Goal: Task Accomplishment & Management: Use online tool/utility

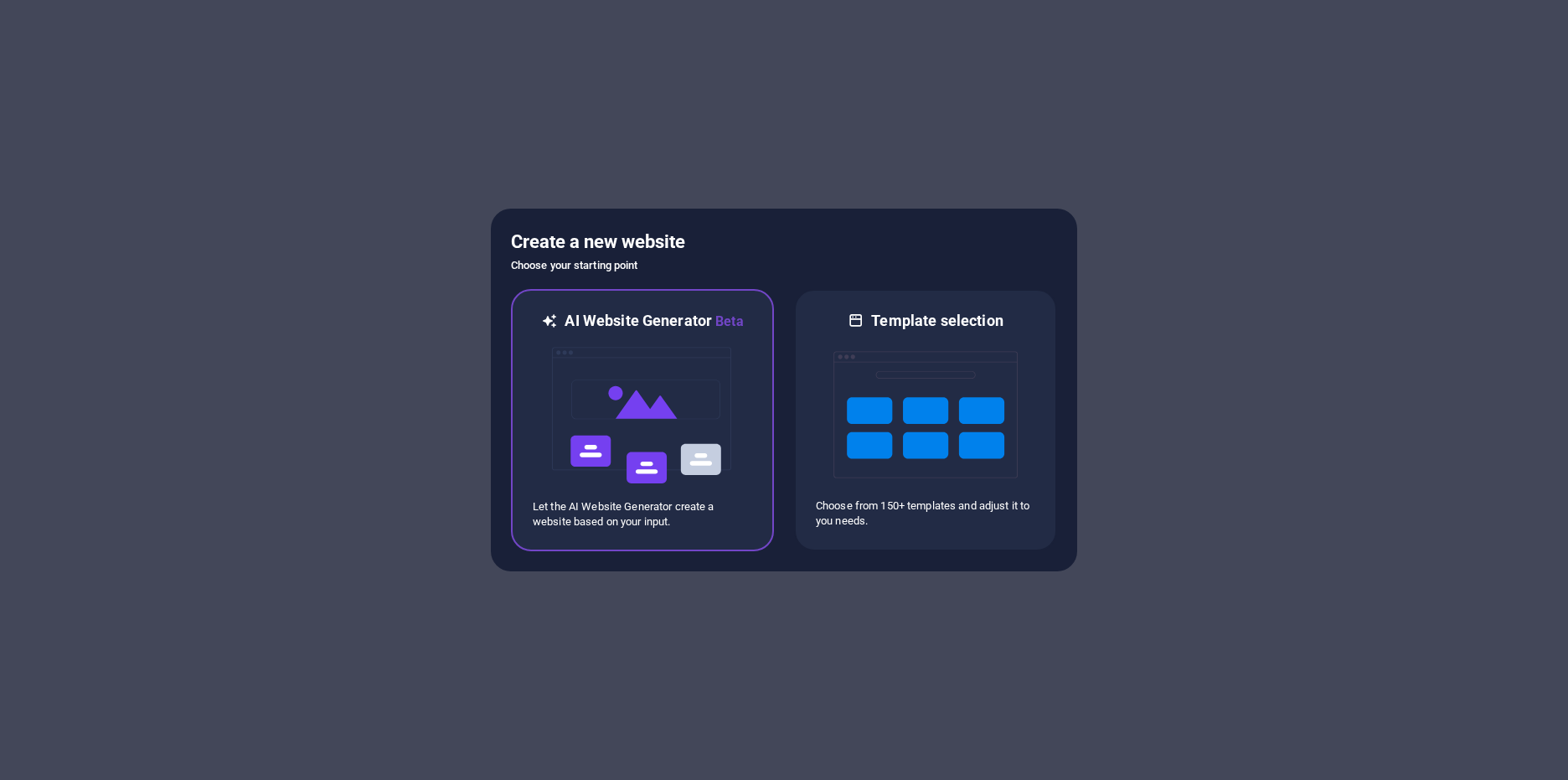
click at [605, 363] on img at bounding box center [642, 415] width 184 height 168
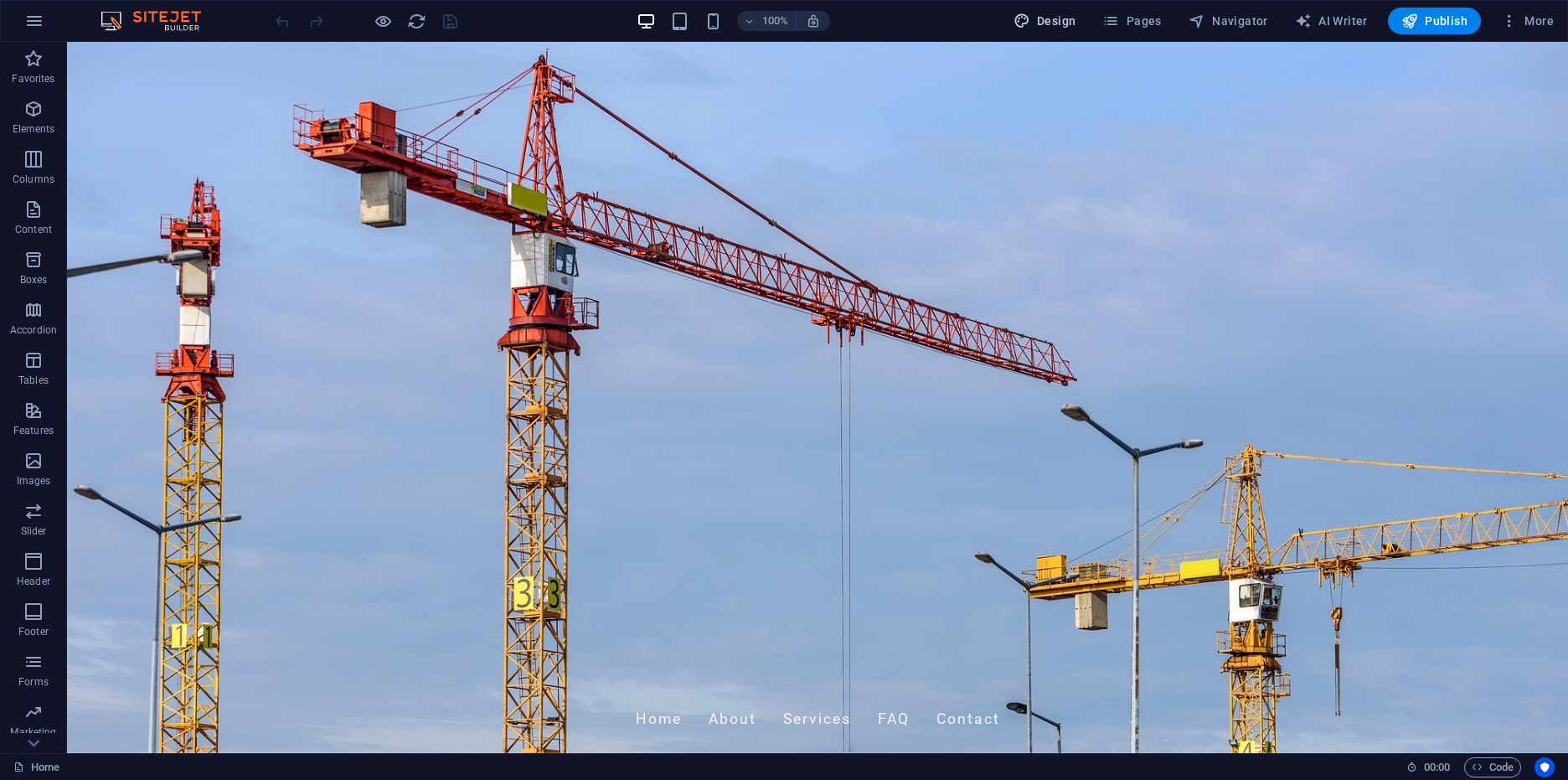
click at [1057, 22] on span "Design" at bounding box center [1044, 21] width 63 height 16
select select "px"
select select "200"
select select "px"
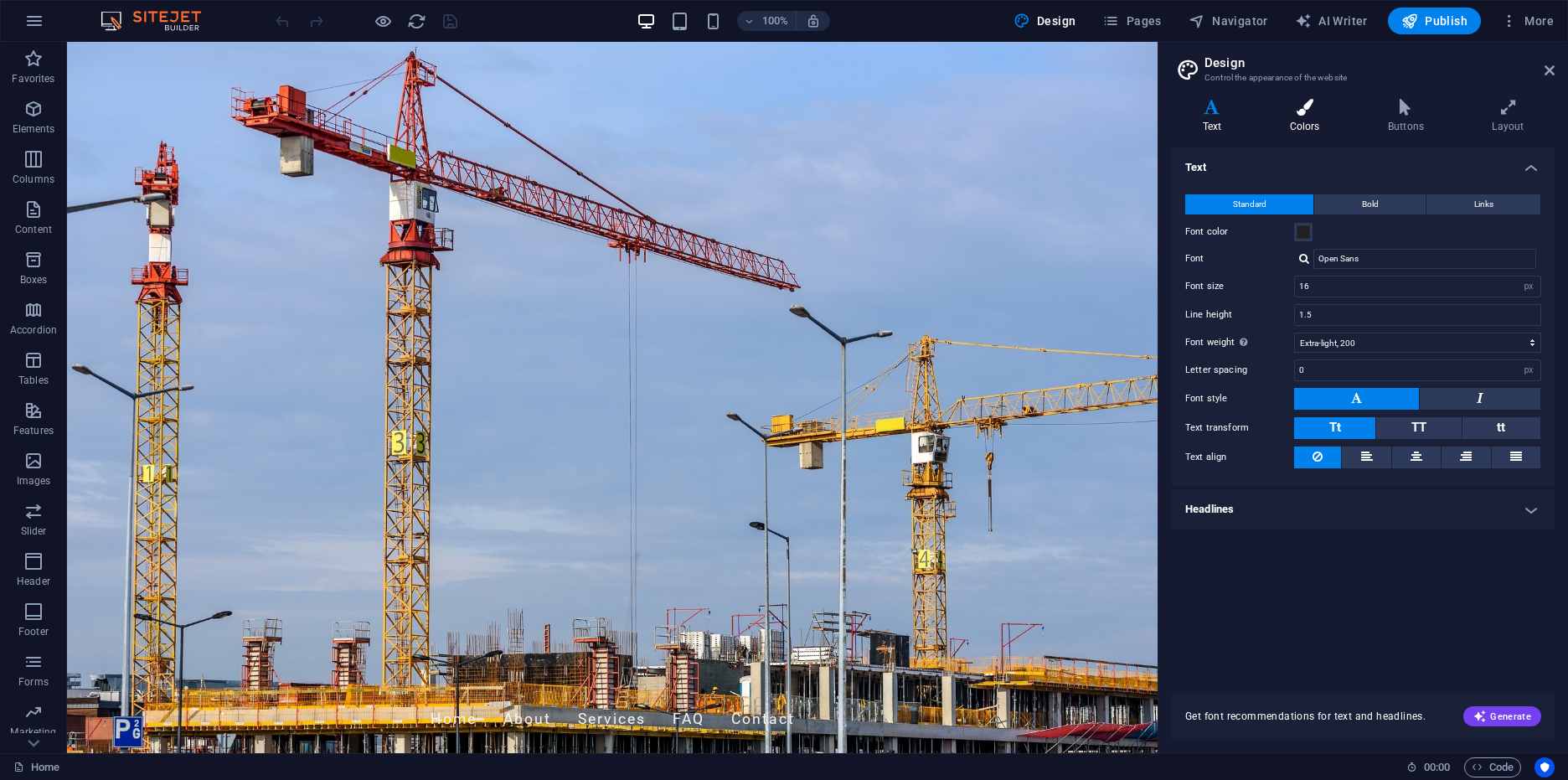
click at [1274, 108] on icon at bounding box center [1305, 106] width 92 height 16
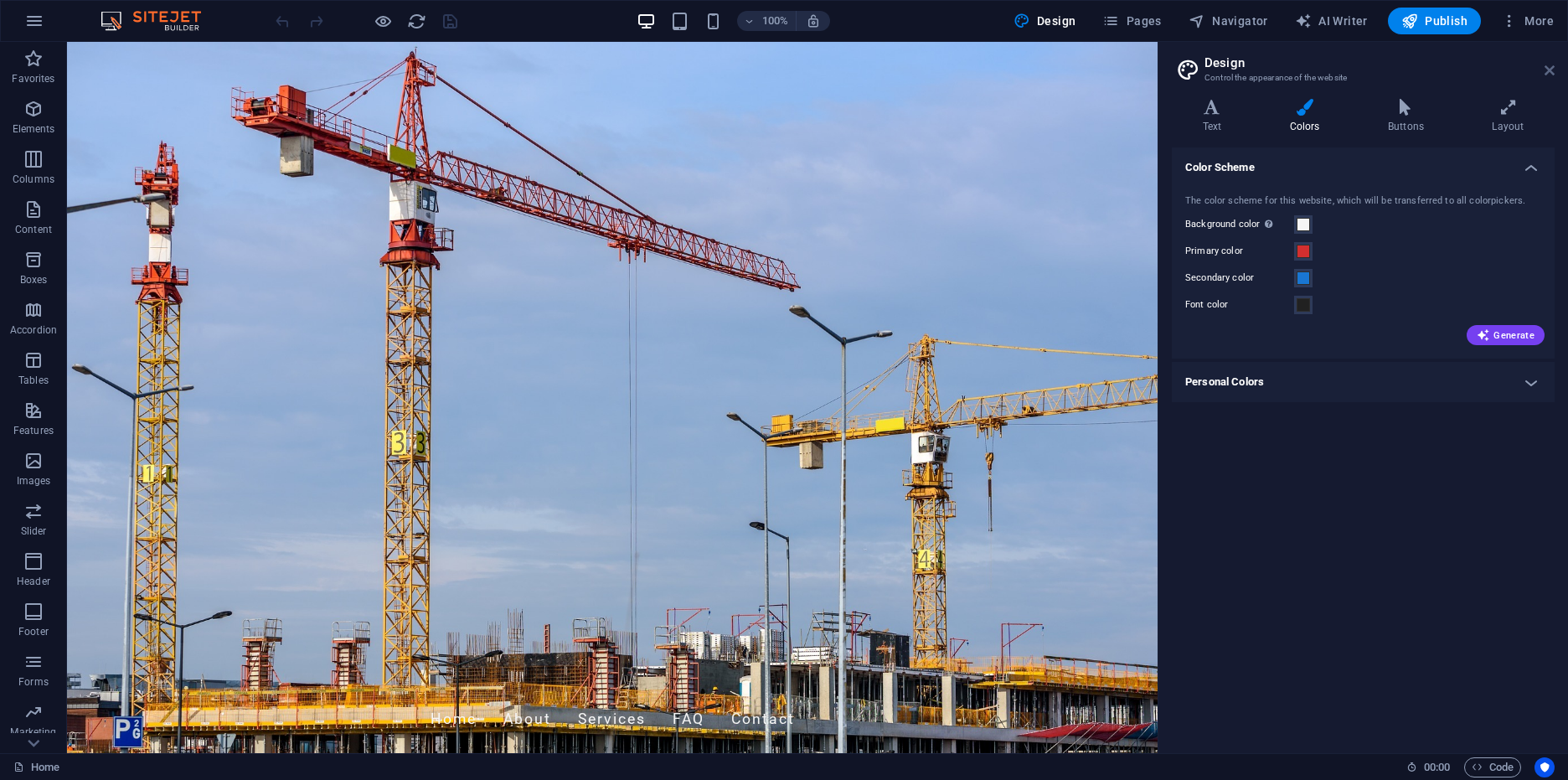
click at [1545, 69] on icon at bounding box center [1550, 71] width 10 height 14
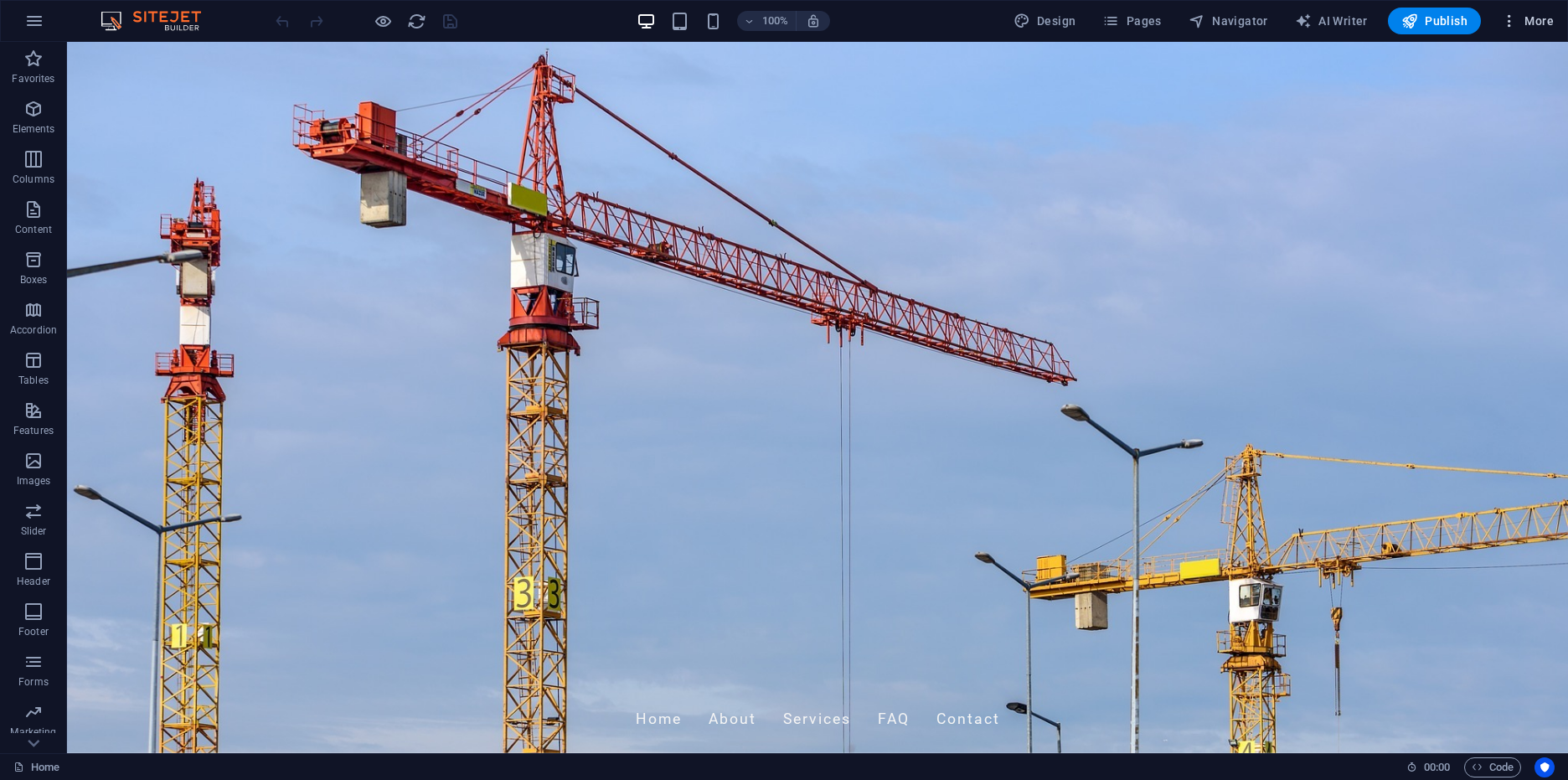
click at [1544, 17] on span "More" at bounding box center [1527, 21] width 53 height 16
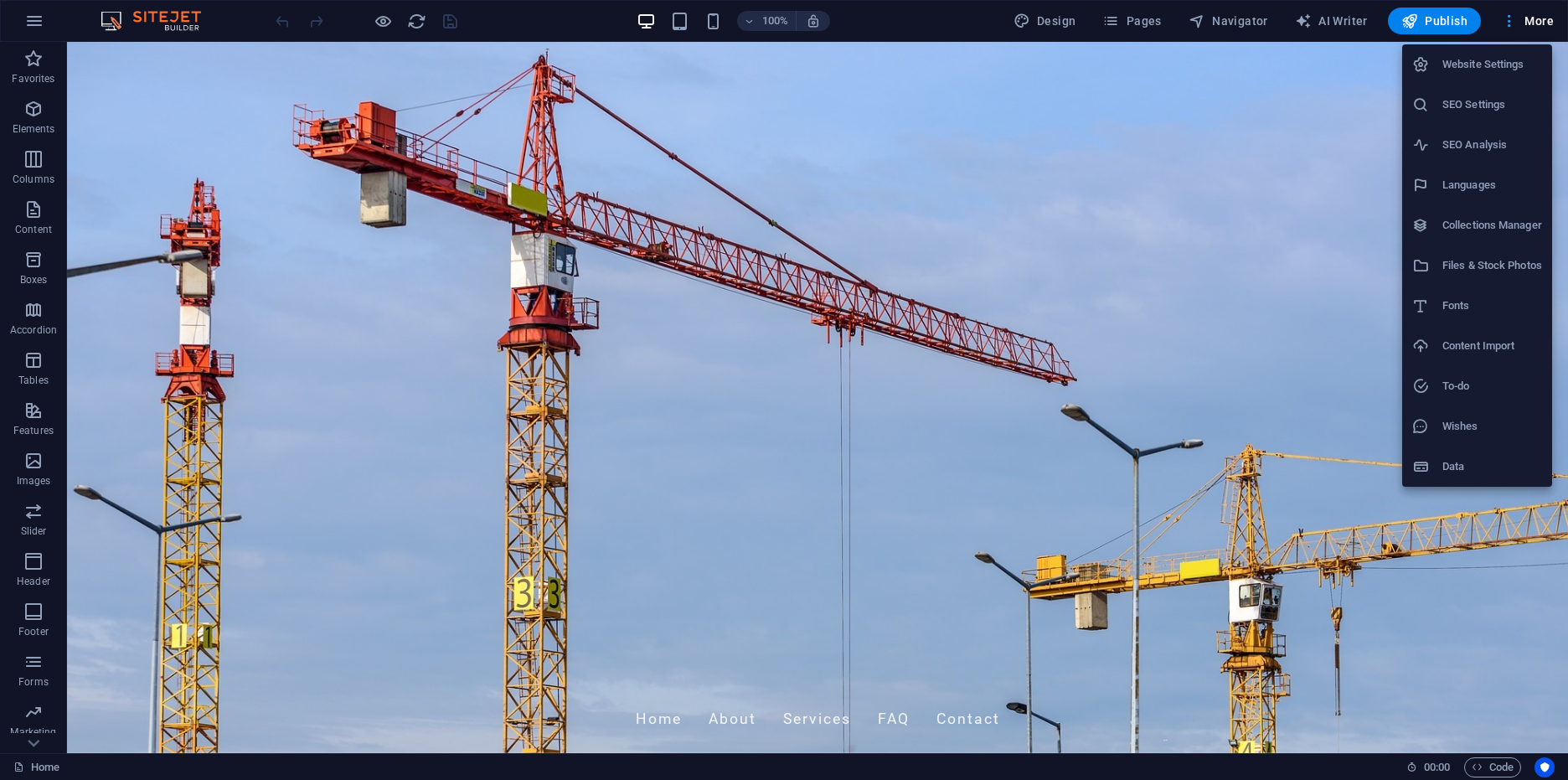
click at [1544, 17] on div at bounding box center [784, 390] width 1568 height 780
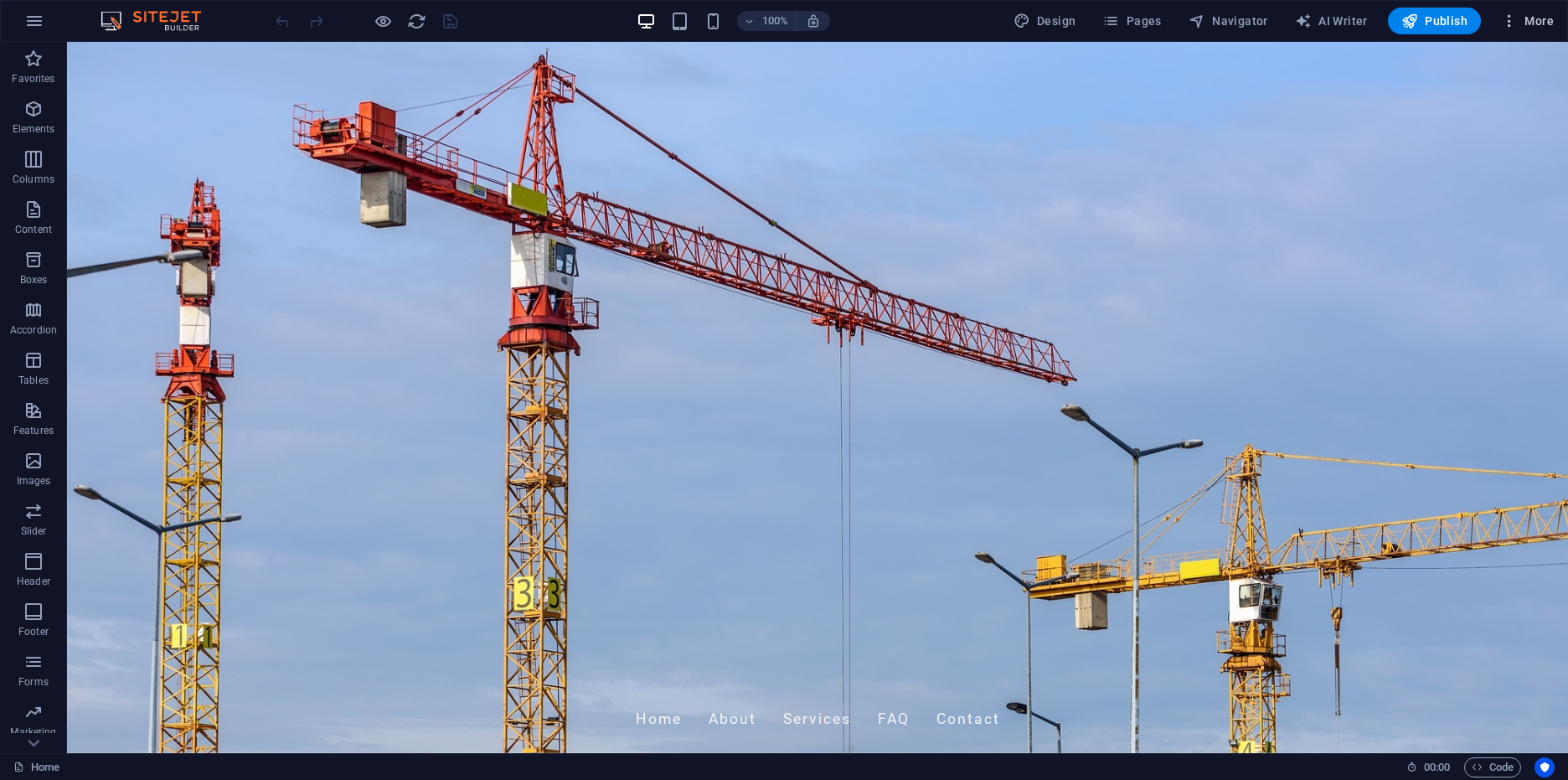
click at [1544, 17] on span "More" at bounding box center [1527, 21] width 53 height 16
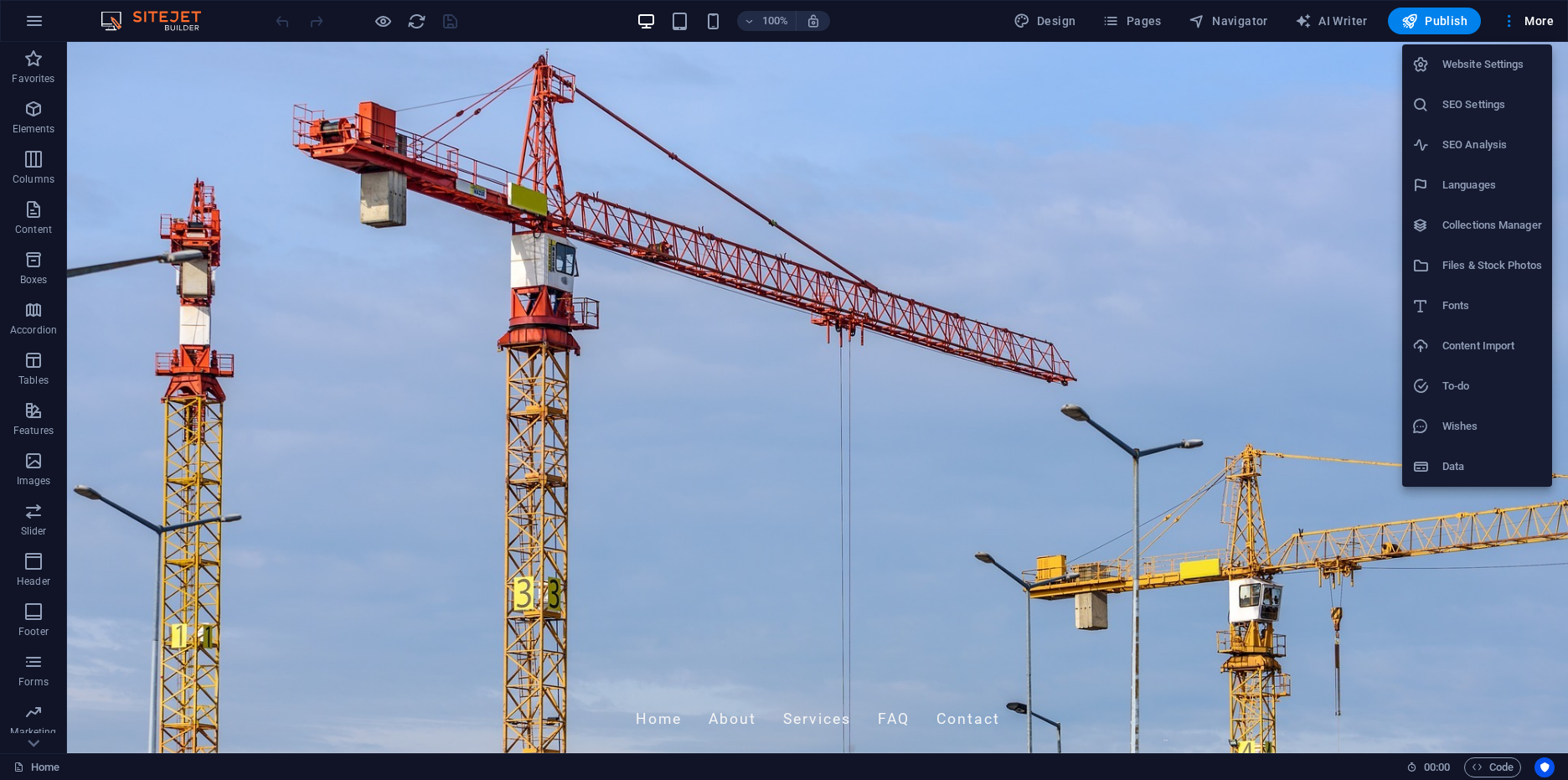
click at [1492, 473] on h6 "Data" at bounding box center [1492, 466] width 99 height 20
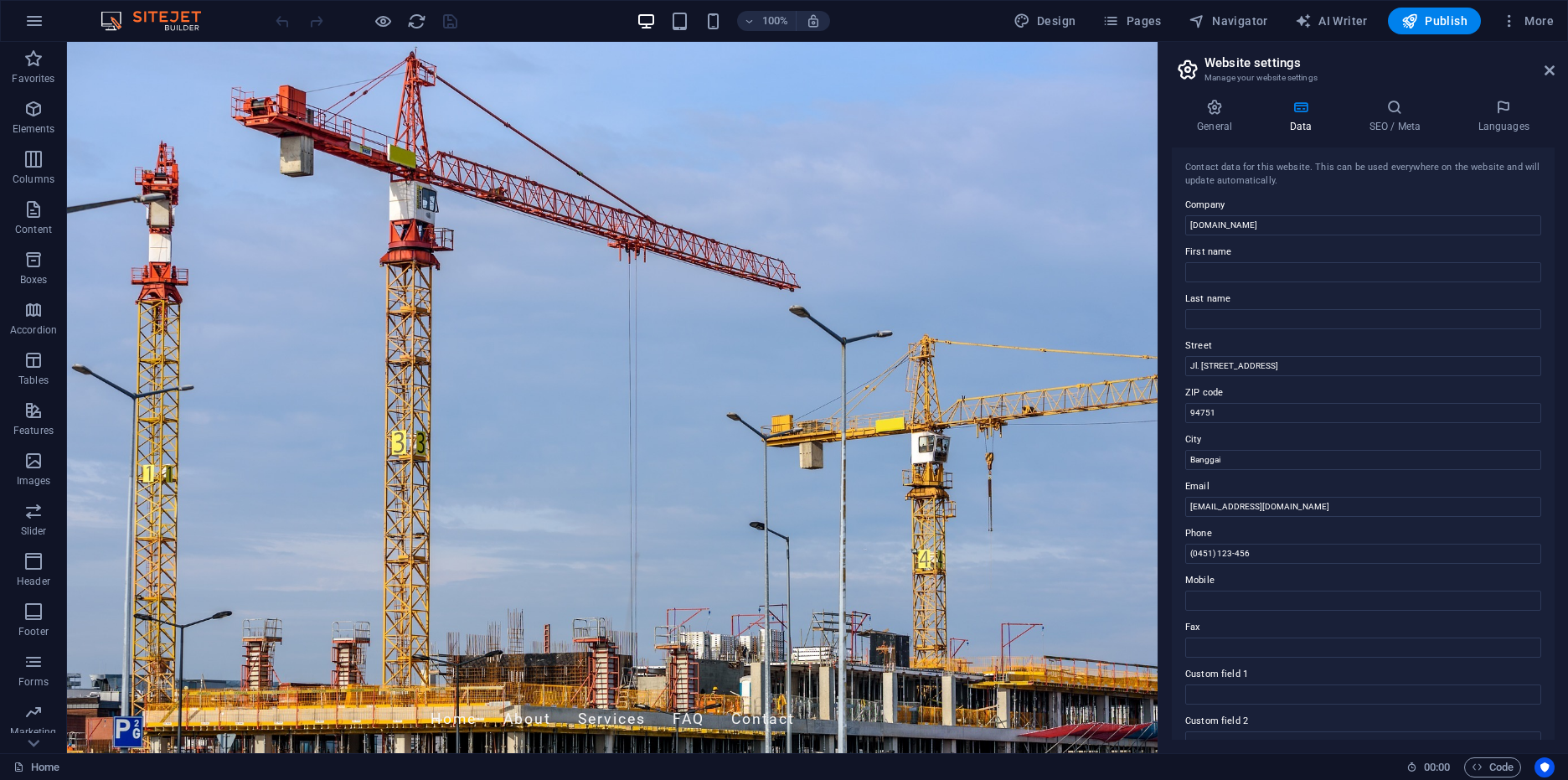
click at [1555, 69] on aside "Website settings Manage your website settings General Data SEO / Meta Languages…" at bounding box center [1362, 396] width 410 height 711
click at [1546, 68] on icon at bounding box center [1550, 71] width 10 height 14
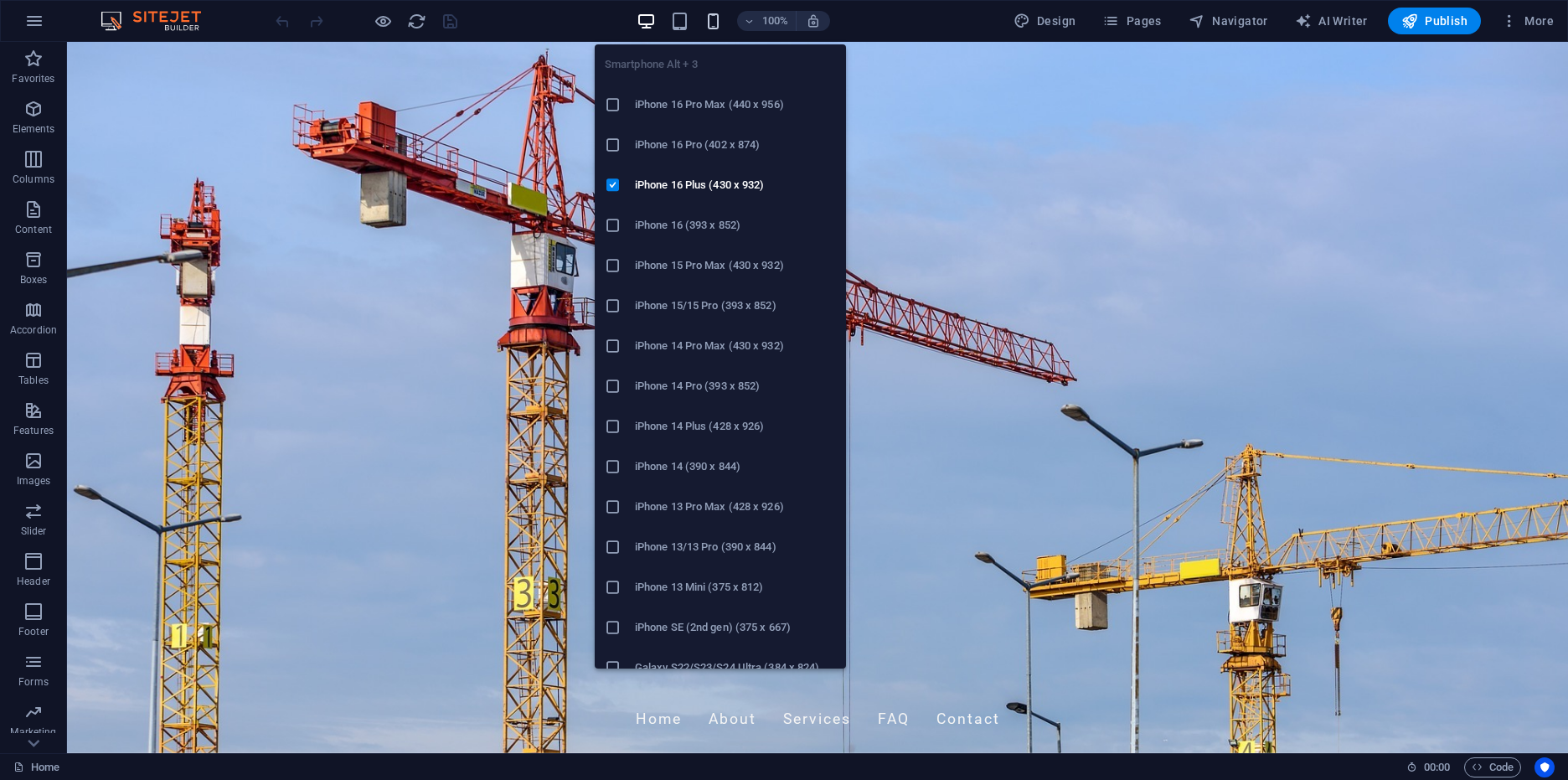
click at [707, 21] on icon "button" at bounding box center [713, 22] width 19 height 19
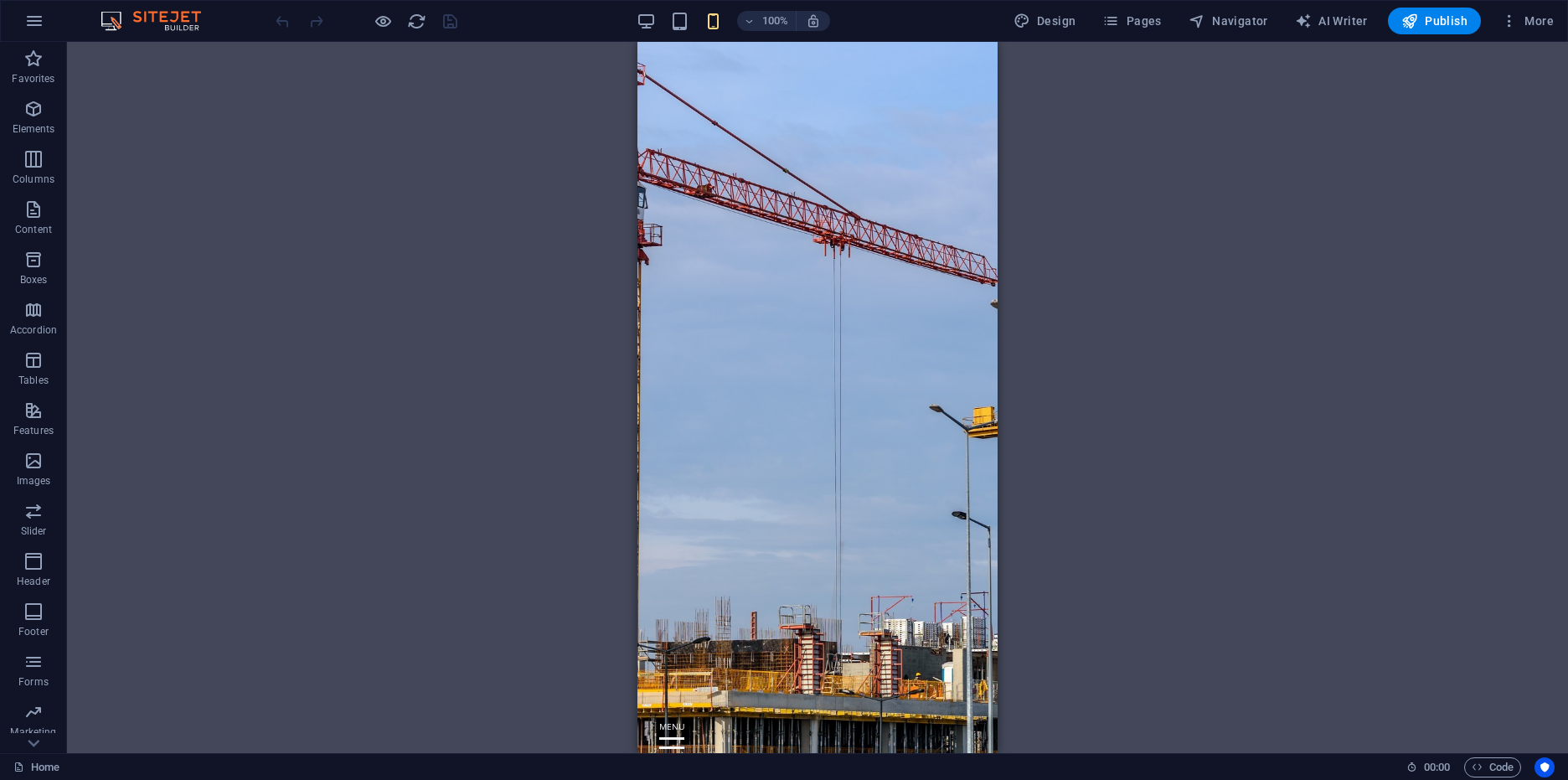
click at [1137, 257] on div "Drag here to replace the existing content. Press “Ctrl” if you want to create a…" at bounding box center [818, 396] width 1501 height 711
click at [1528, 28] on span "More" at bounding box center [1527, 21] width 53 height 16
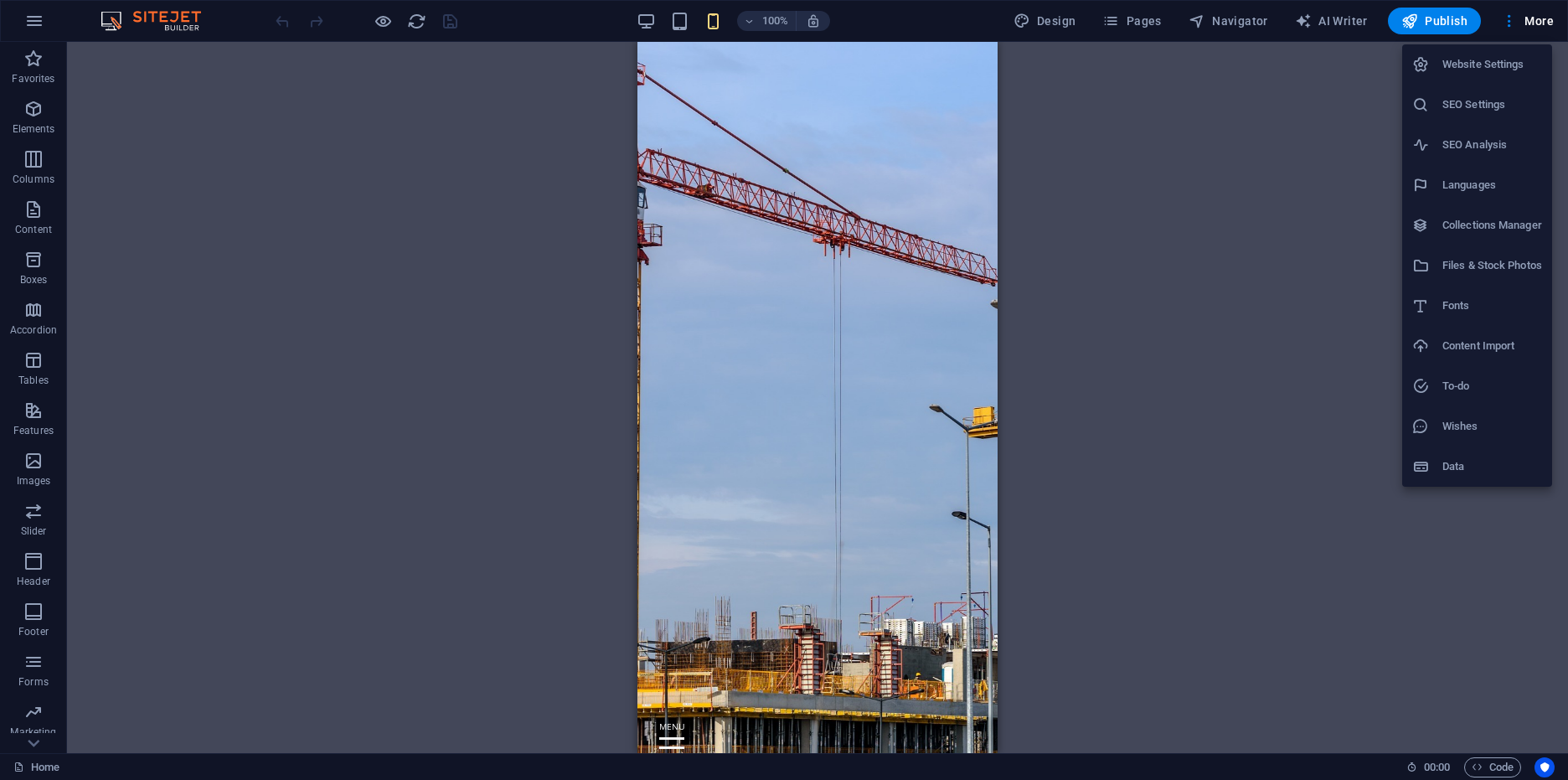
click at [1283, 355] on div at bounding box center [784, 390] width 1568 height 780
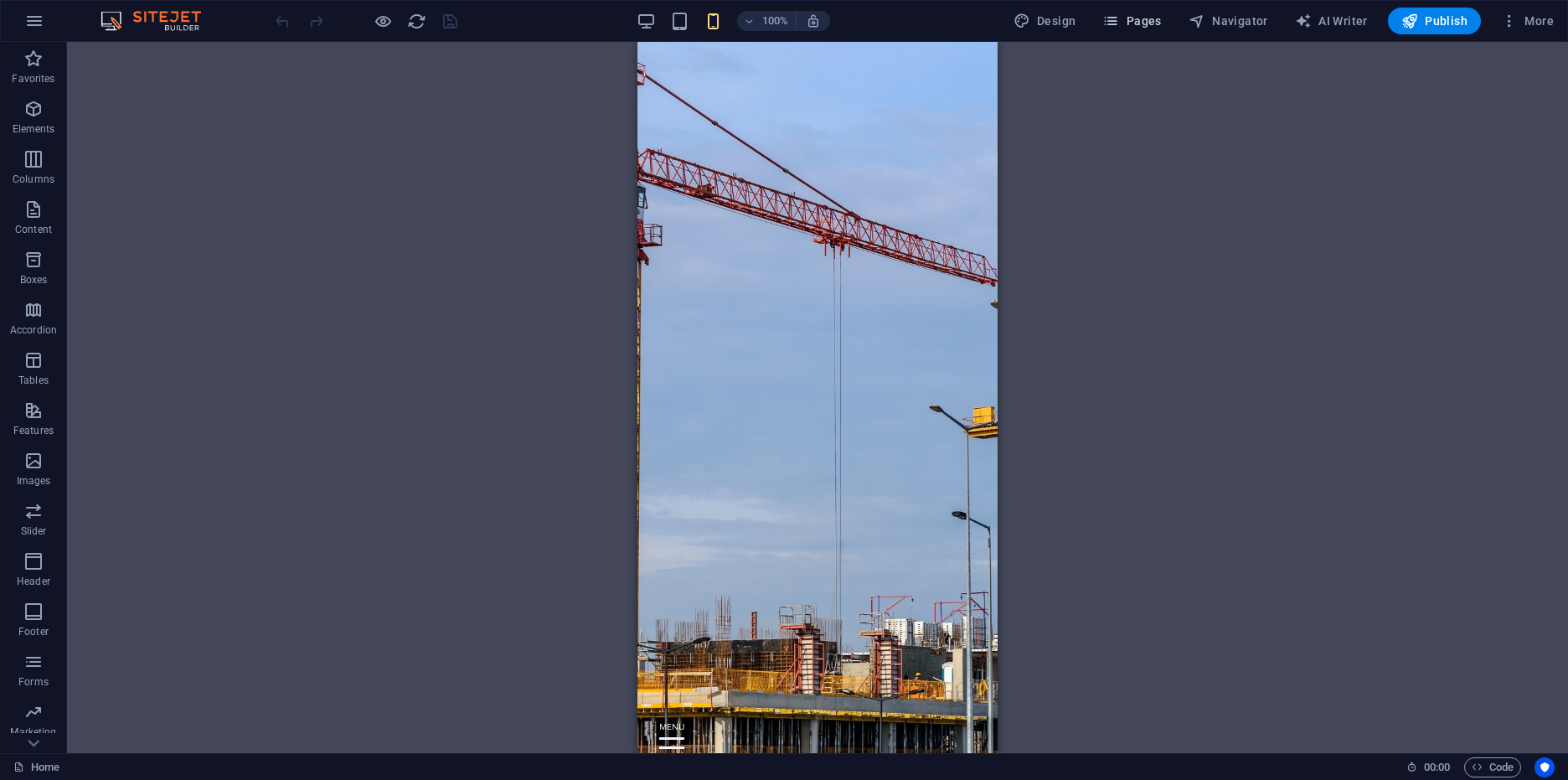
click at [1140, 14] on span "Pages" at bounding box center [1132, 21] width 59 height 16
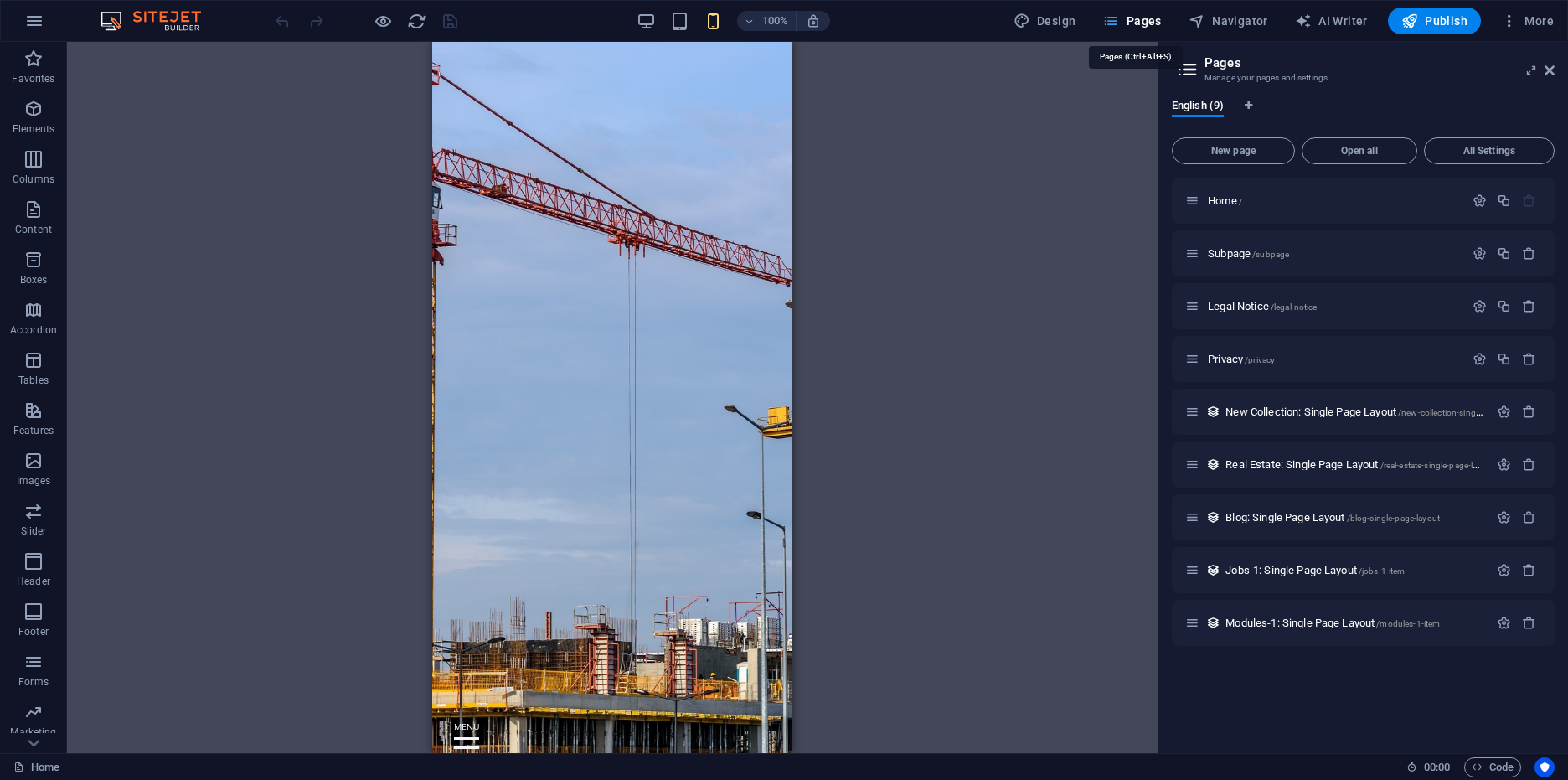
click at [1133, 14] on span "Pages" at bounding box center [1132, 21] width 59 height 16
click at [1505, 17] on icon "button" at bounding box center [1509, 21] width 16 height 16
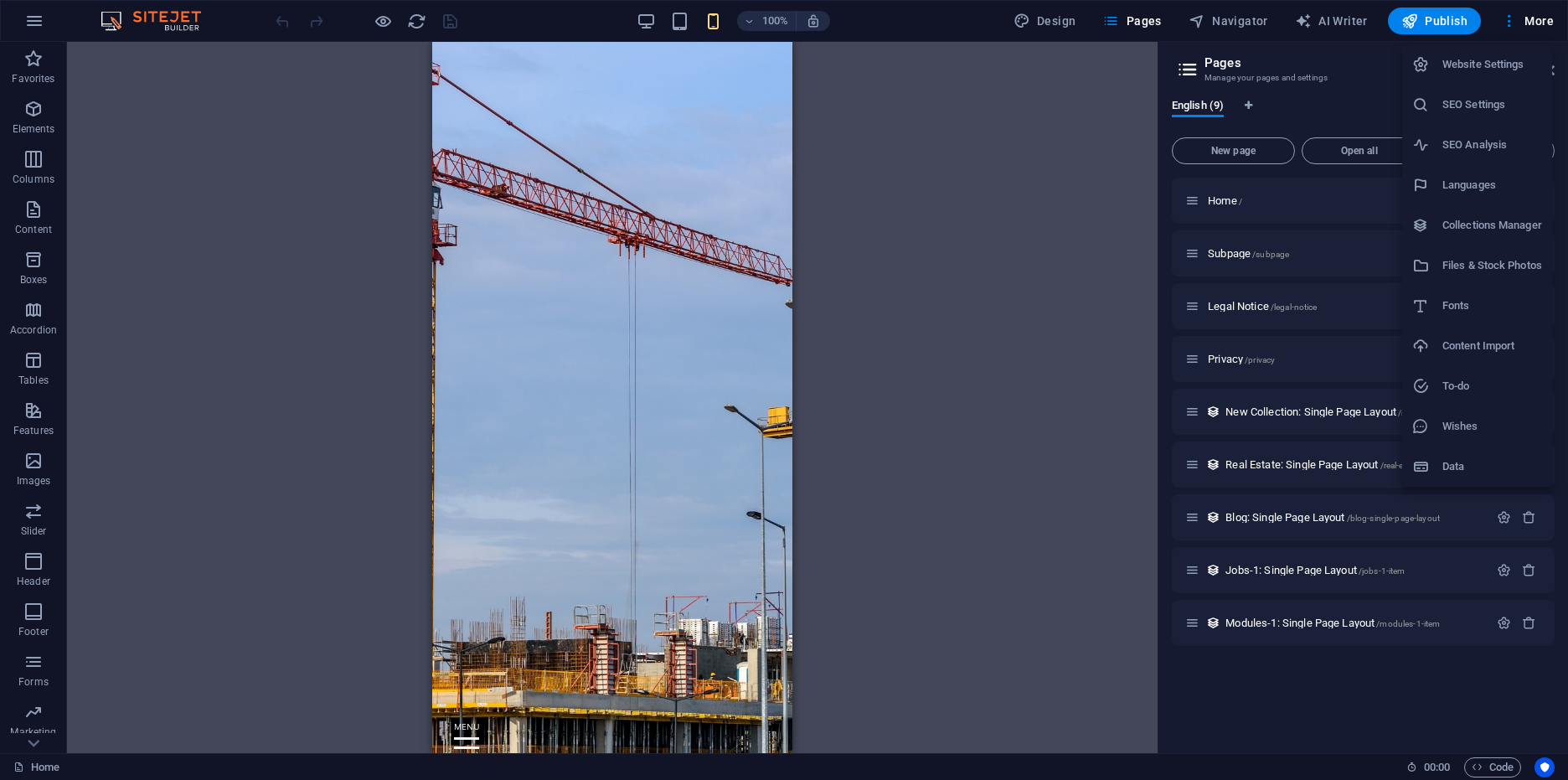
click at [1483, 264] on h6 "Files & Stock Photos" at bounding box center [1492, 265] width 99 height 20
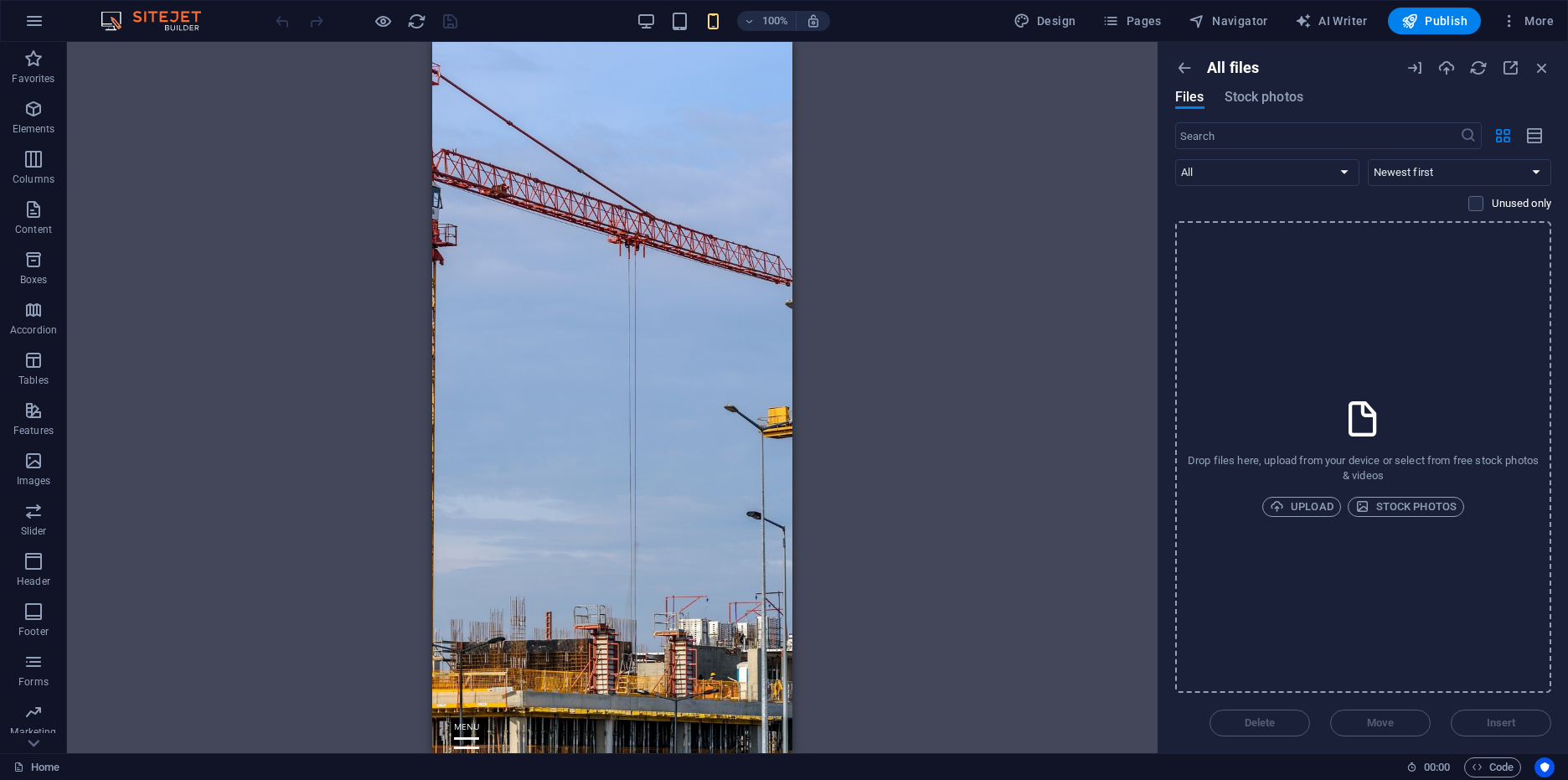
click at [1107, 285] on div "Drag here to replace the existing content. Press “Ctrl” if you want to create a…" at bounding box center [613, 396] width 1090 height 711
click at [1546, 65] on icon "button" at bounding box center [1541, 67] width 18 height 18
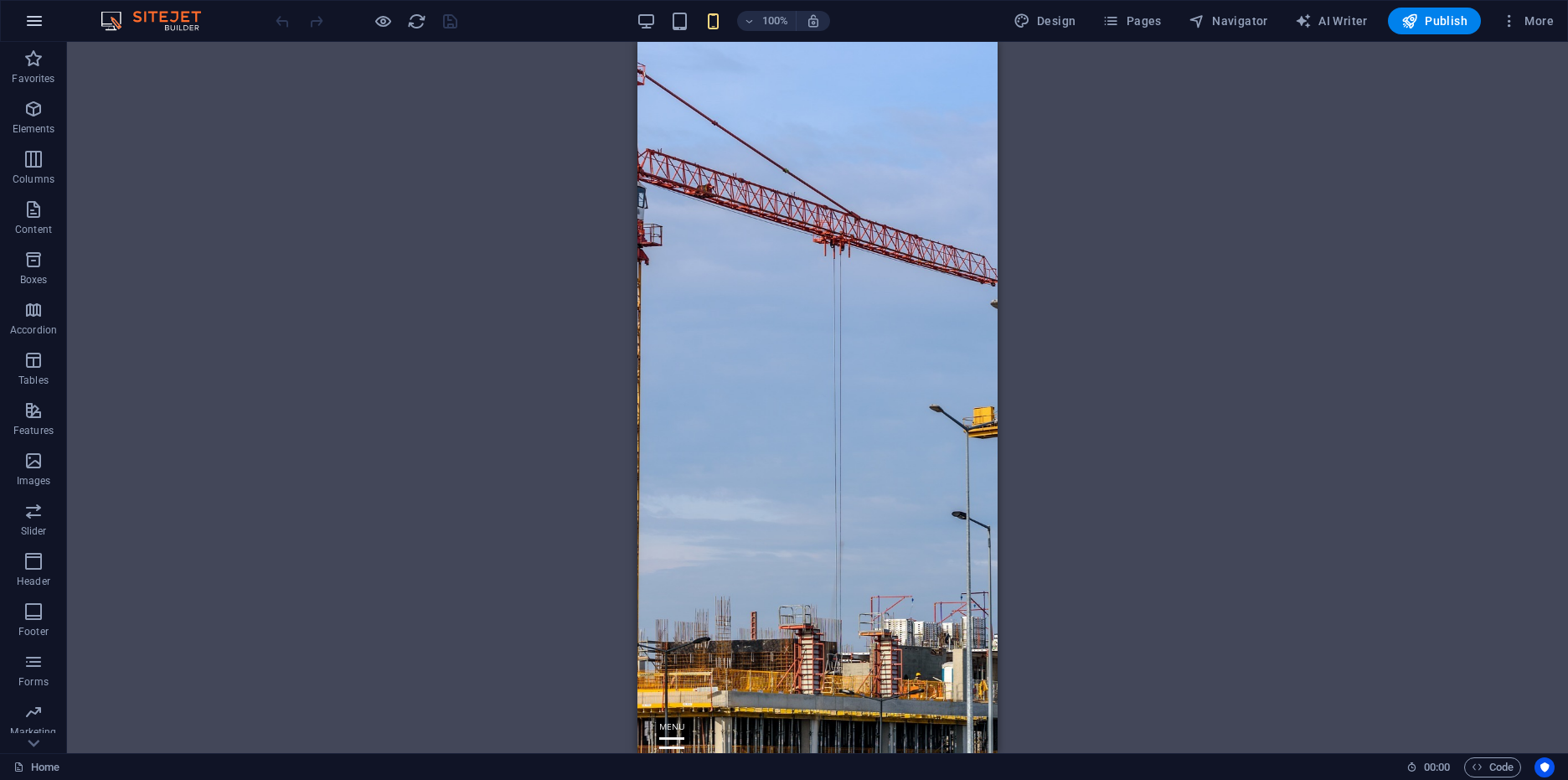
click at [37, 15] on icon "button" at bounding box center [34, 21] width 20 height 20
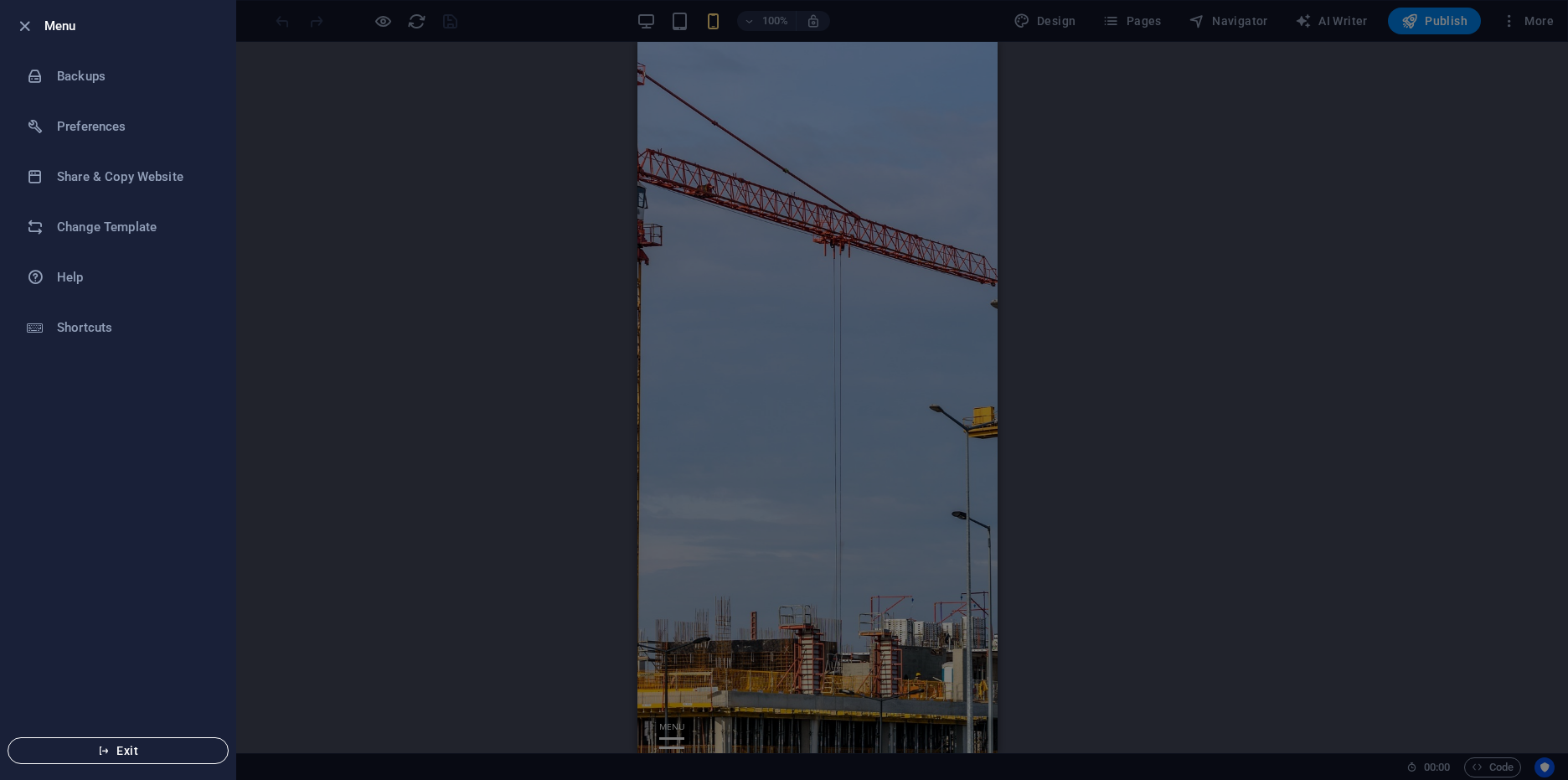
click at [124, 750] on span "Exit" at bounding box center [117, 751] width 193 height 14
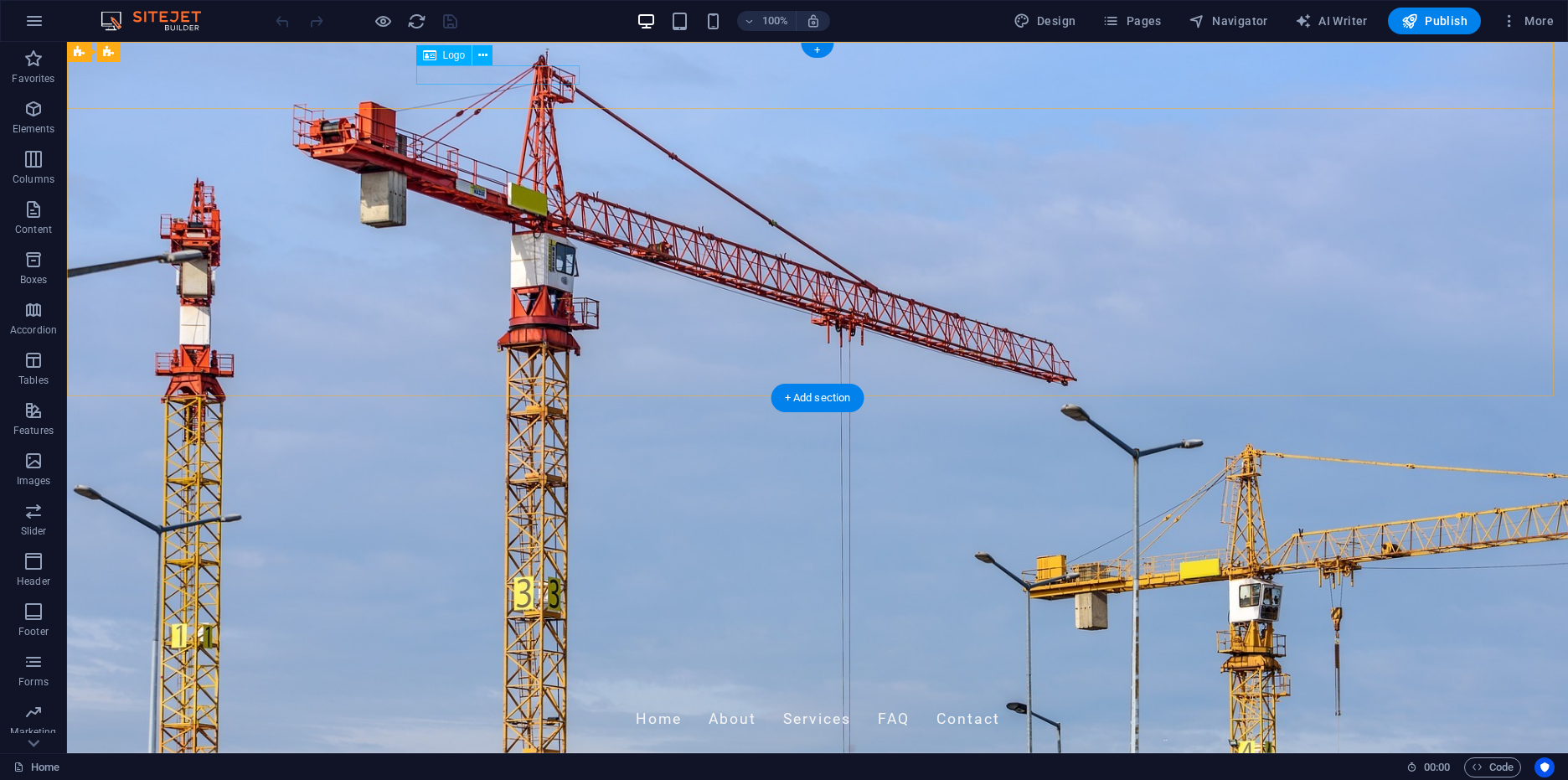
click at [486, 677] on div "[DOMAIN_NAME]" at bounding box center [817, 688] width 790 height 21
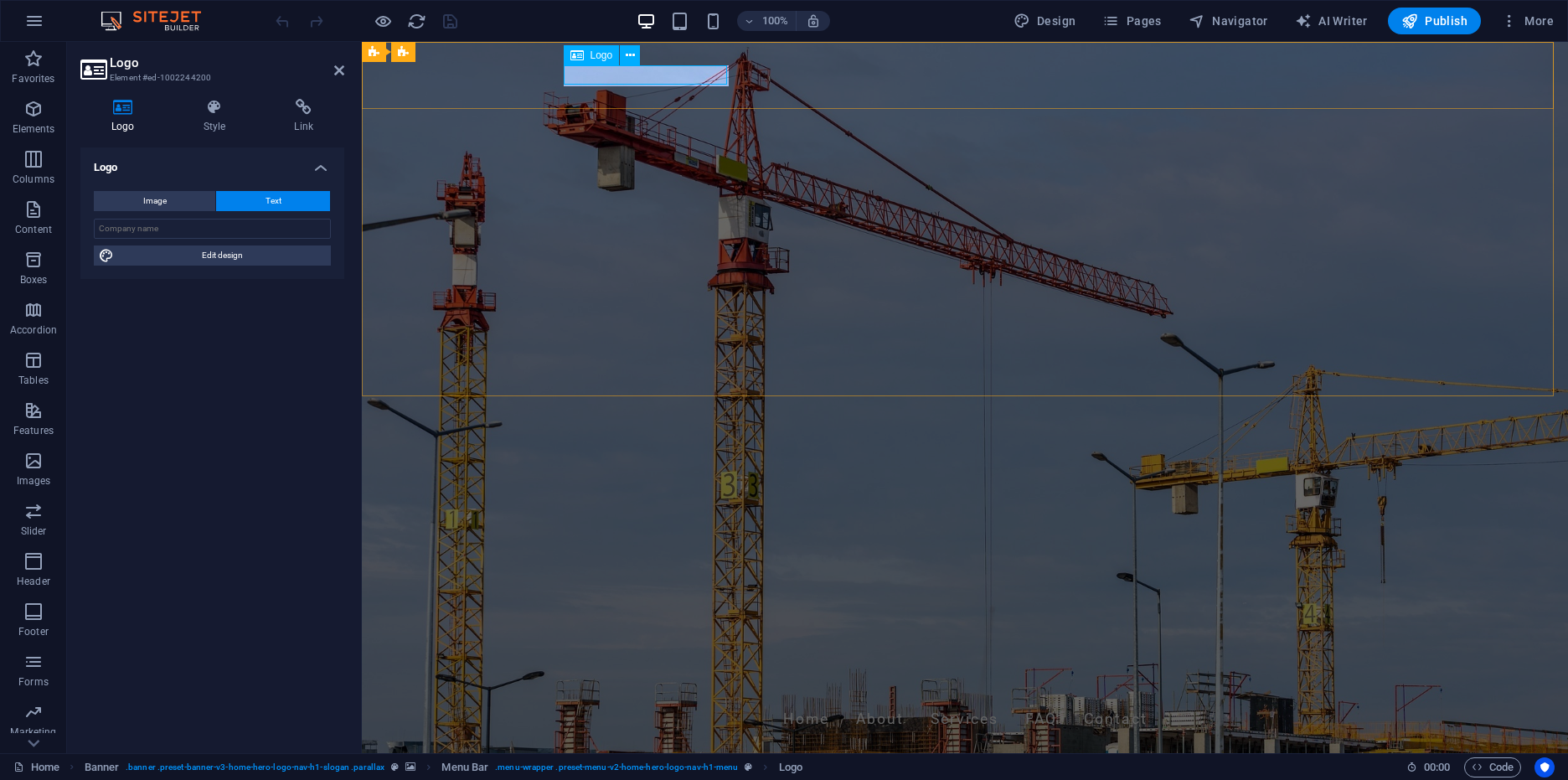
click at [621, 677] on div "[DOMAIN_NAME]" at bounding box center [964, 688] width 790 height 21
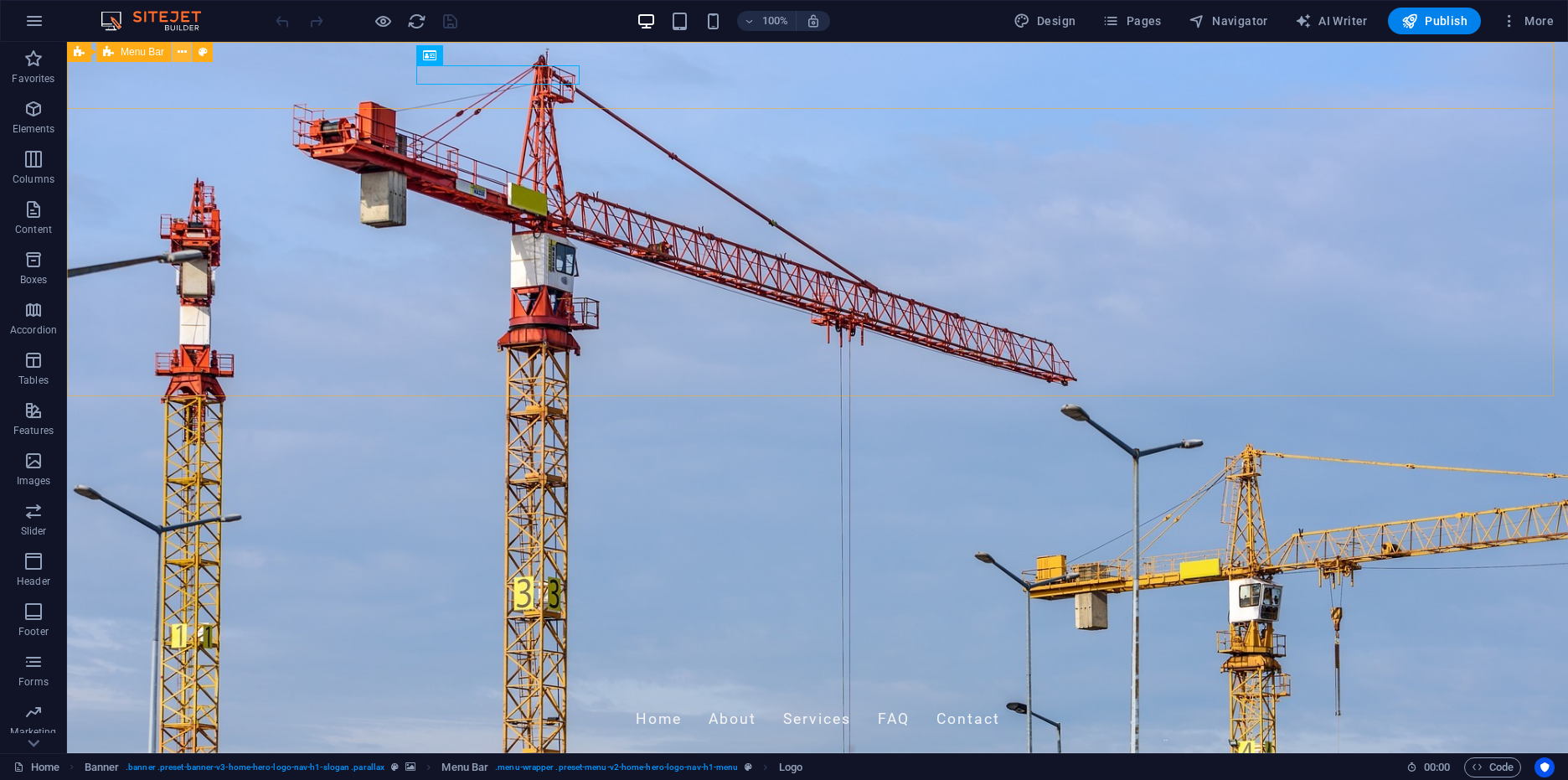
click at [180, 53] on icon at bounding box center [182, 52] width 10 height 17
click at [309, 664] on div "cardinal.banggaikab.go.id Home About Services FAQ Contact" at bounding box center [818, 709] width 1501 height 90
click at [206, 49] on icon at bounding box center [203, 52] width 10 height 17
select select "rem"
select select "preset-menu-v2-home-hero-logo-nav-h1-menu"
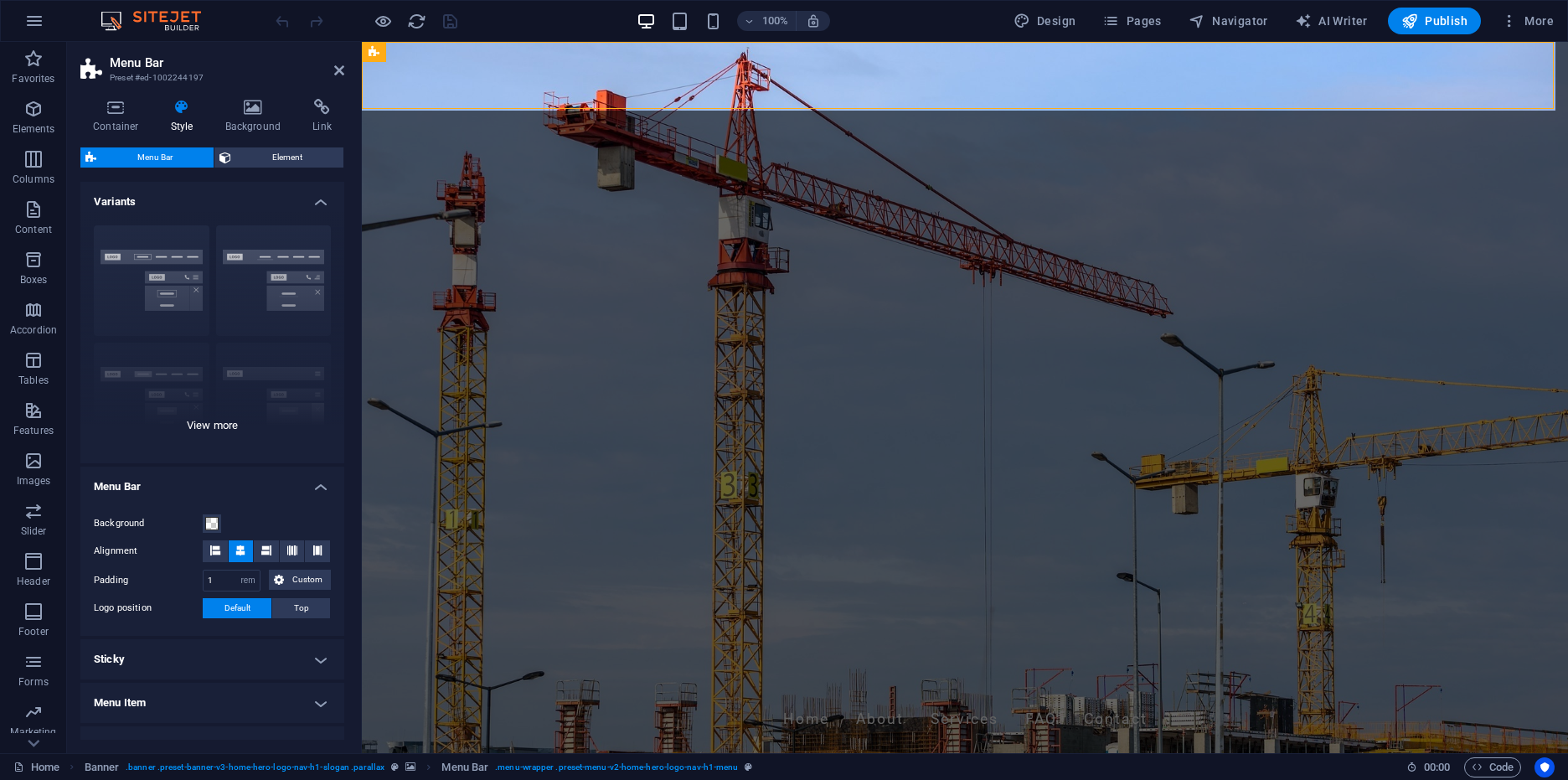
click at [266, 289] on div "Border Centered Default Fixed Loki Trigger Wide XXL" at bounding box center [212, 337] width 263 height 251
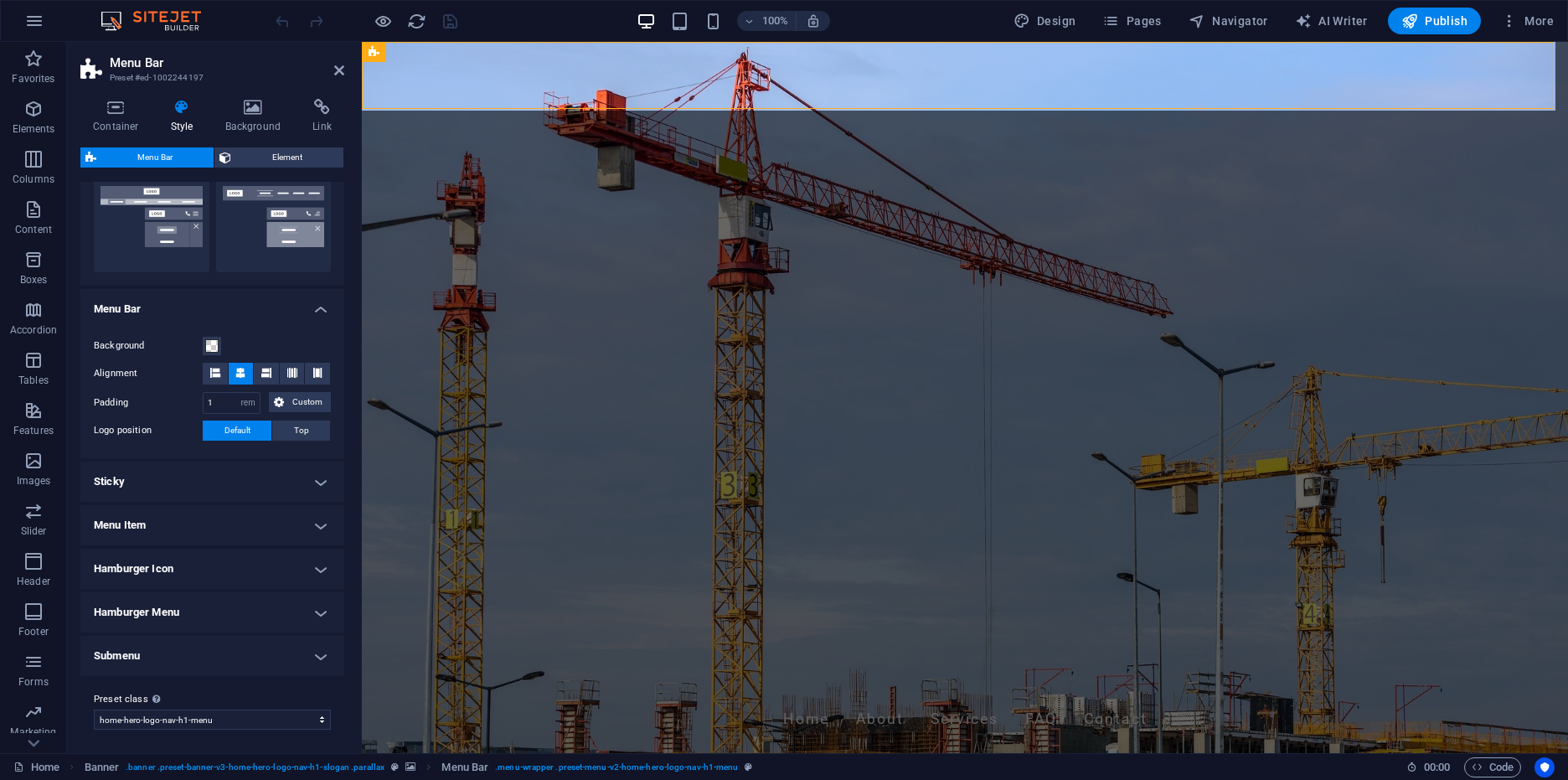
scroll to position [419, 0]
click at [258, 305] on h4 "Menu Bar" at bounding box center [212, 301] width 263 height 30
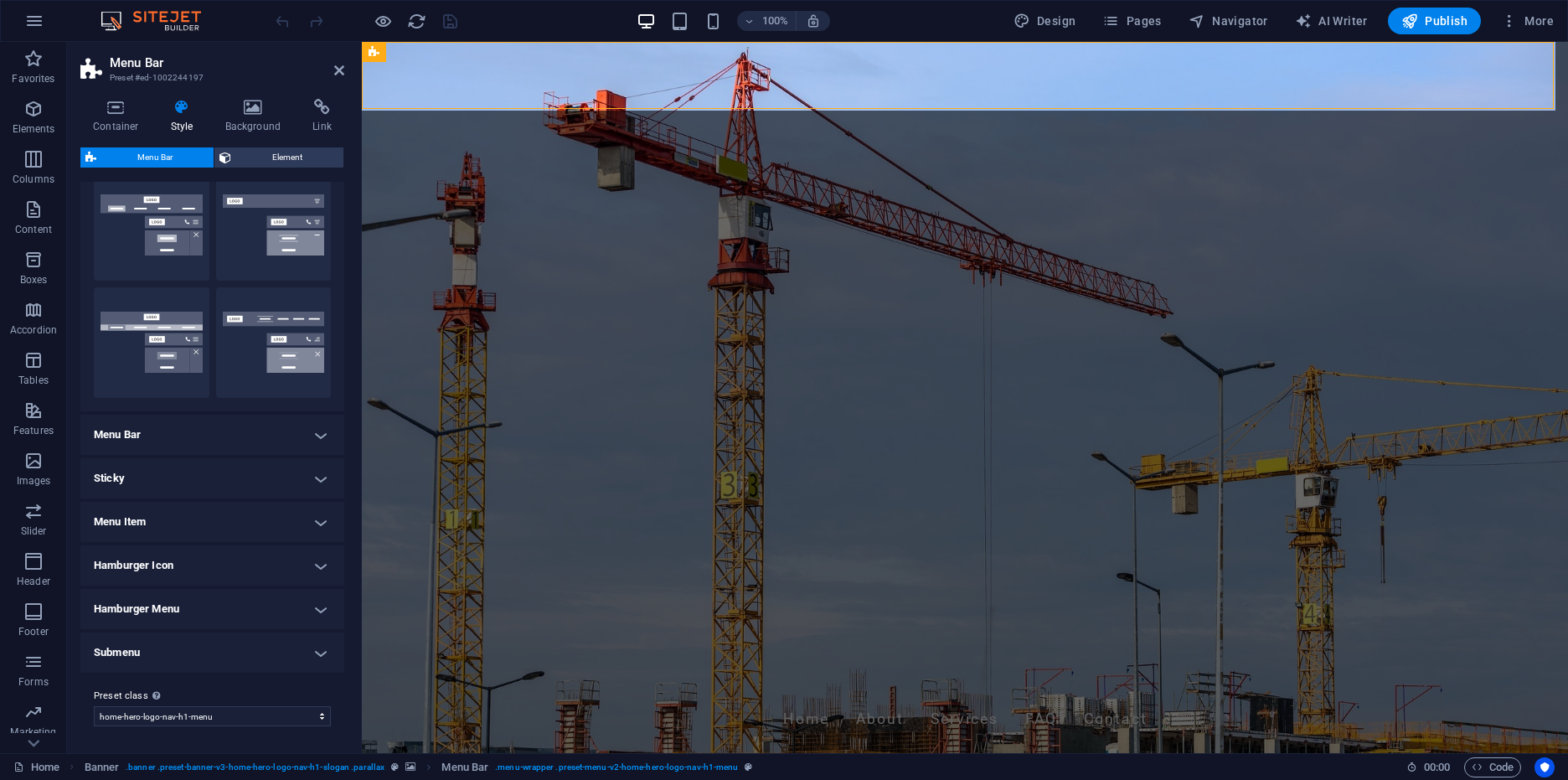
scroll to position [289, 0]
click at [265, 435] on h4 "Menu Bar" at bounding box center [212, 434] width 263 height 41
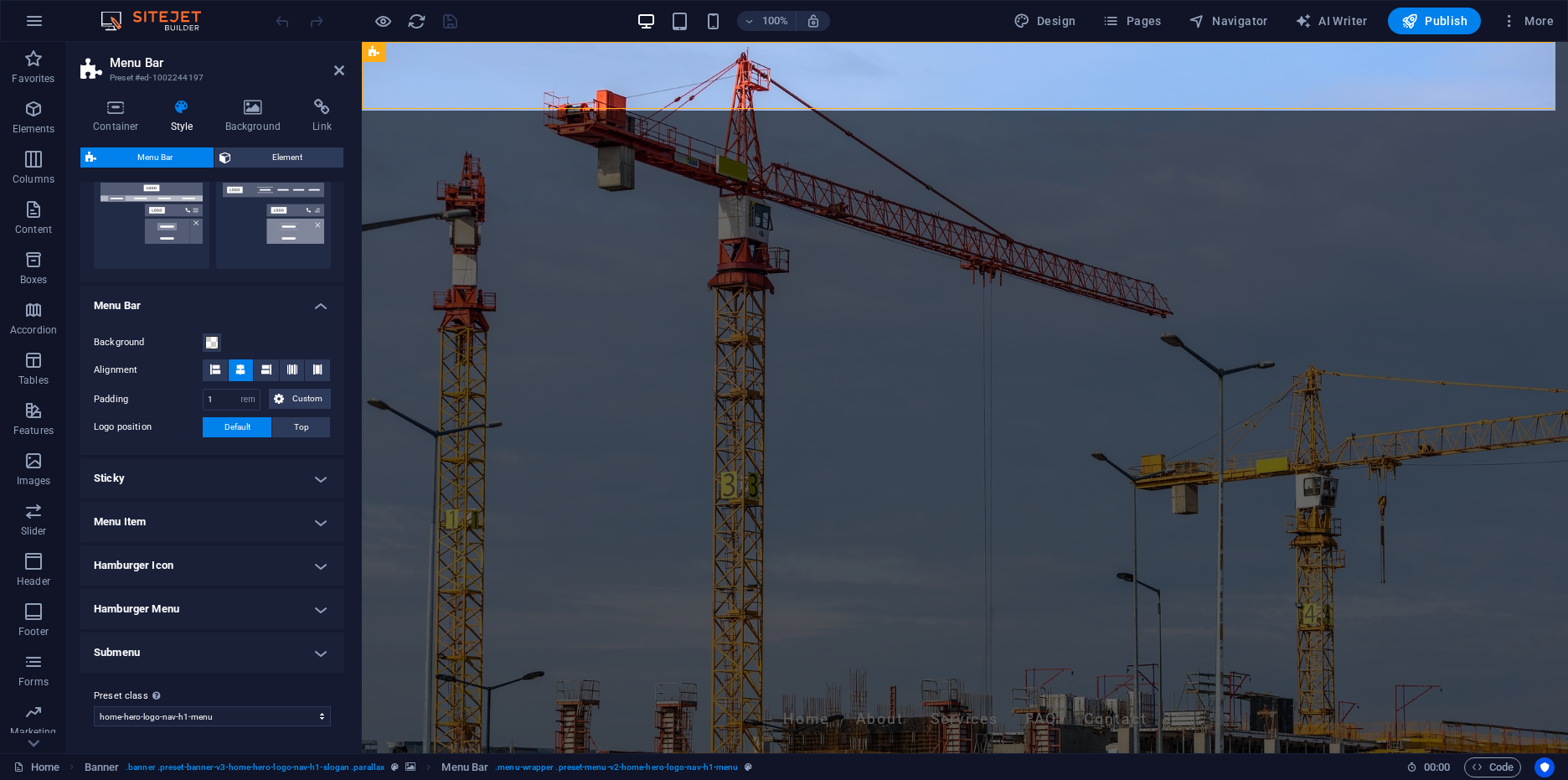
click at [256, 477] on h4 "Sticky" at bounding box center [212, 478] width 263 height 41
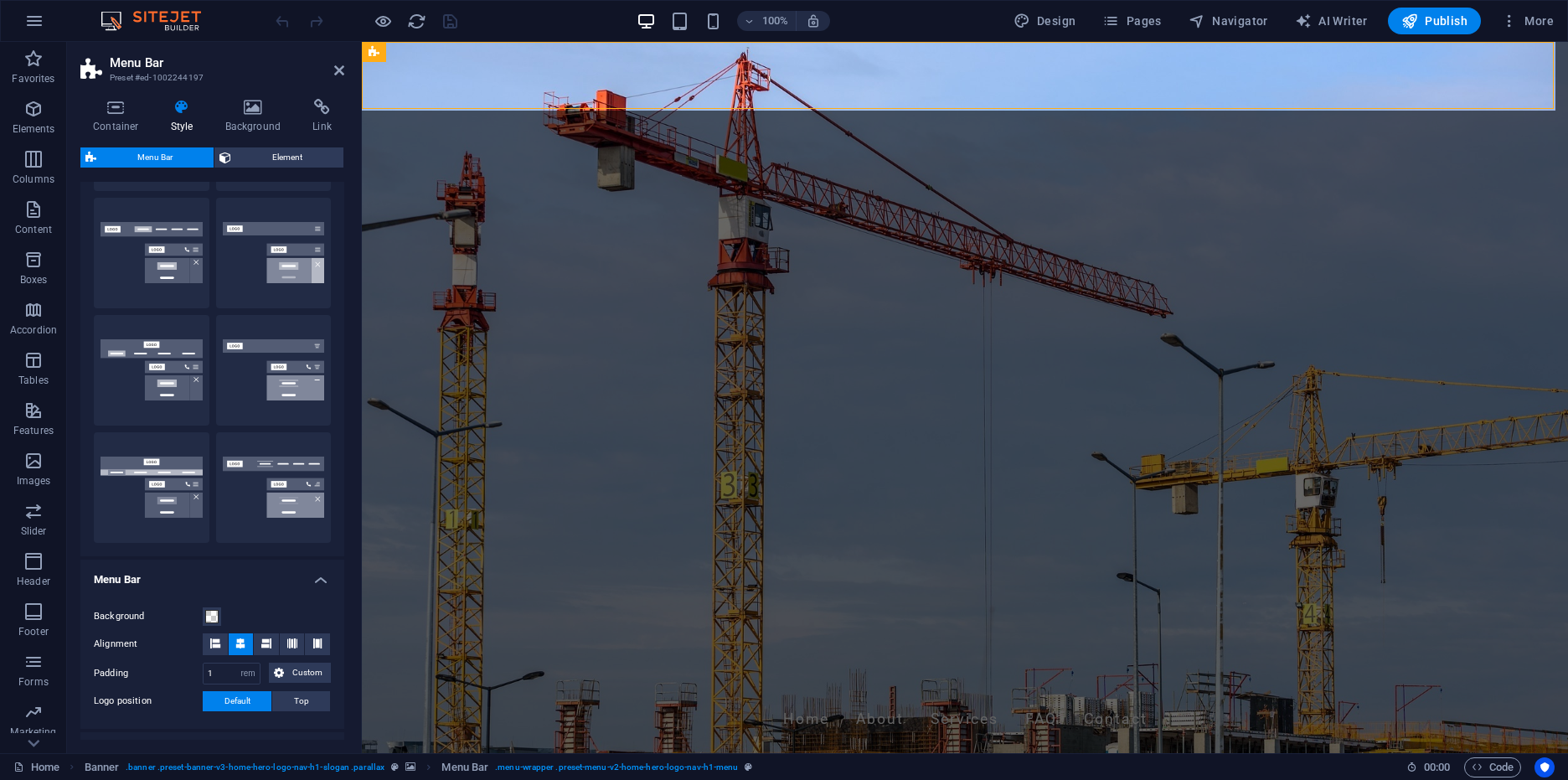
scroll to position [0, 0]
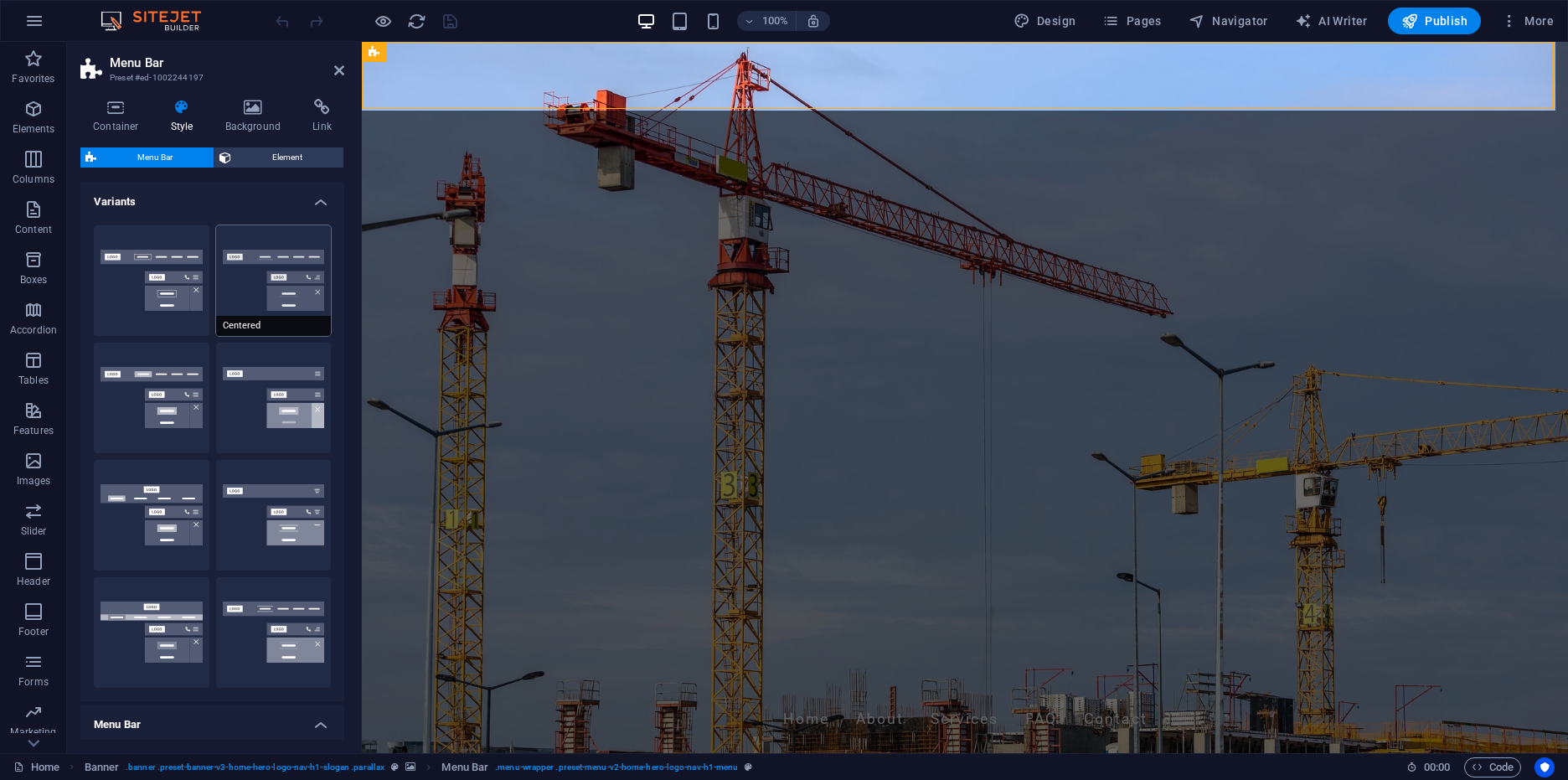
click at [276, 315] on button "Centered" at bounding box center [274, 281] width 116 height 111
click at [186, 286] on button "Border" at bounding box center [152, 281] width 116 height 111
click at [302, 412] on button "Fixed" at bounding box center [274, 398] width 116 height 111
click at [149, 293] on button "Border" at bounding box center [152, 281] width 116 height 111
click at [261, 320] on span "Centered" at bounding box center [274, 326] width 116 height 20
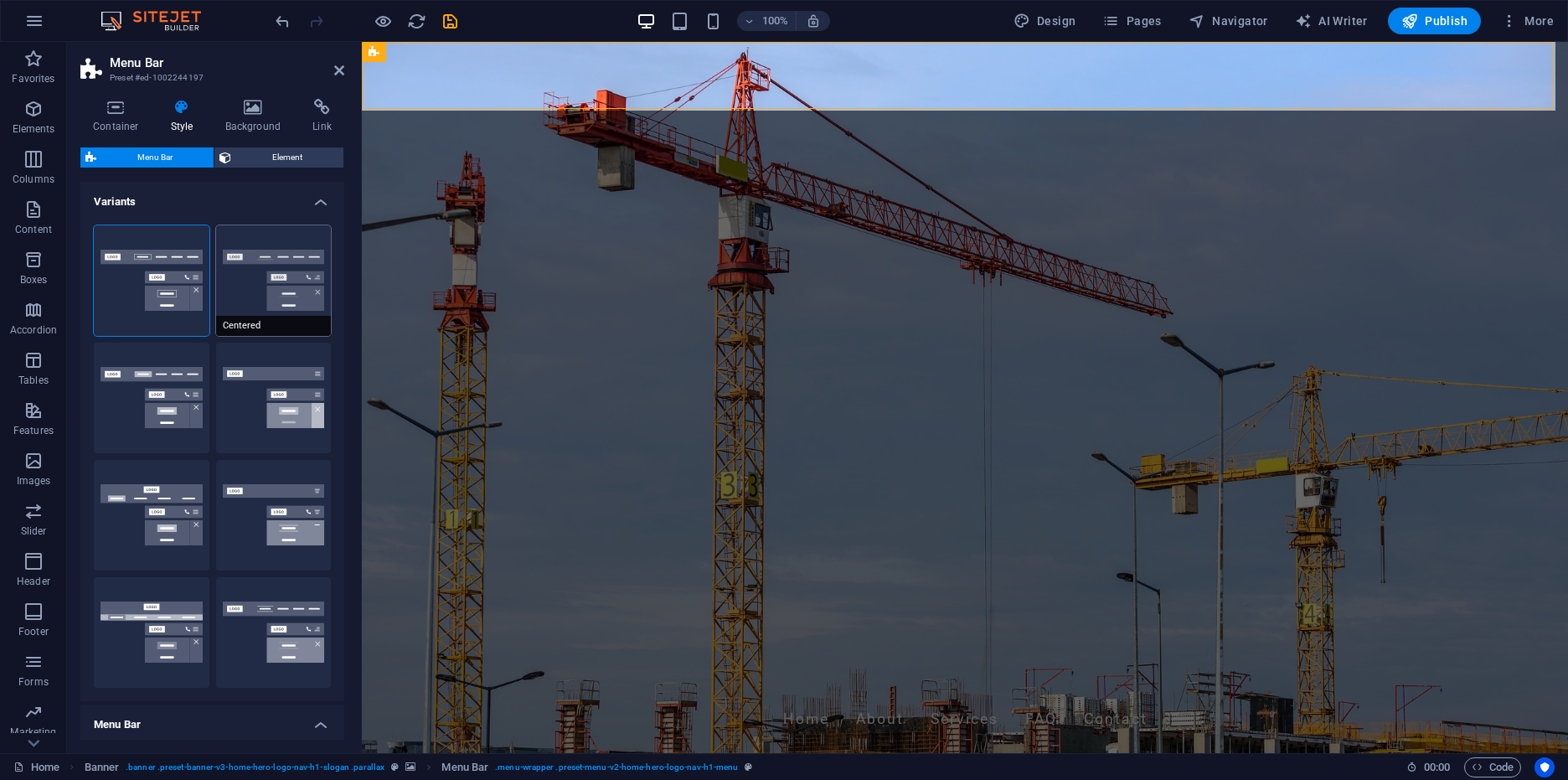
select select "sticky_menu"
click at [269, 423] on button "Fixed" at bounding box center [274, 398] width 116 height 111
click at [165, 432] on button "Default" at bounding box center [152, 398] width 116 height 111
click at [262, 302] on button "Centered" at bounding box center [274, 281] width 116 height 111
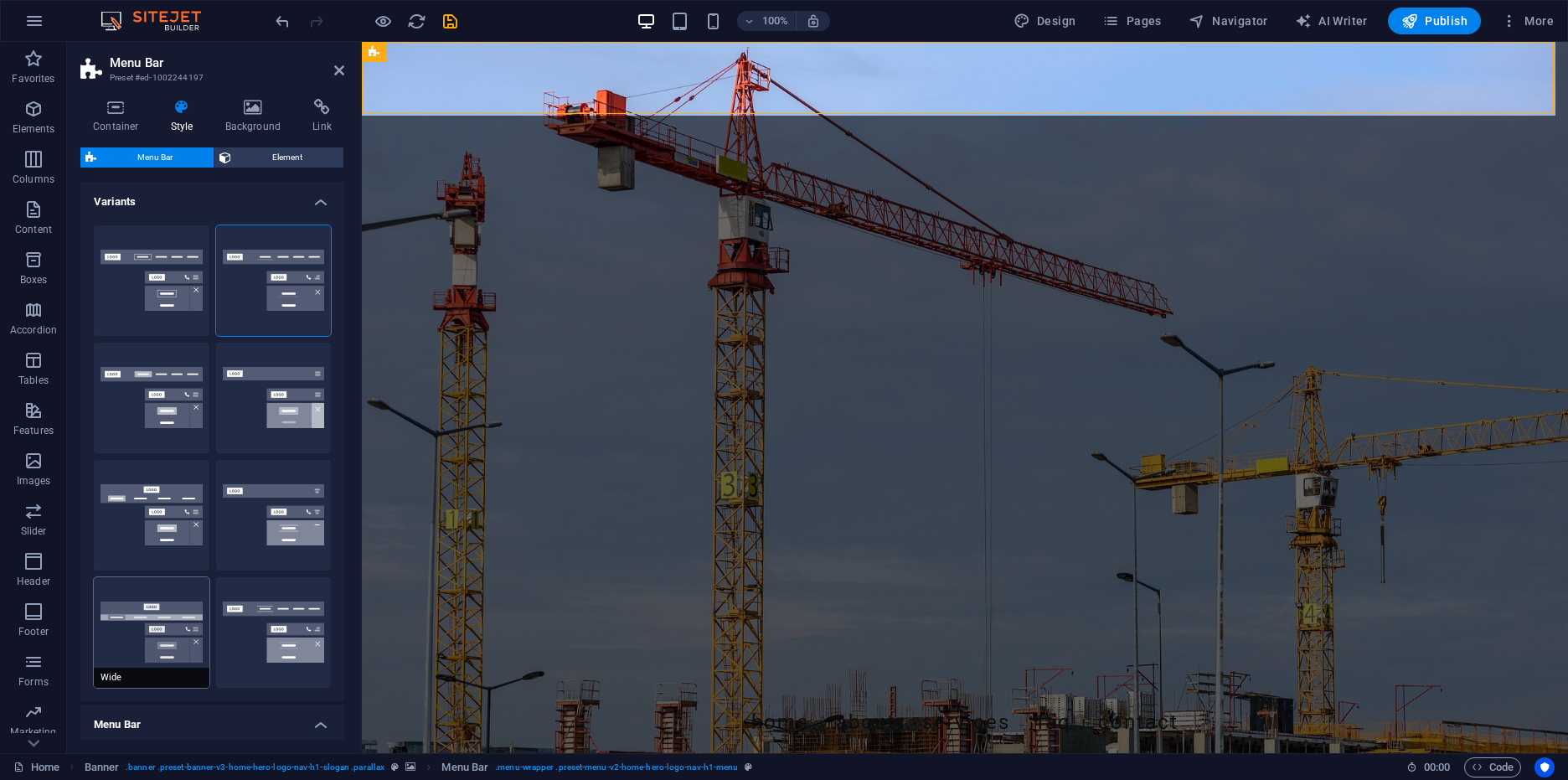
click at [156, 613] on button "Wide" at bounding box center [152, 632] width 116 height 111
type input "0"
type input "2"
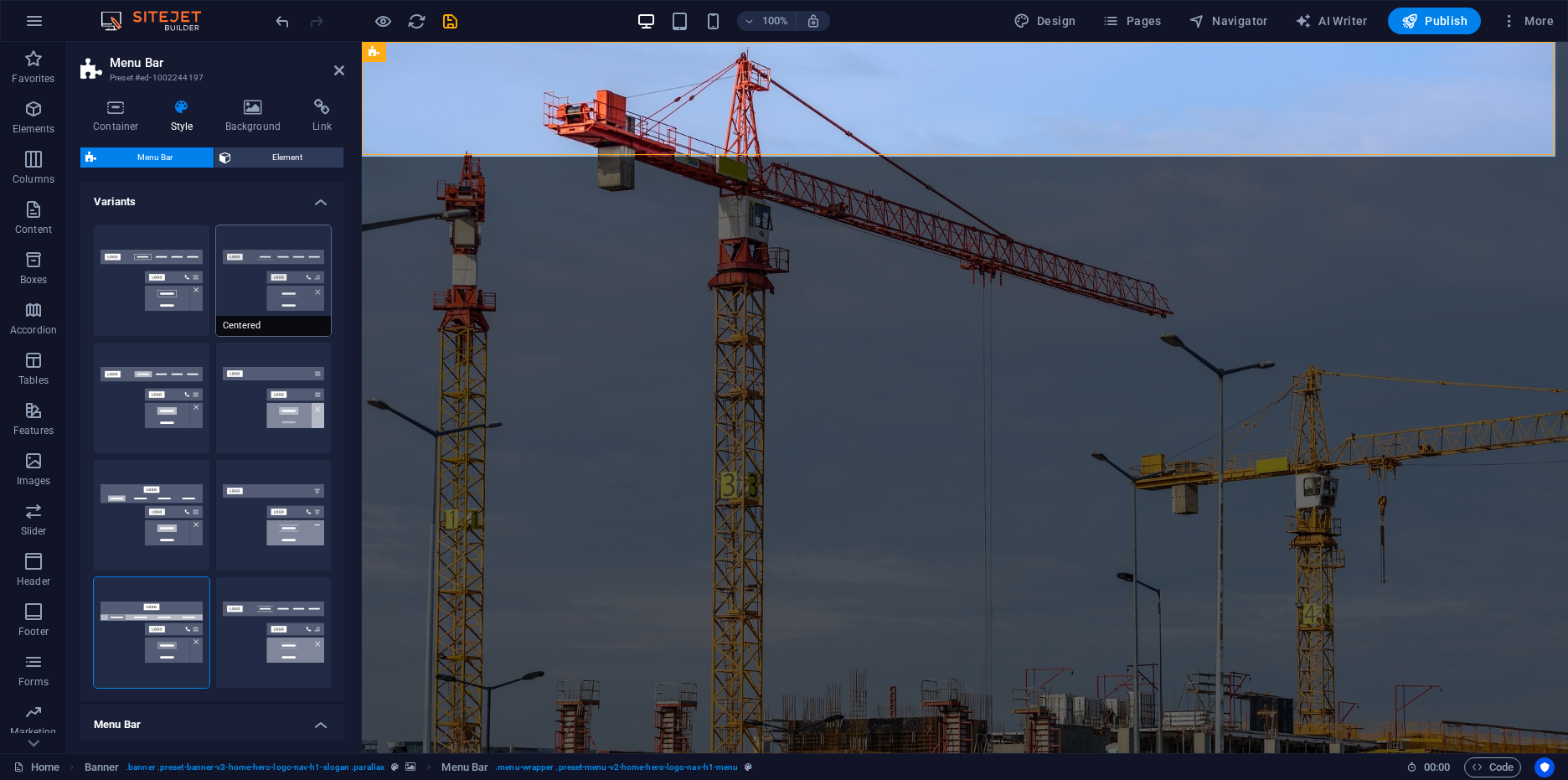
click at [282, 295] on button "Centered" at bounding box center [274, 281] width 116 height 111
type input "1"
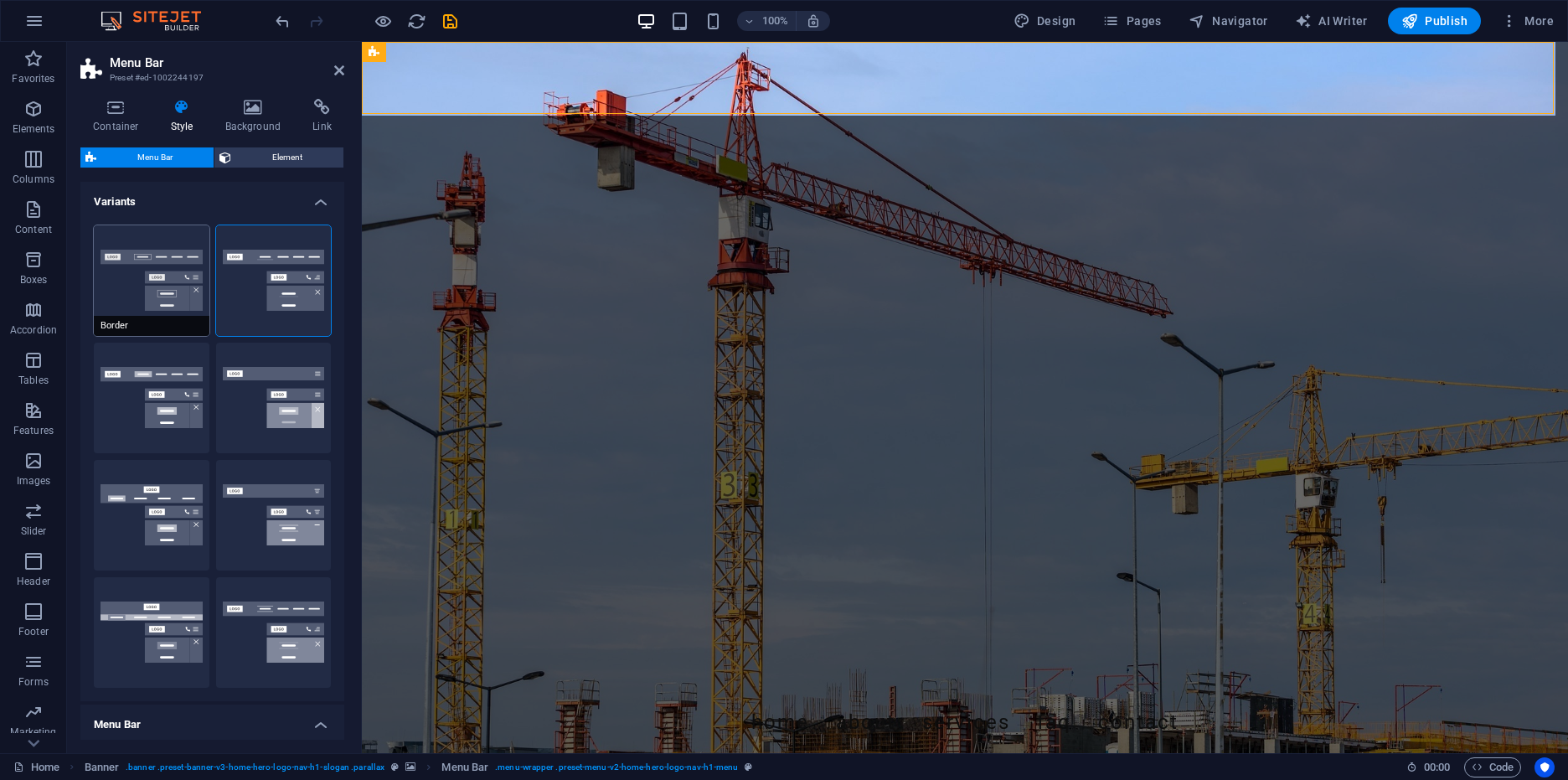
click at [172, 297] on button "Border" at bounding box center [152, 281] width 116 height 111
select select "sticky_reverse"
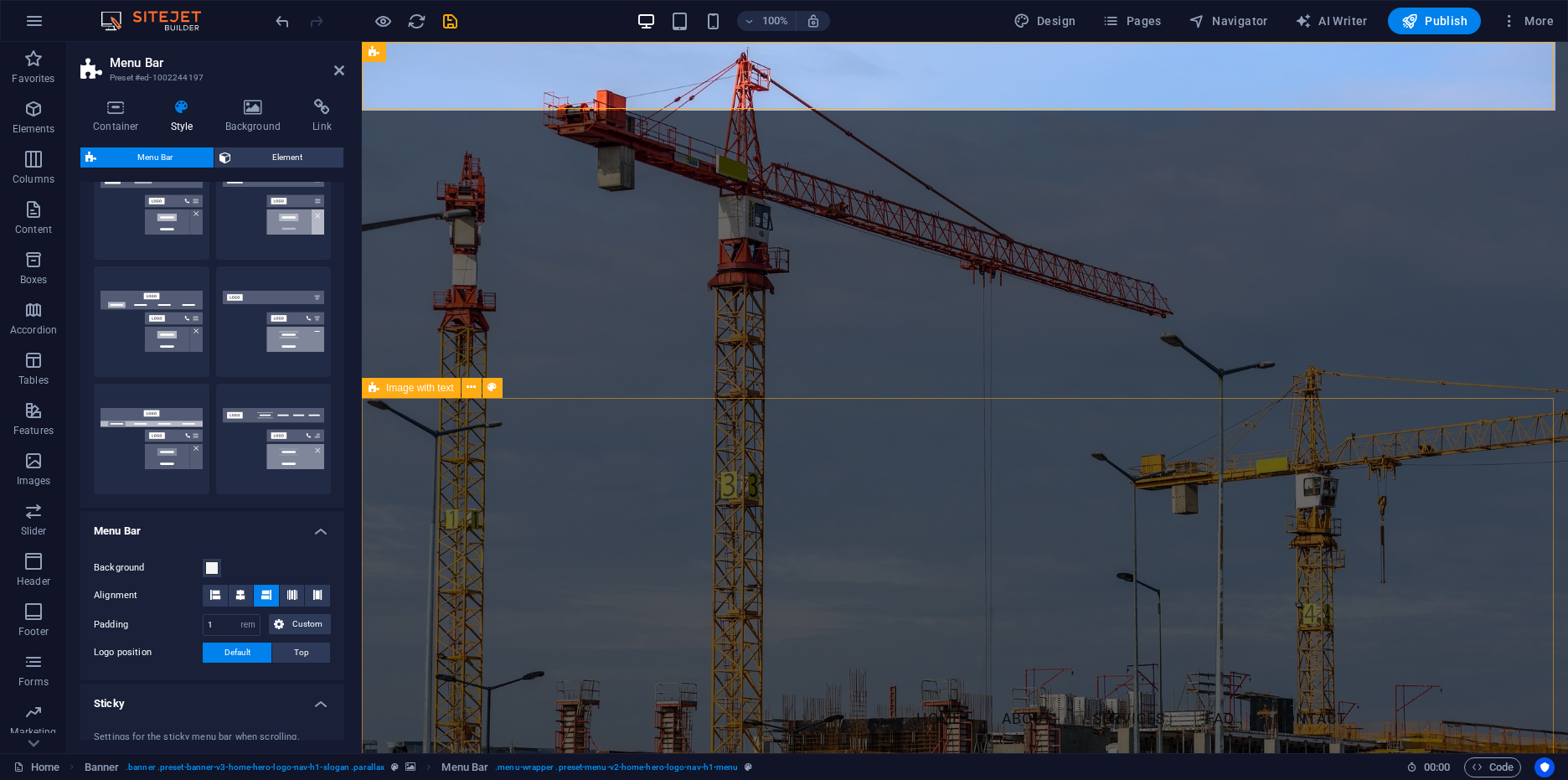
scroll to position [706, 0]
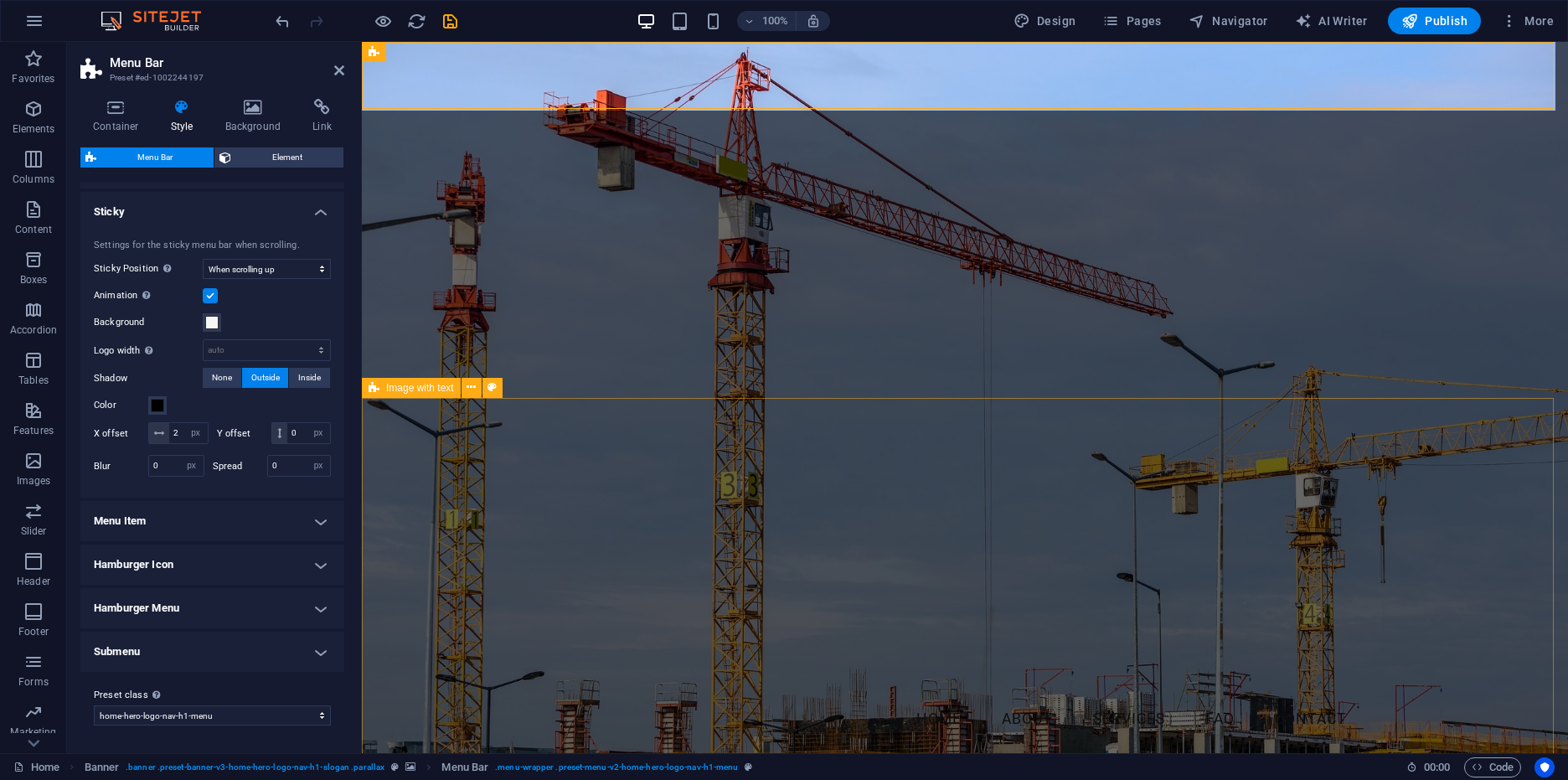
click at [226, 535] on h4 "Menu Item" at bounding box center [212, 521] width 263 height 41
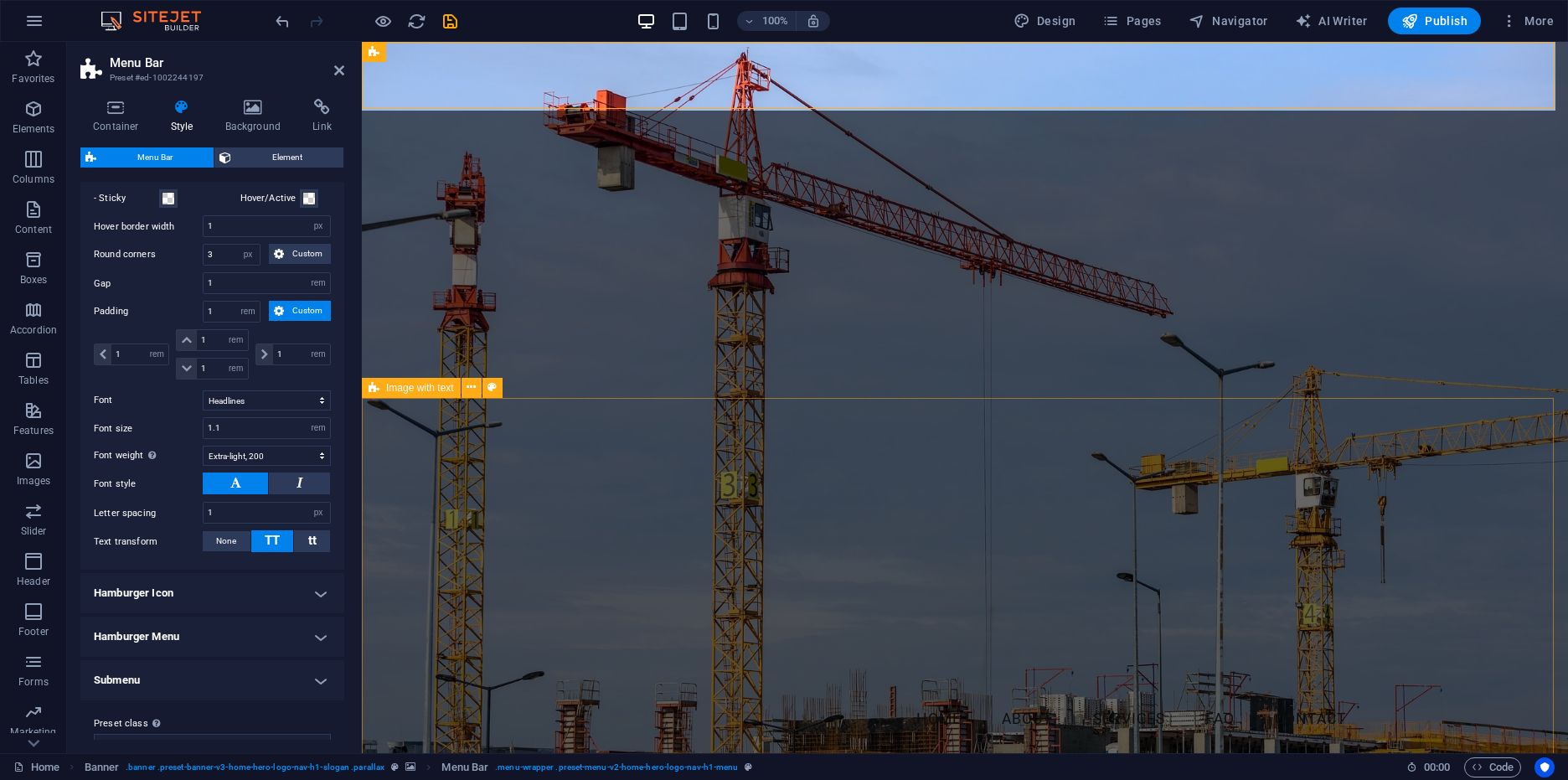
scroll to position [1202, 0]
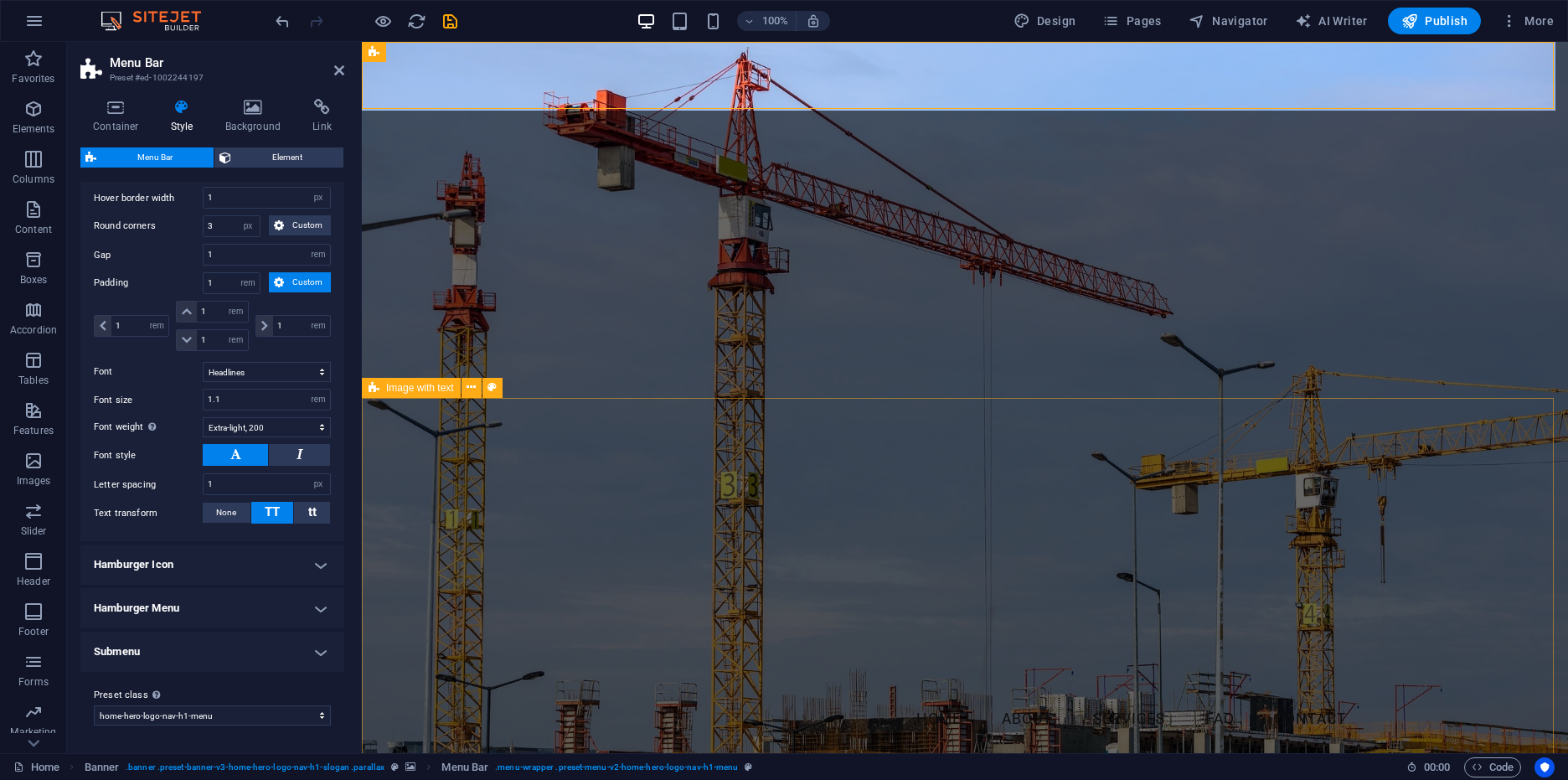
click at [236, 578] on h4 "Hamburger Icon" at bounding box center [212, 564] width 263 height 41
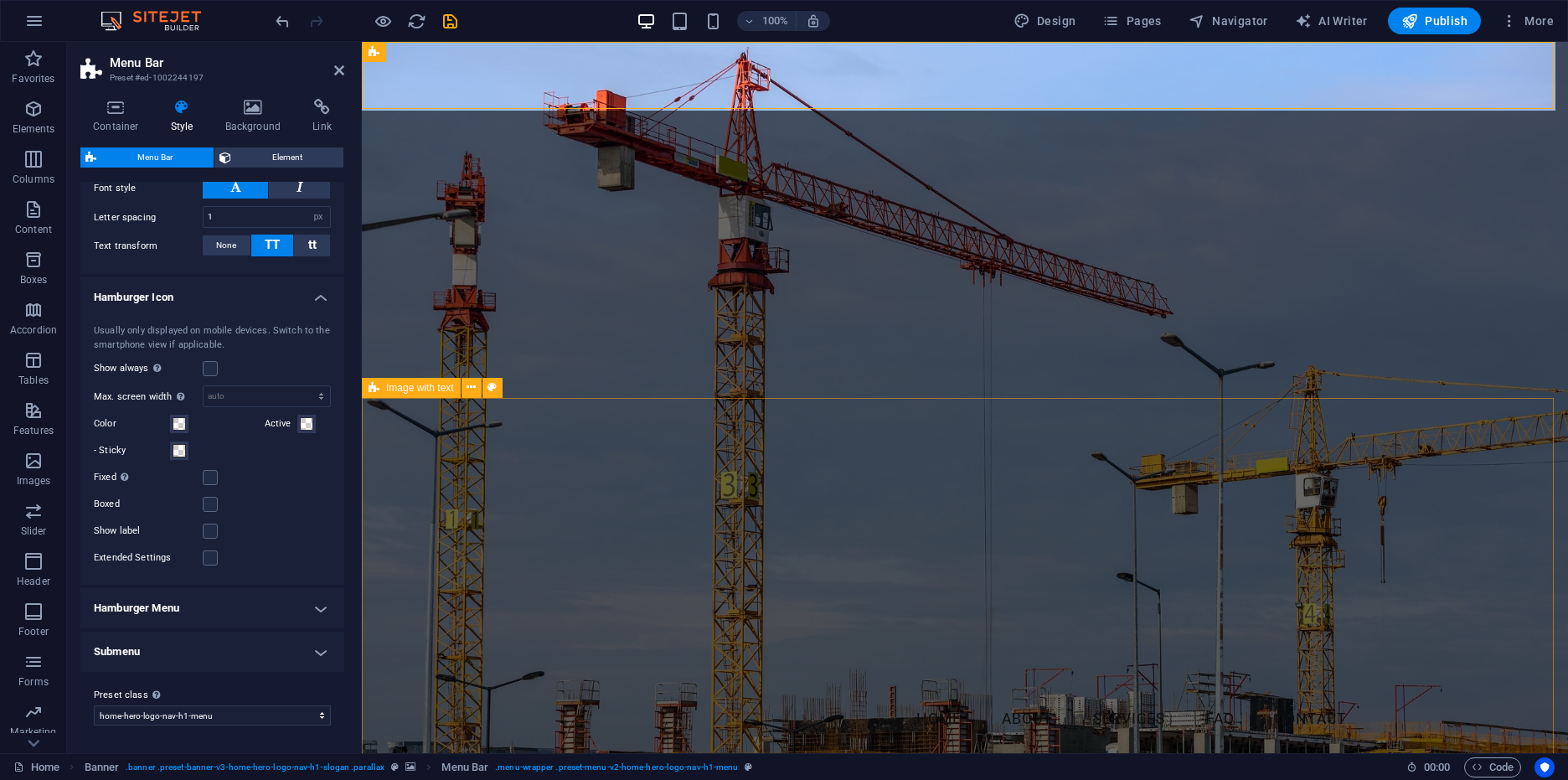
click at [267, 623] on h4 "Hamburger Menu" at bounding box center [212, 608] width 263 height 41
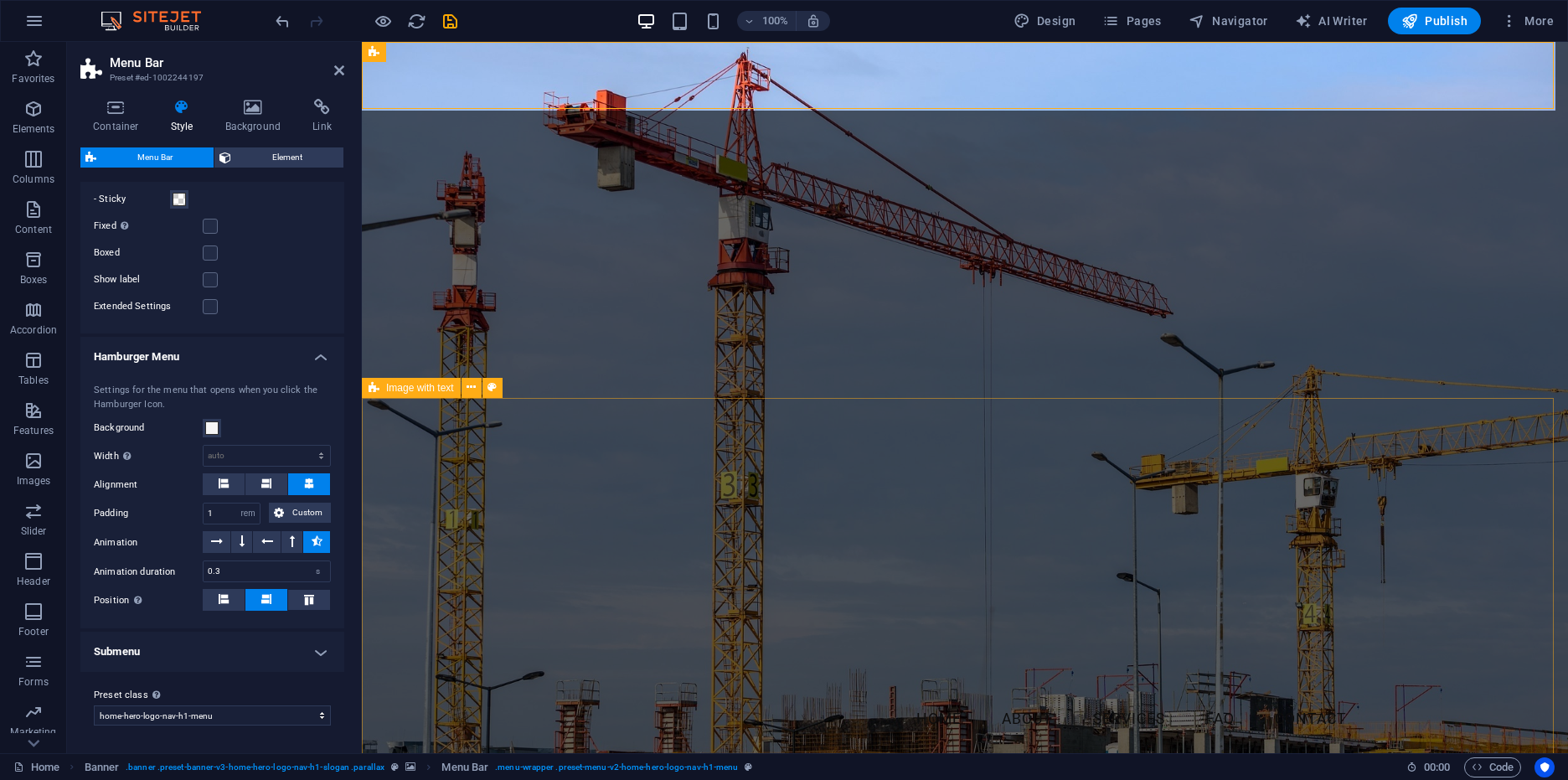
scroll to position [1721, 0]
click at [234, 667] on h4 "Submenu" at bounding box center [212, 651] width 263 height 41
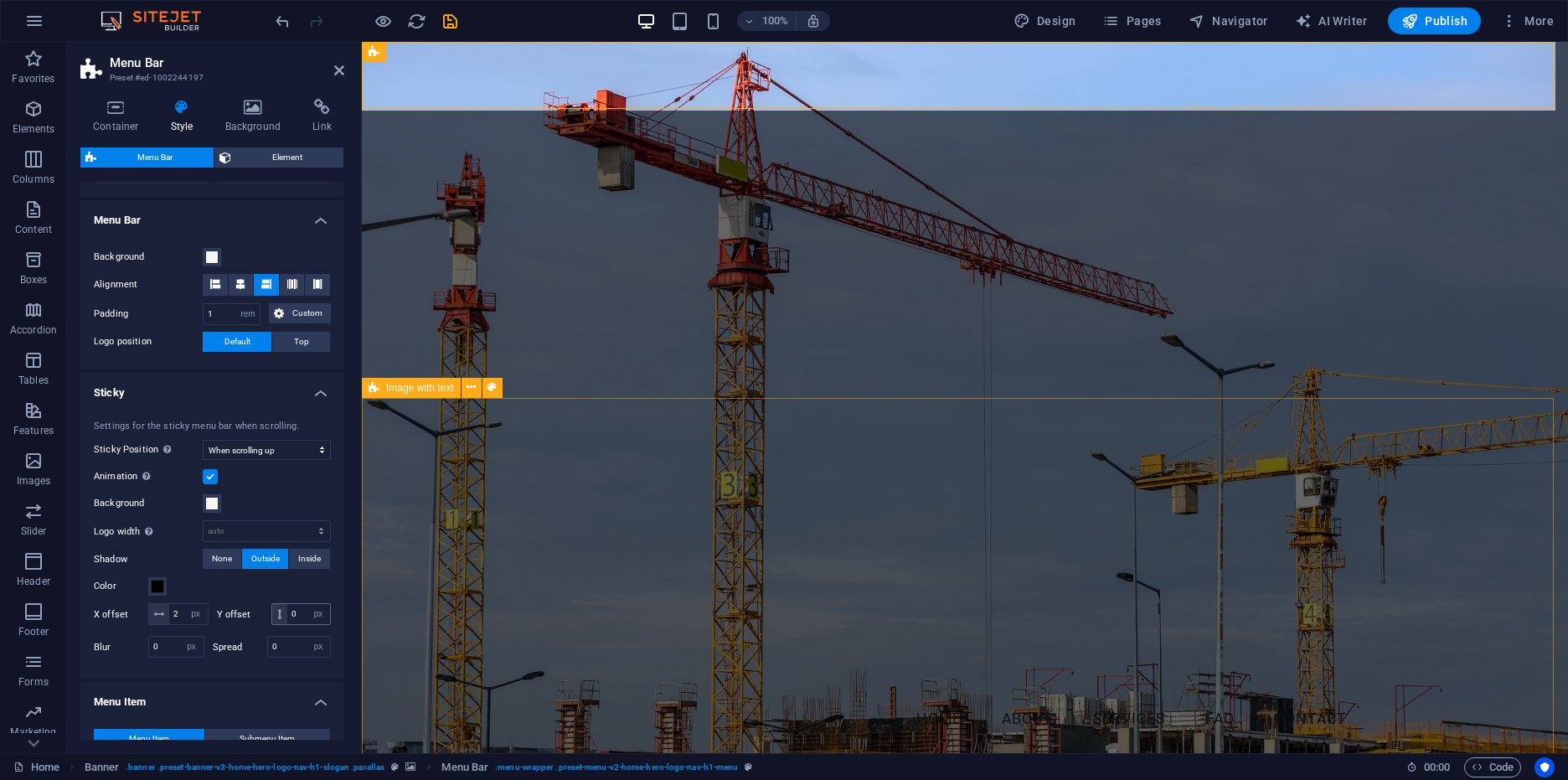
scroll to position [0, 0]
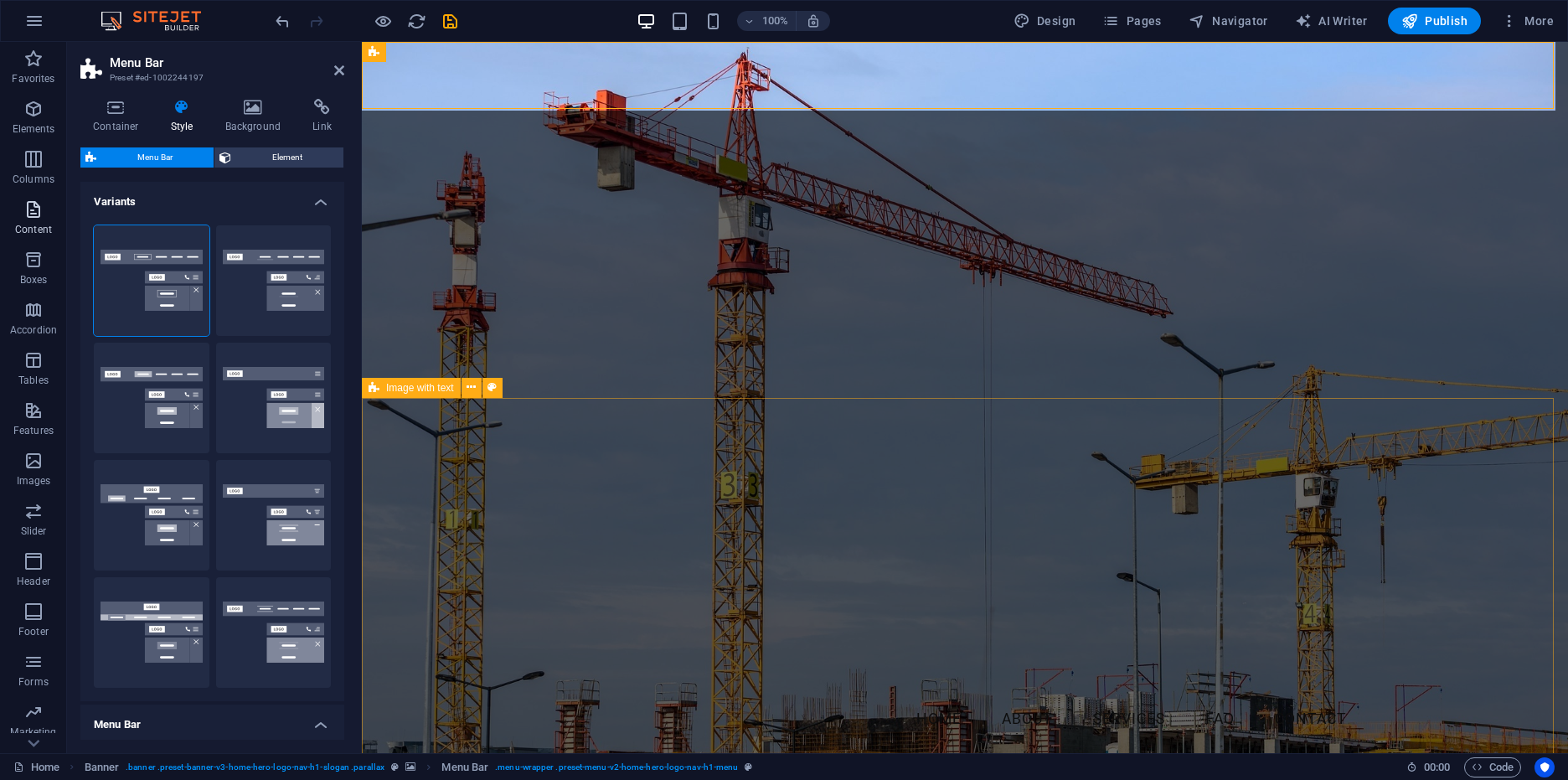
click at [32, 231] on p "Content" at bounding box center [33, 230] width 37 height 14
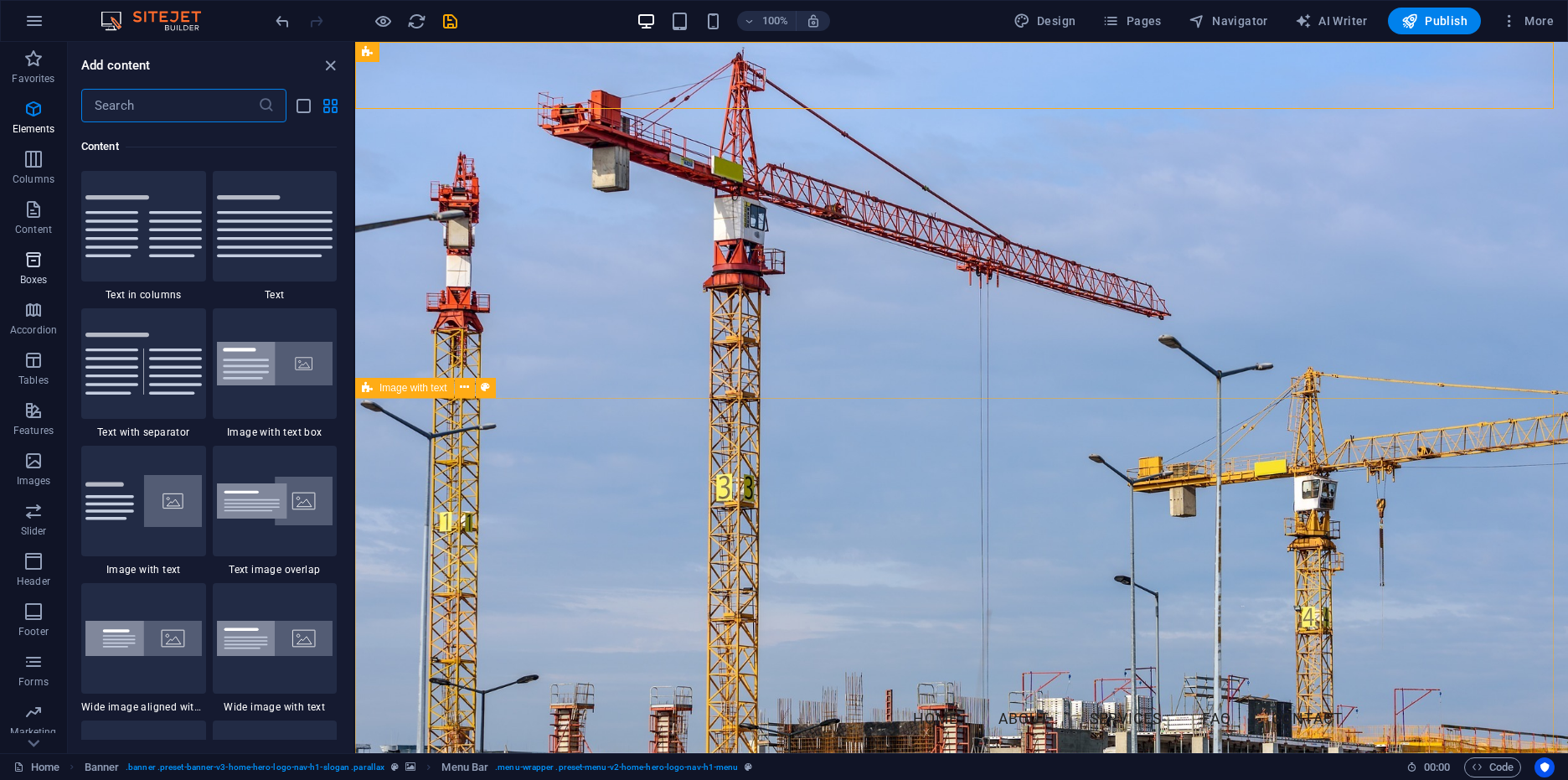
scroll to position [2931, 0]
click at [247, 373] on img at bounding box center [275, 363] width 117 height 44
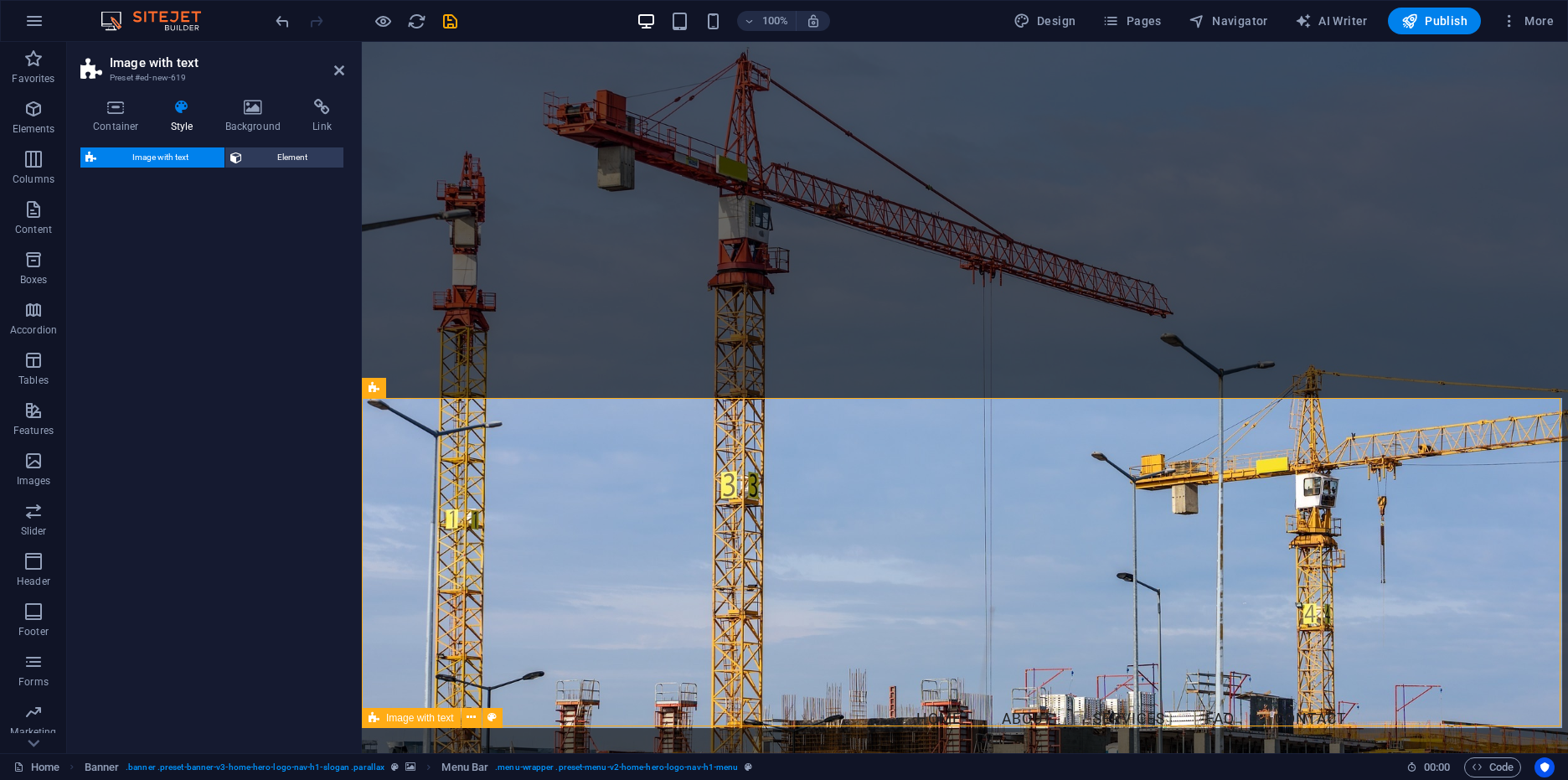
select select "rem"
select select "px"
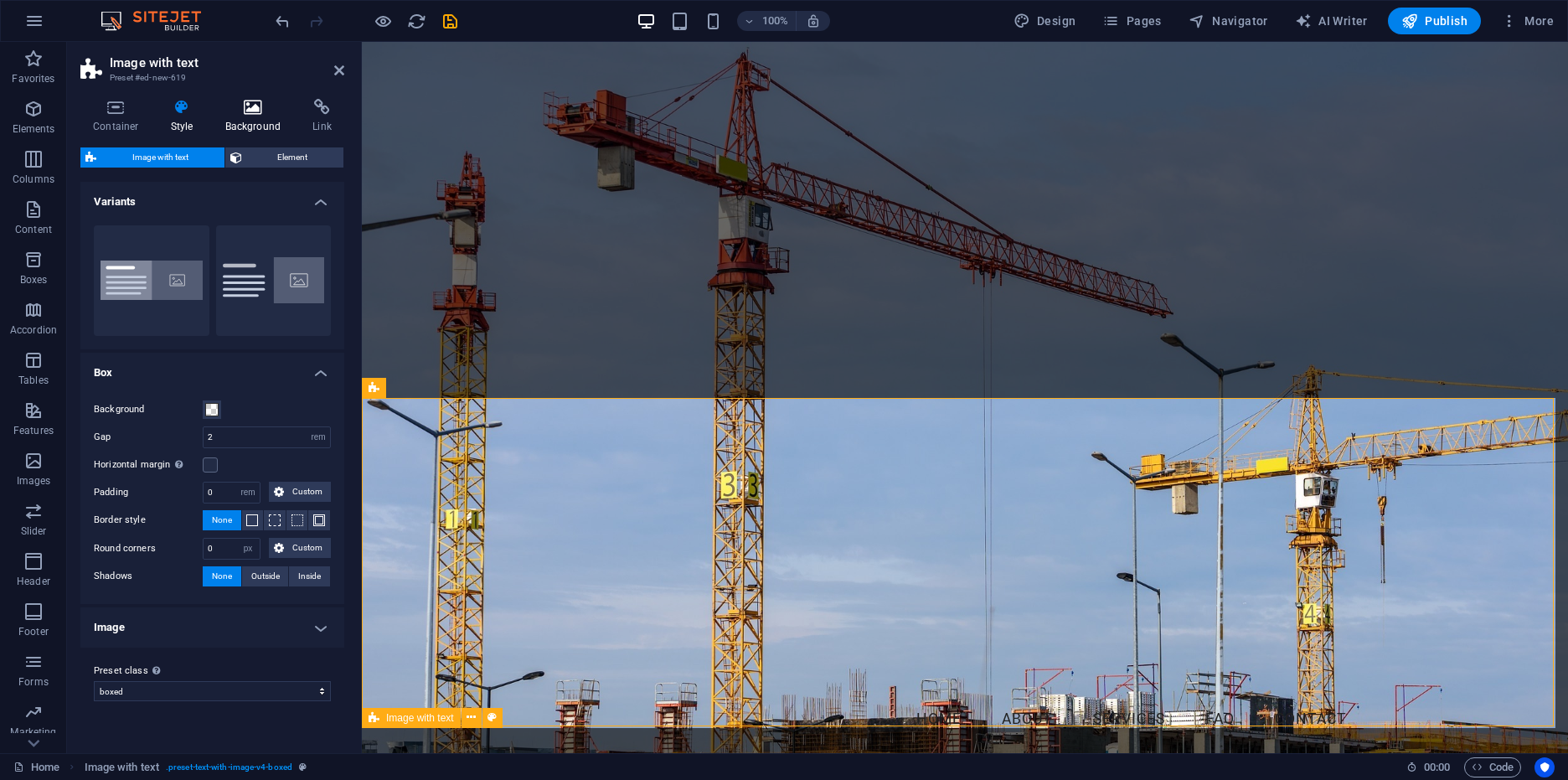
click at [251, 124] on h4 "Background" at bounding box center [257, 116] width 88 height 35
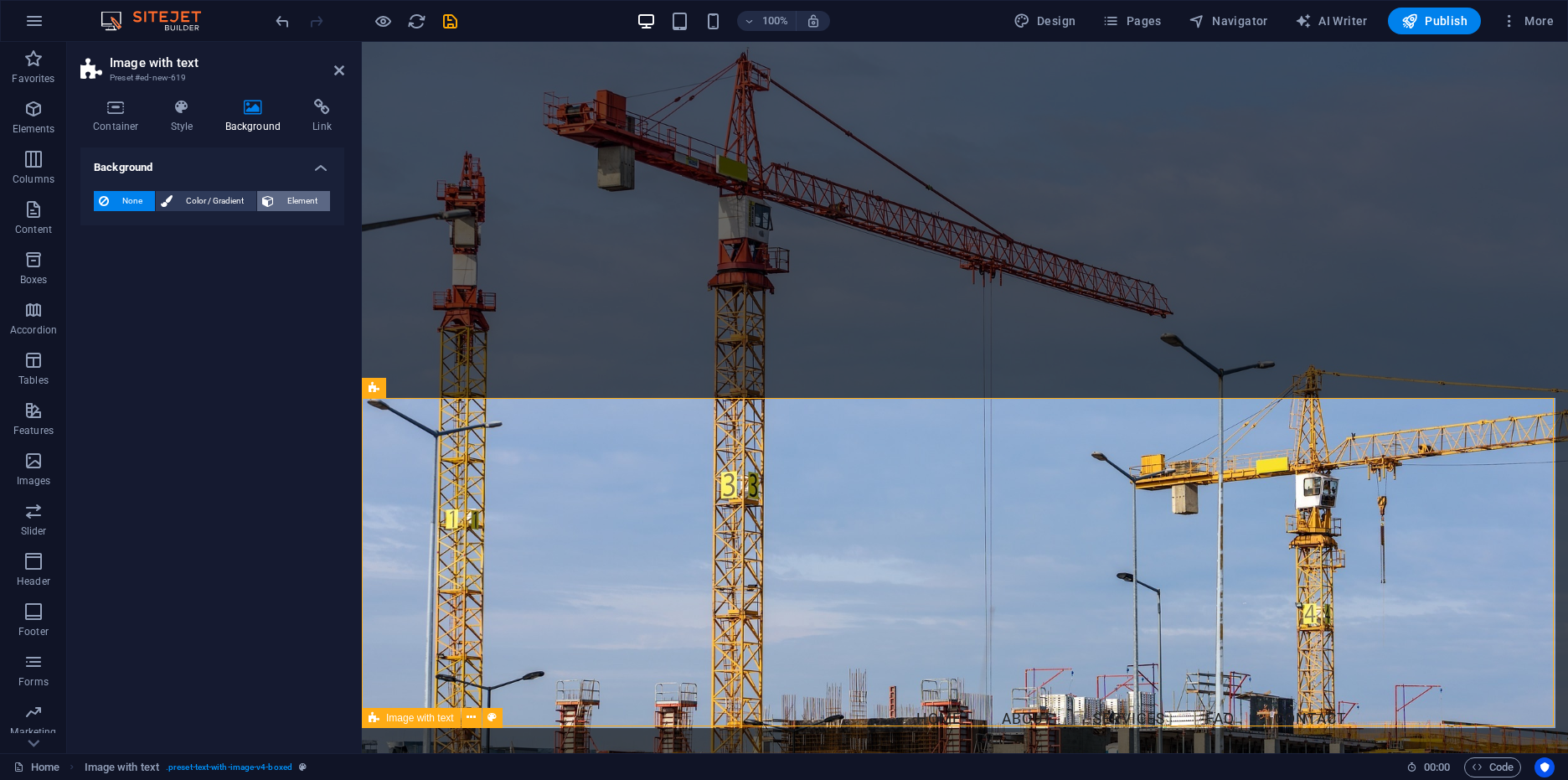
click at [290, 202] on span "Element" at bounding box center [302, 200] width 46 height 20
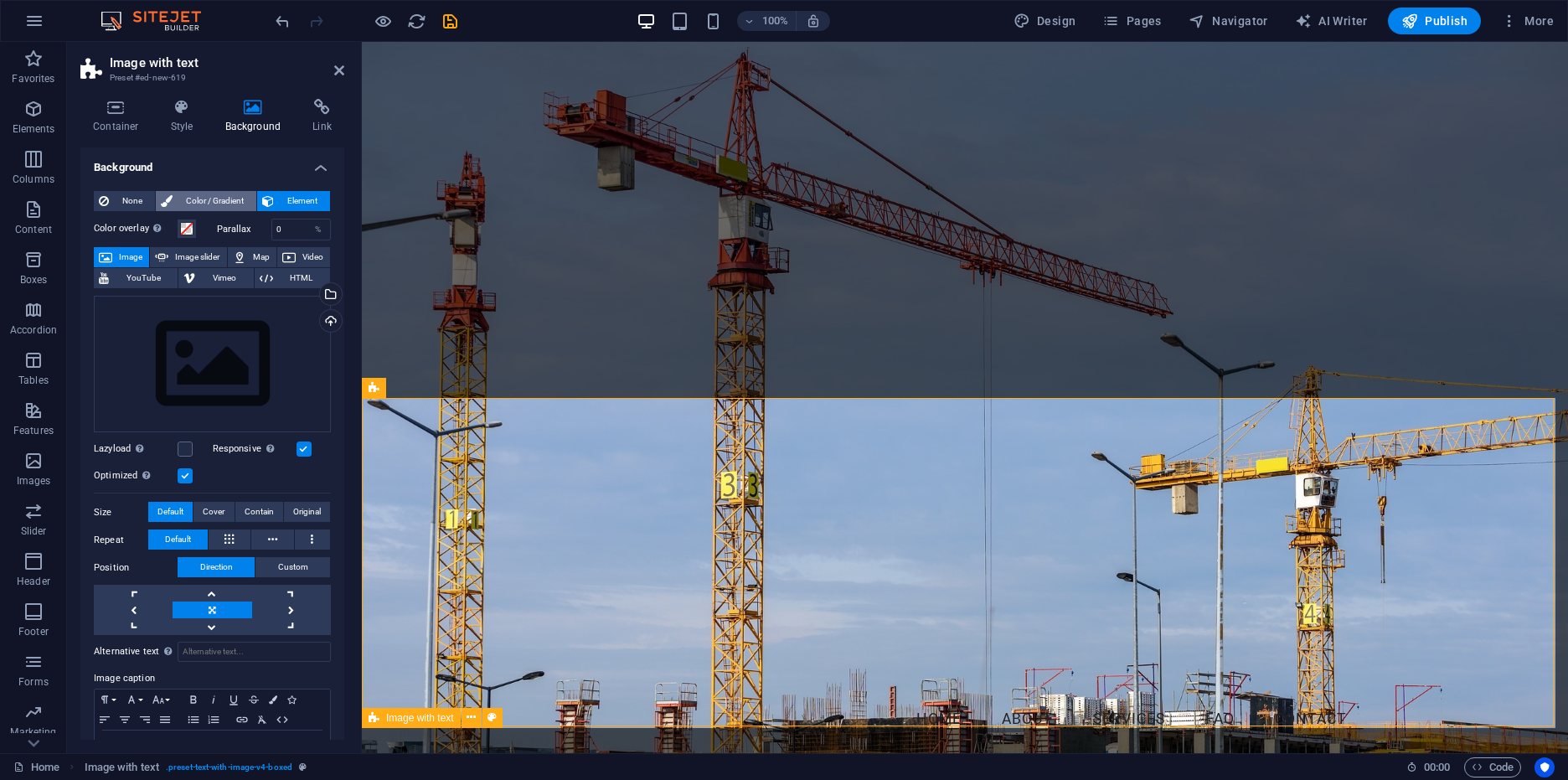
click at [225, 200] on span "Color / Gradient" at bounding box center [214, 200] width 73 height 20
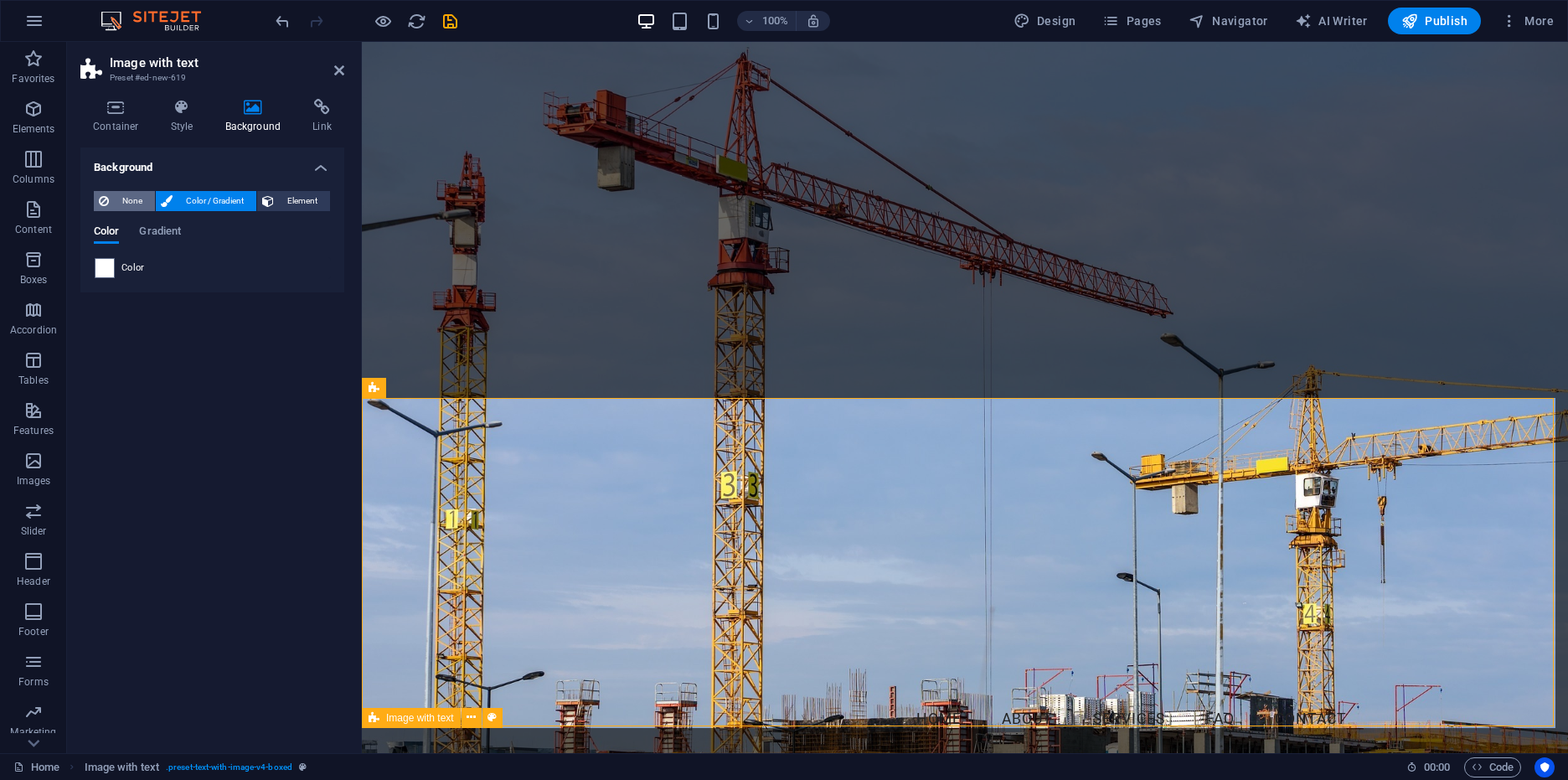
click at [128, 206] on span "None" at bounding box center [132, 200] width 36 height 20
click at [278, 193] on button "Element" at bounding box center [294, 200] width 73 height 20
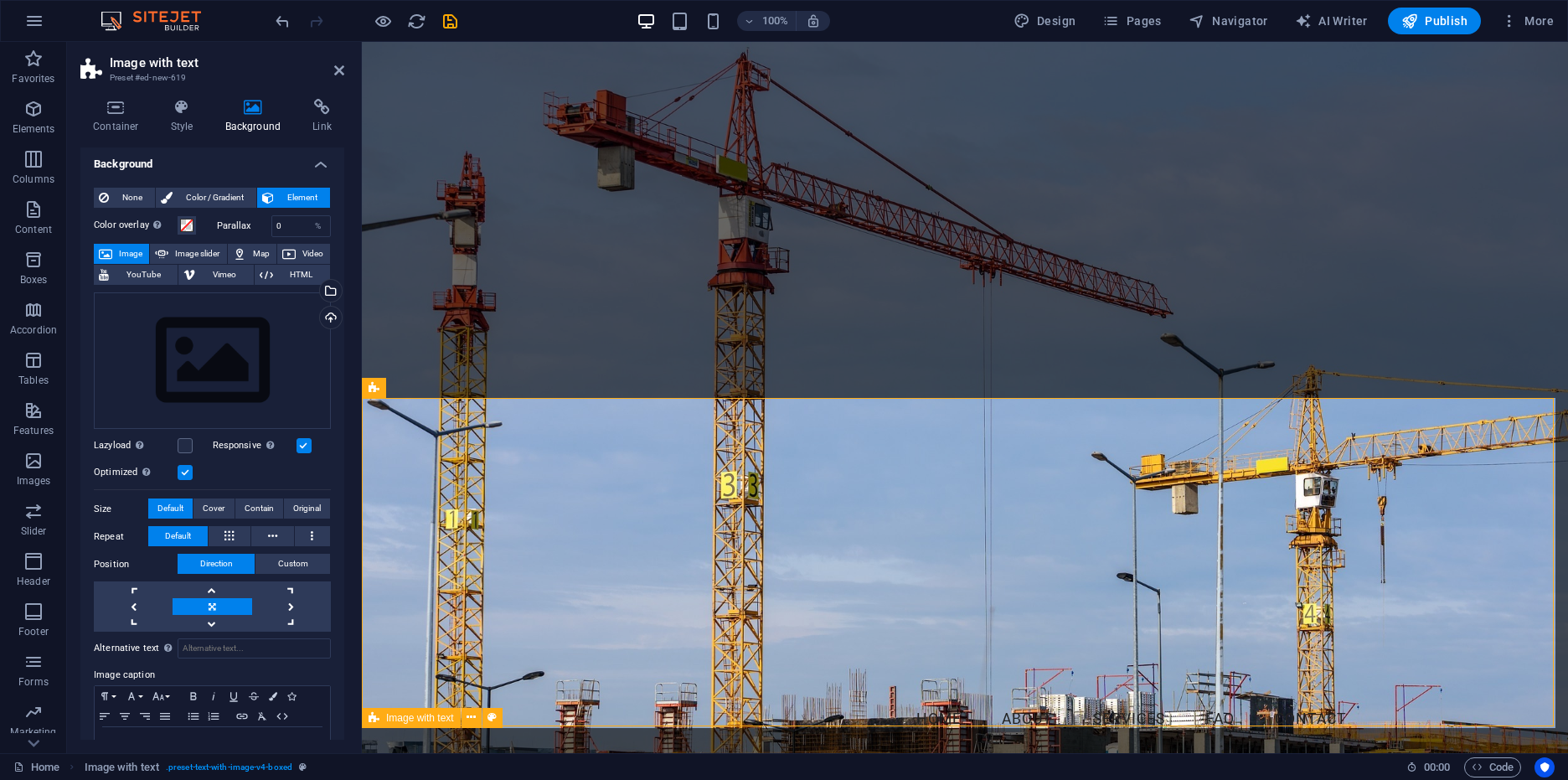
scroll to position [0, 0]
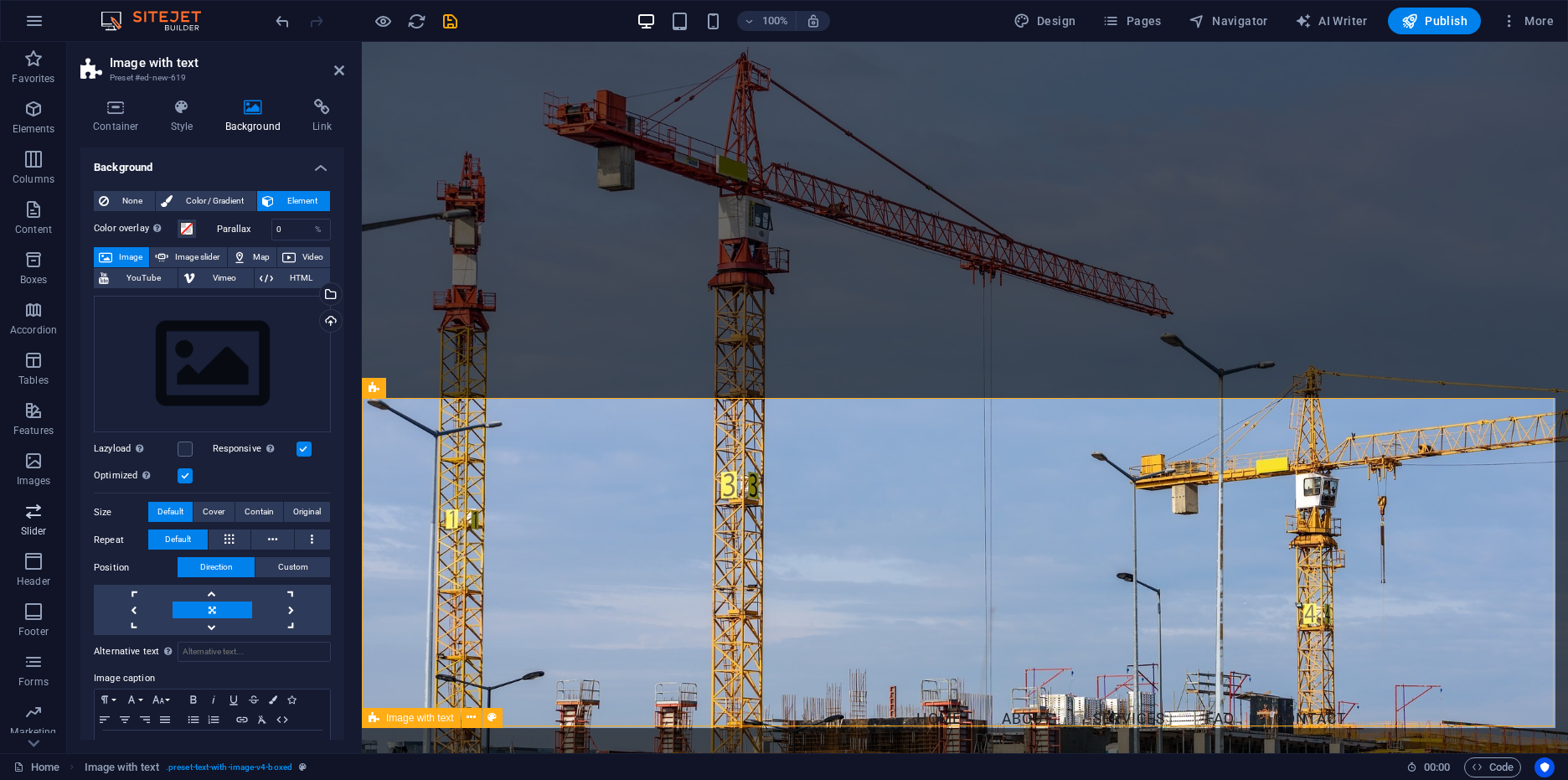
click at [18, 496] on button "Slider" at bounding box center [34, 519] width 67 height 50
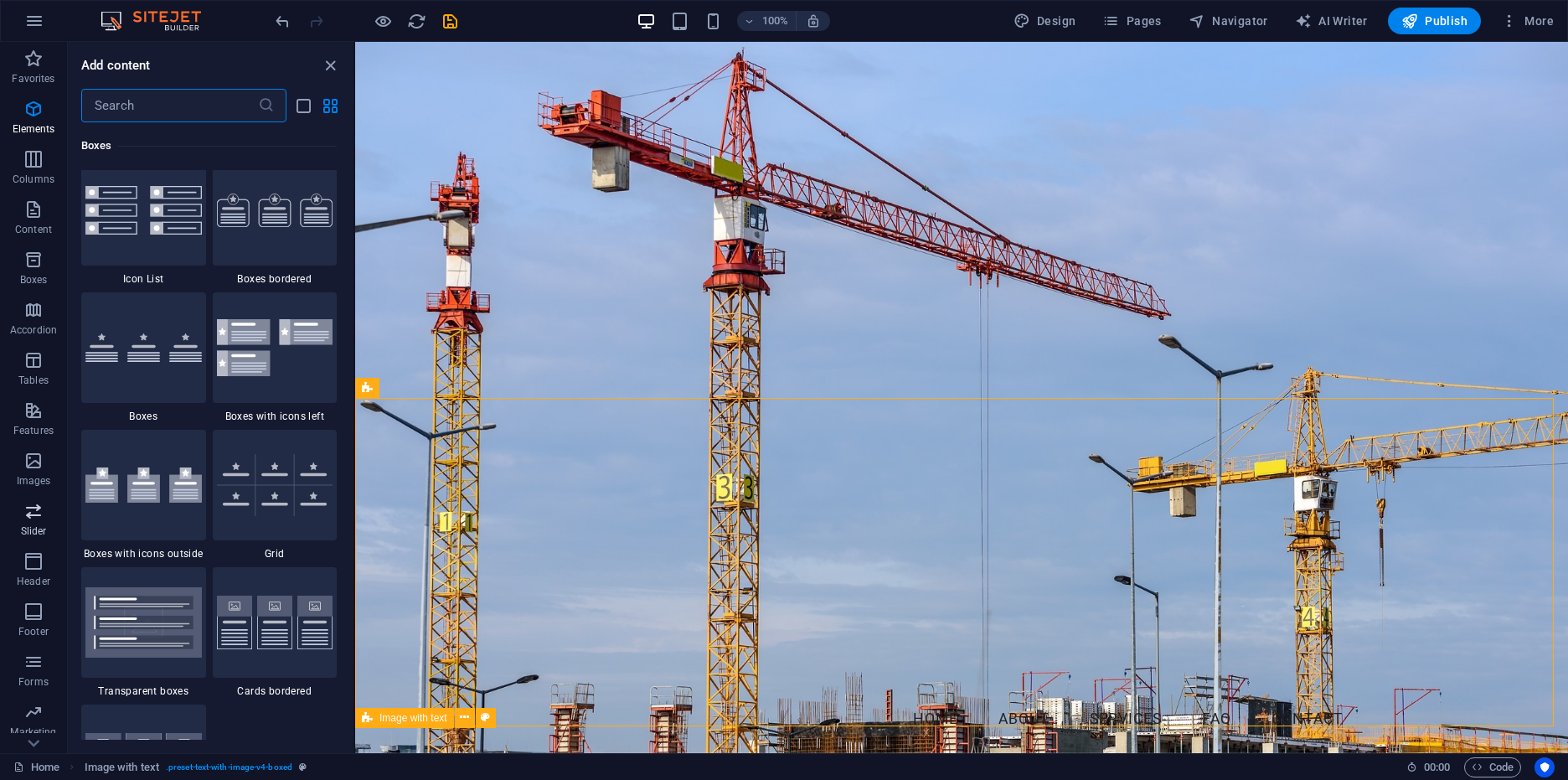
scroll to position [9495, 0]
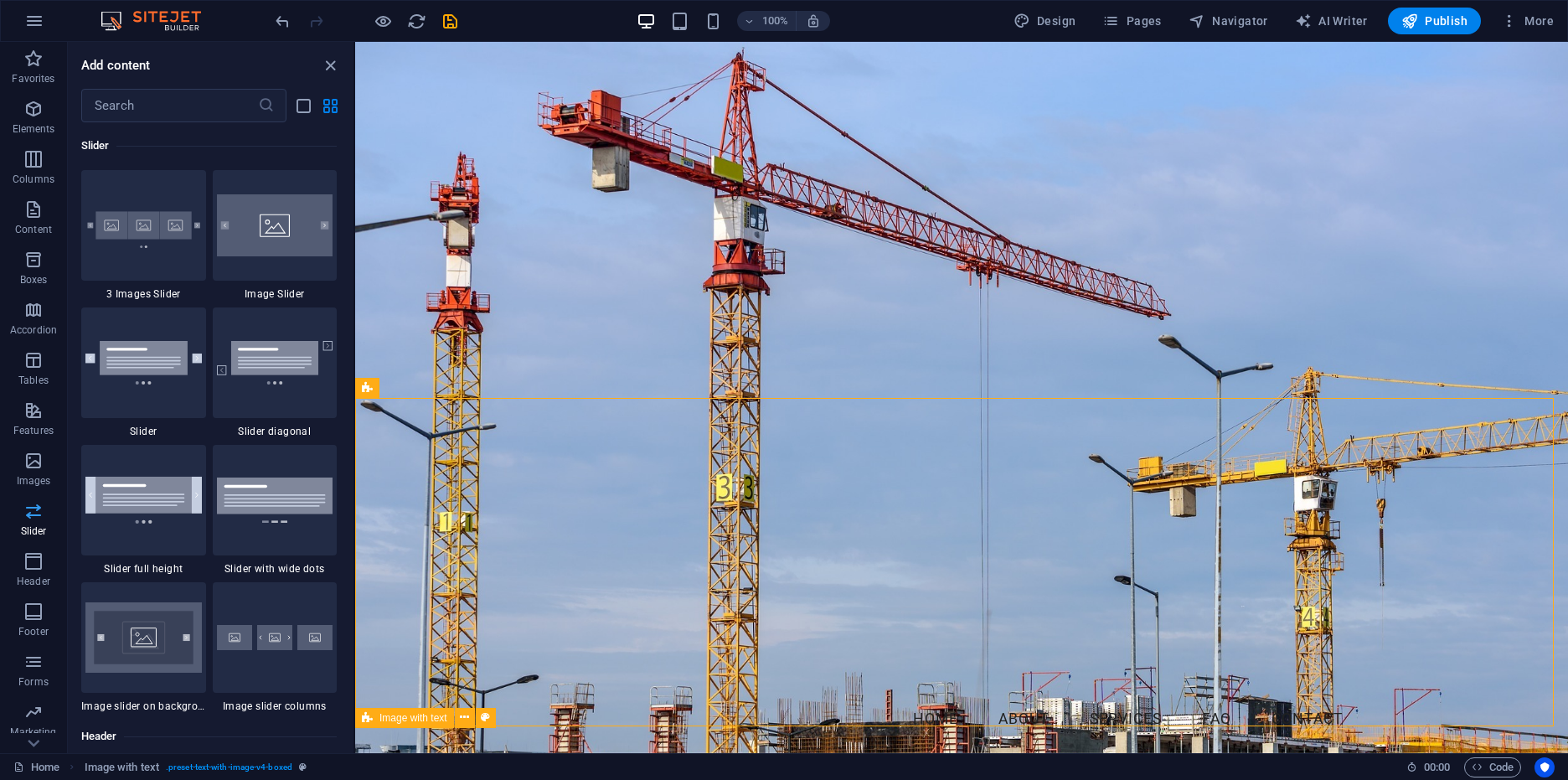
click at [35, 522] on span "Slider" at bounding box center [34, 521] width 67 height 41
click at [176, 235] on img at bounding box center [143, 225] width 117 height 77
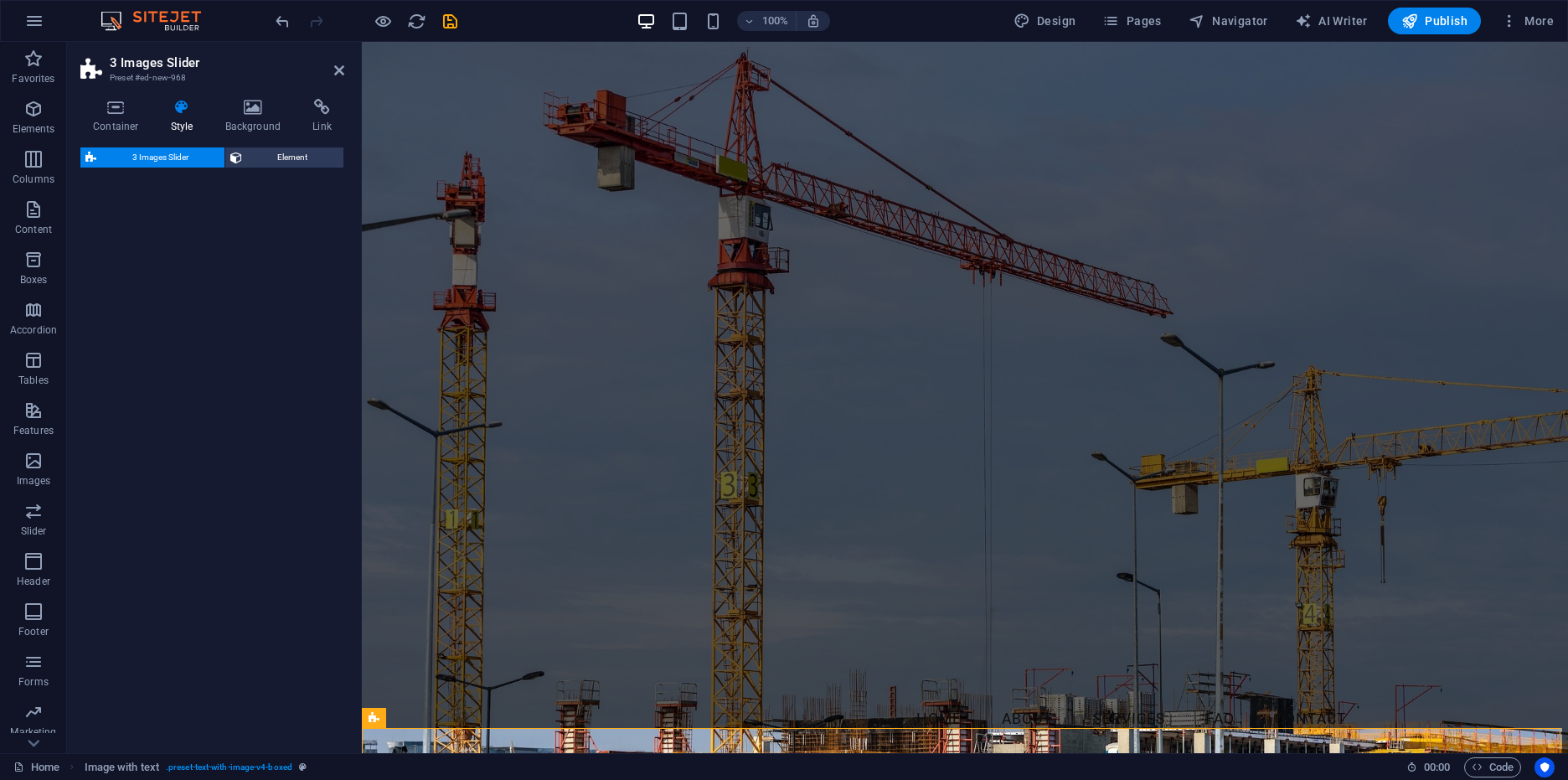
select select "rem"
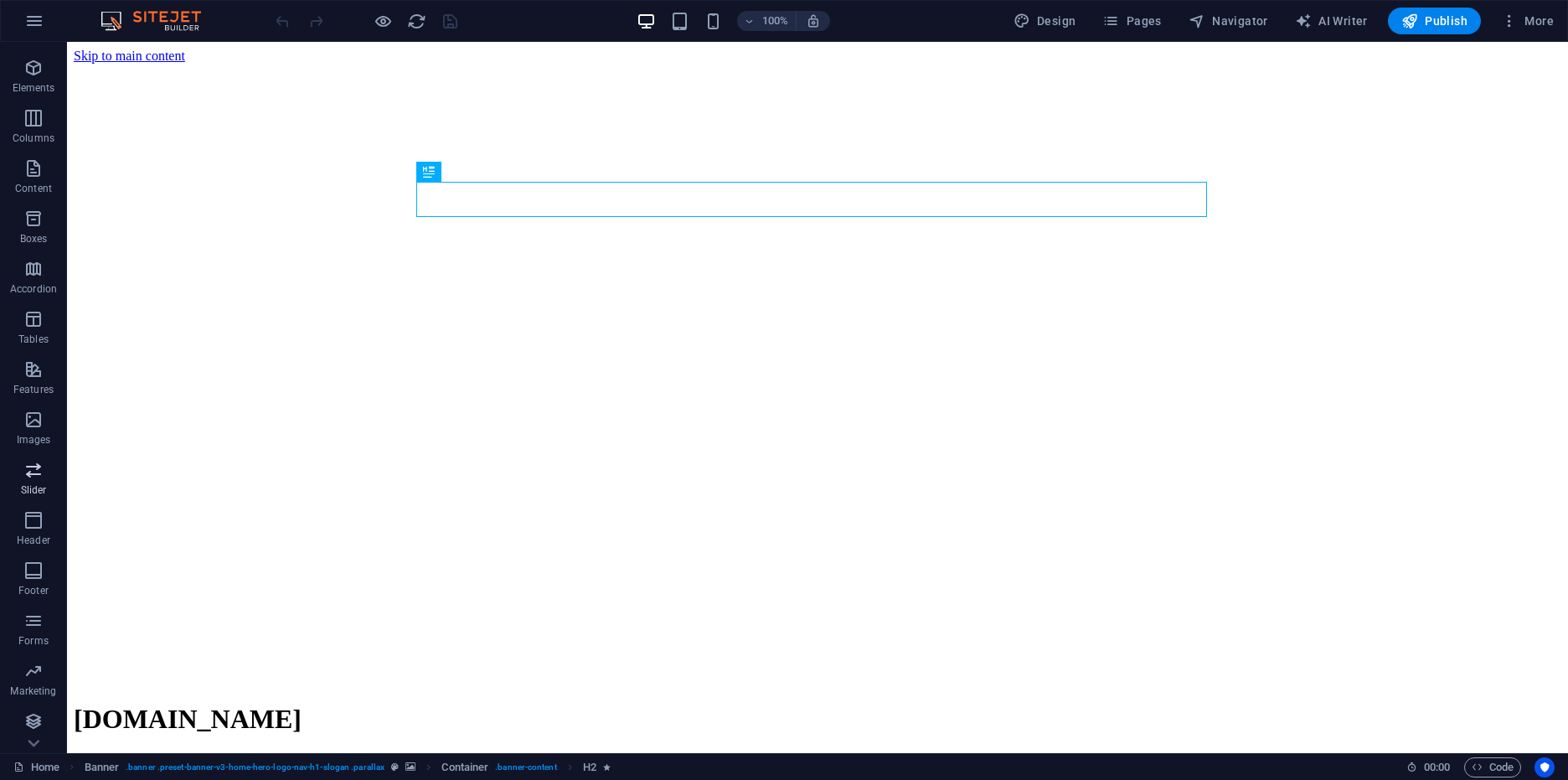
scroll to position [42, 0]
click at [37, 478] on icon "button" at bounding box center [33, 467] width 20 height 20
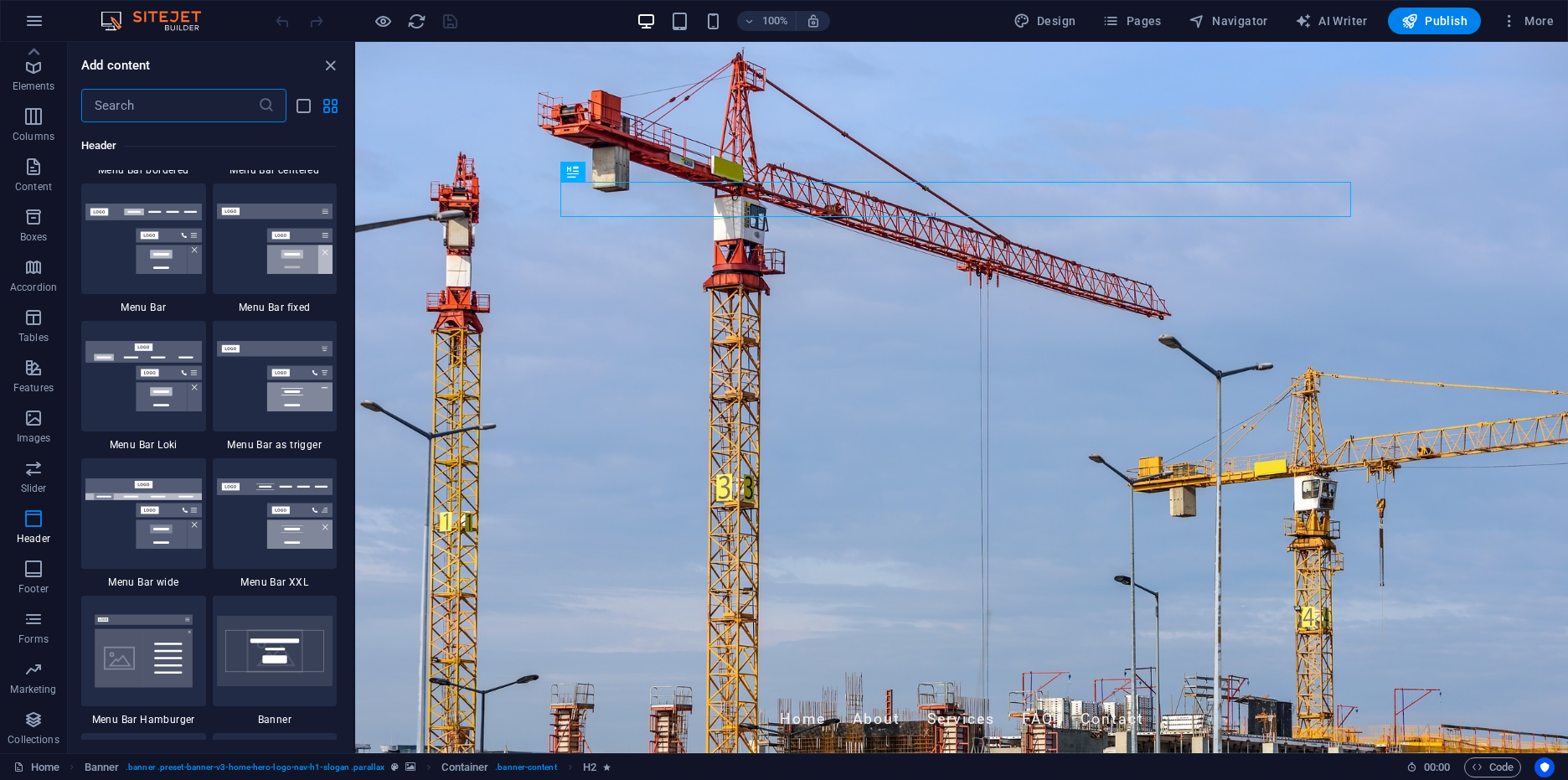
scroll to position [10165, 0]
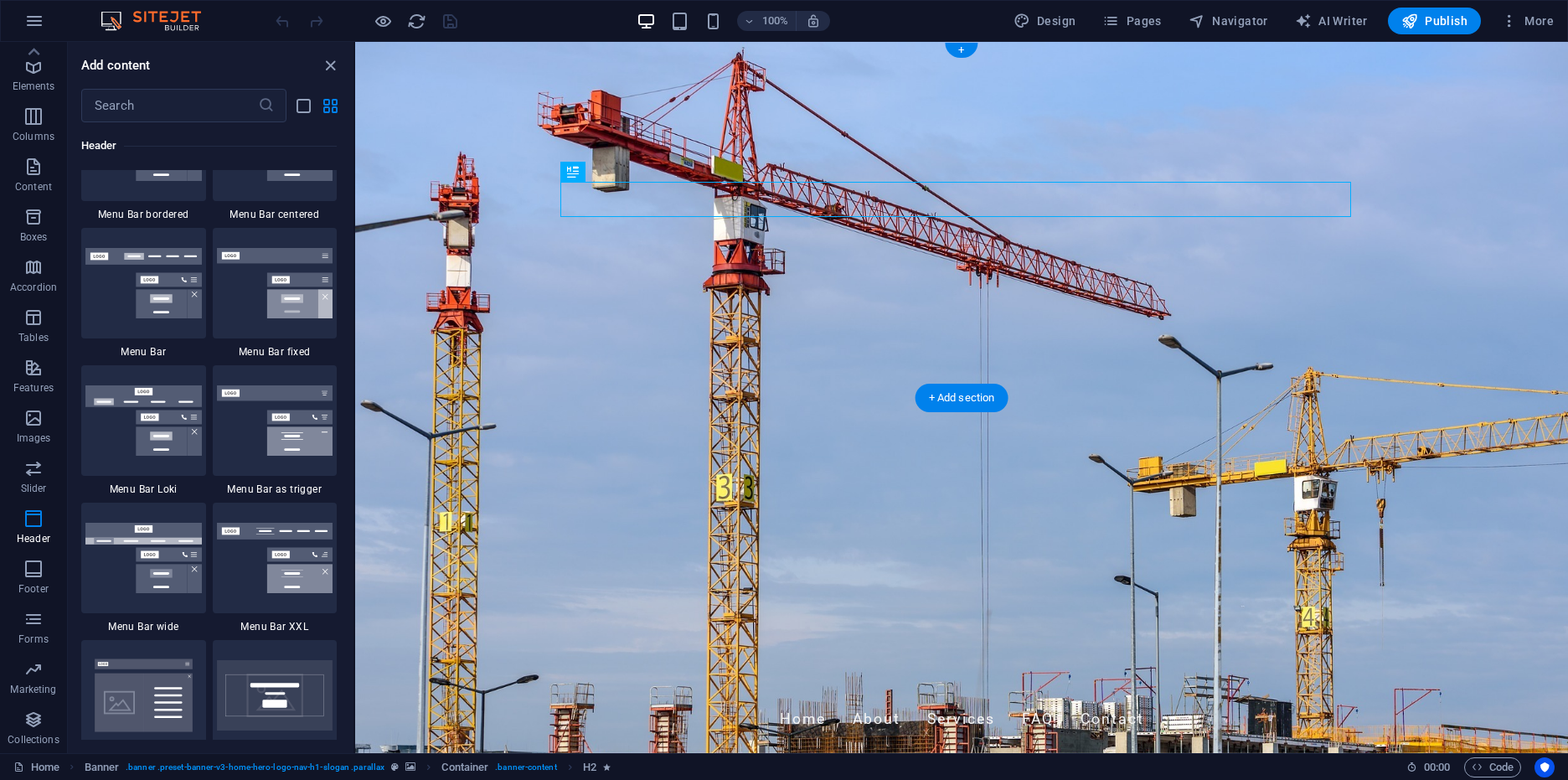
click at [1286, 358] on figure at bounding box center [962, 396] width 1213 height 711
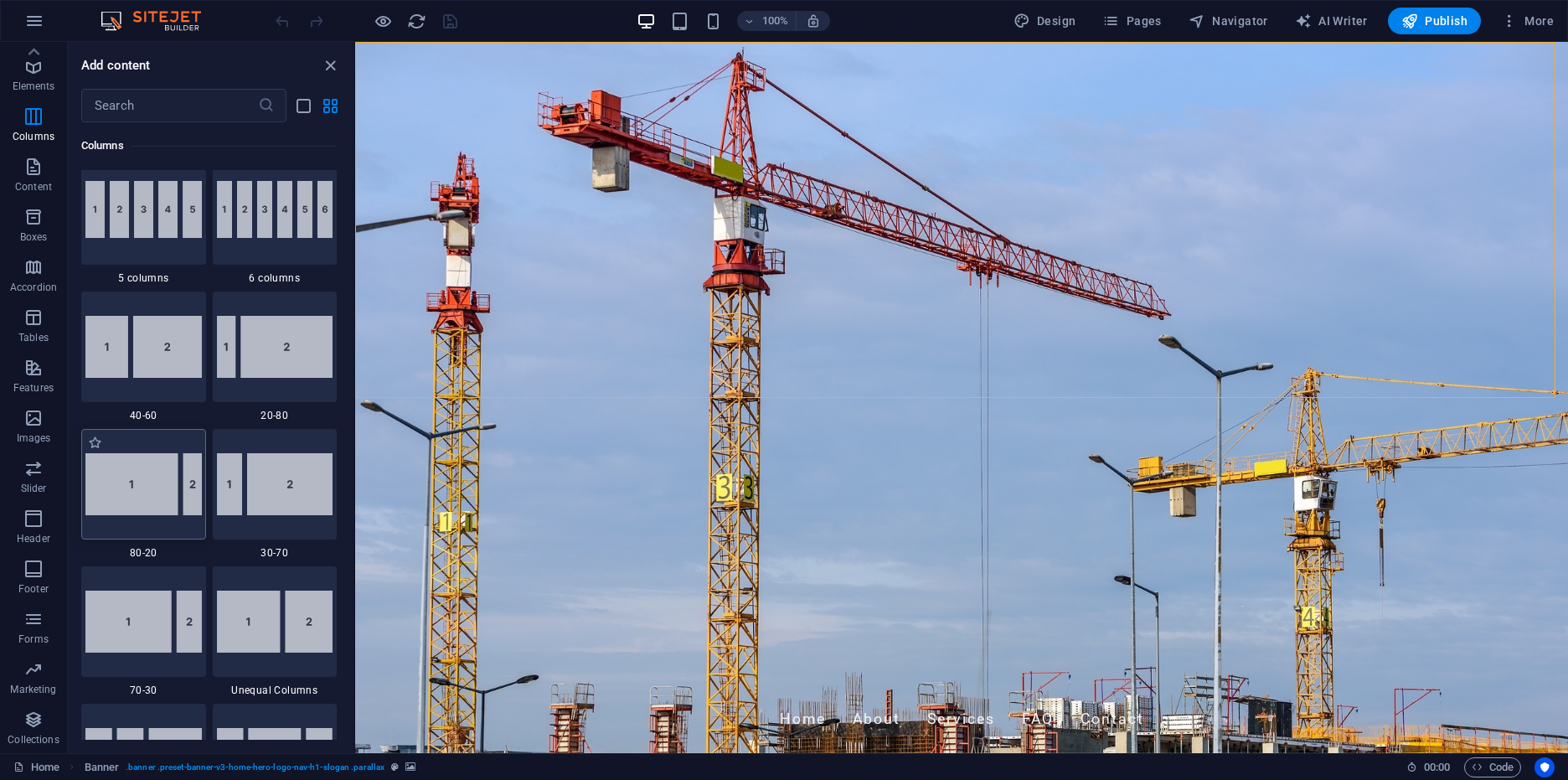
scroll to position [785, 0]
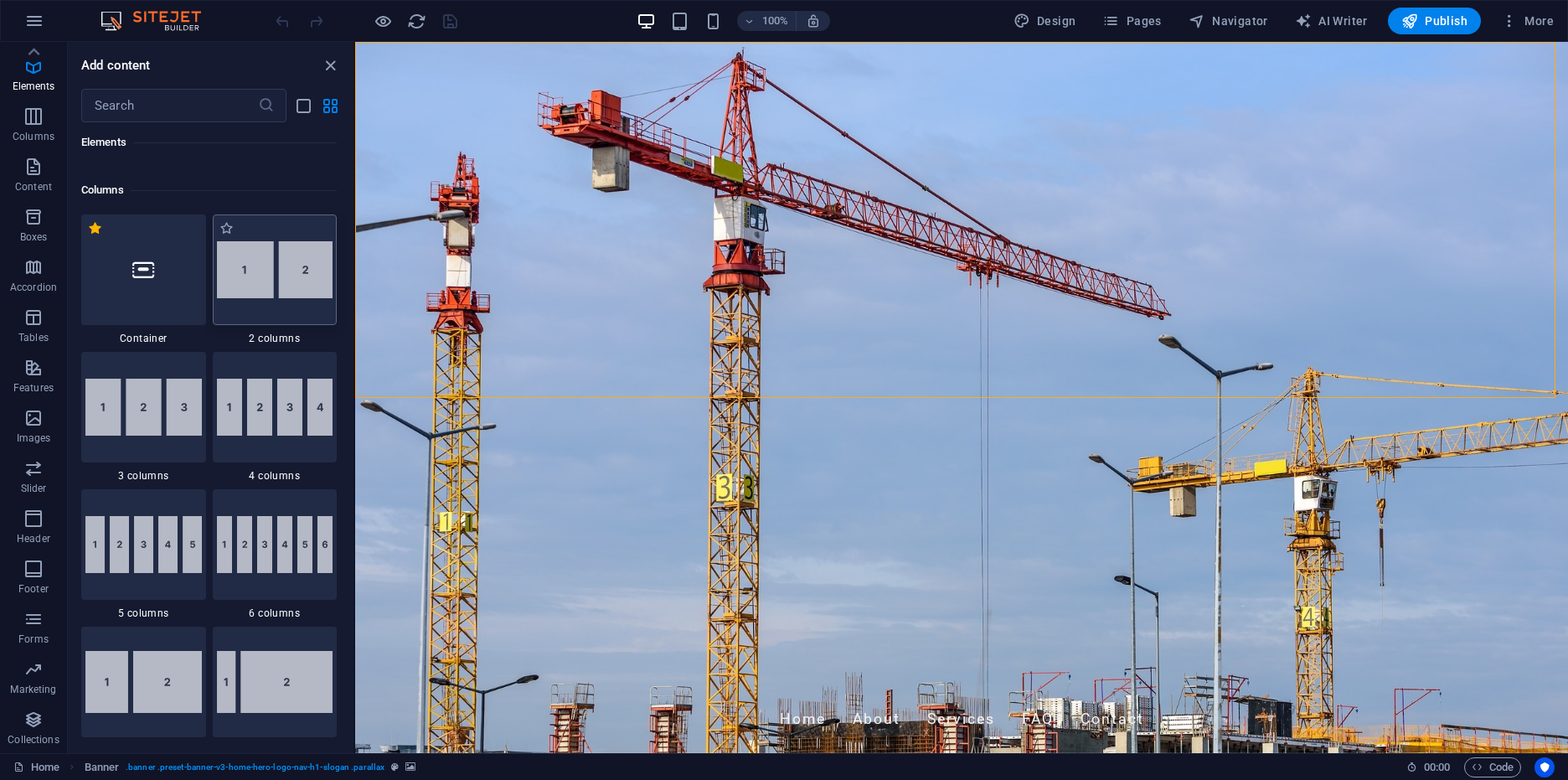
click at [260, 268] on img at bounding box center [275, 270] width 117 height 57
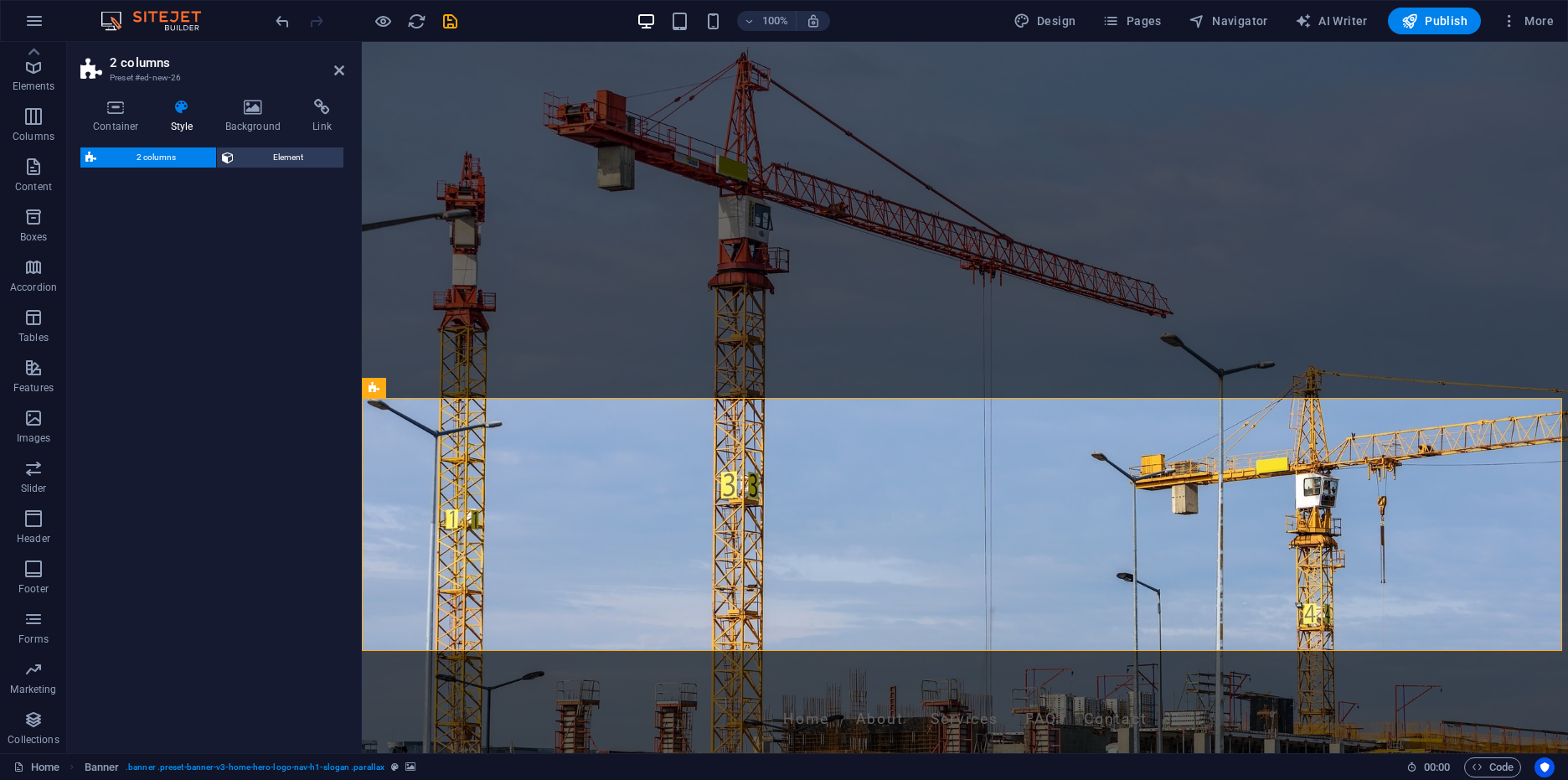
select select "rem"
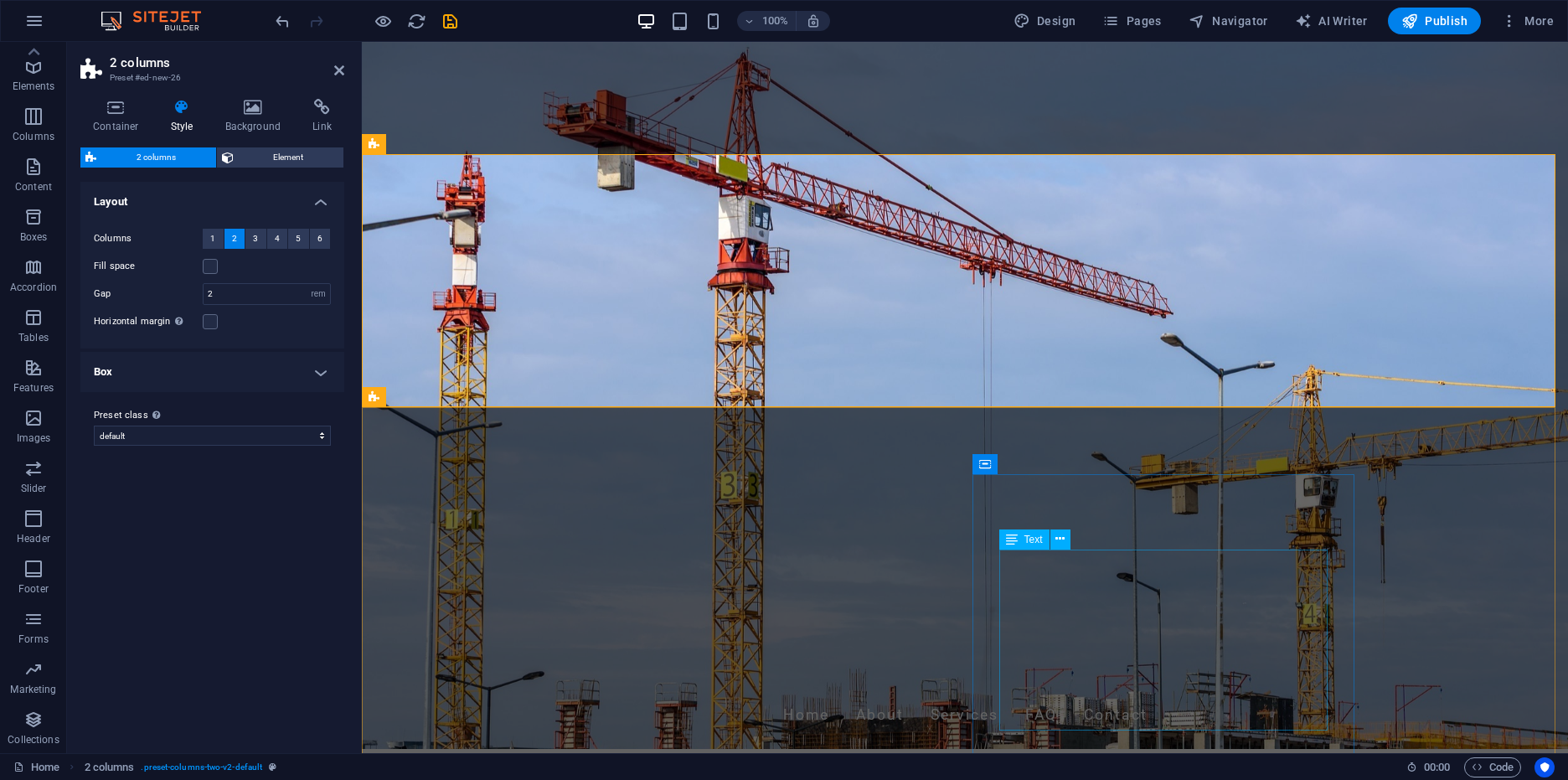
scroll to position [0, 0]
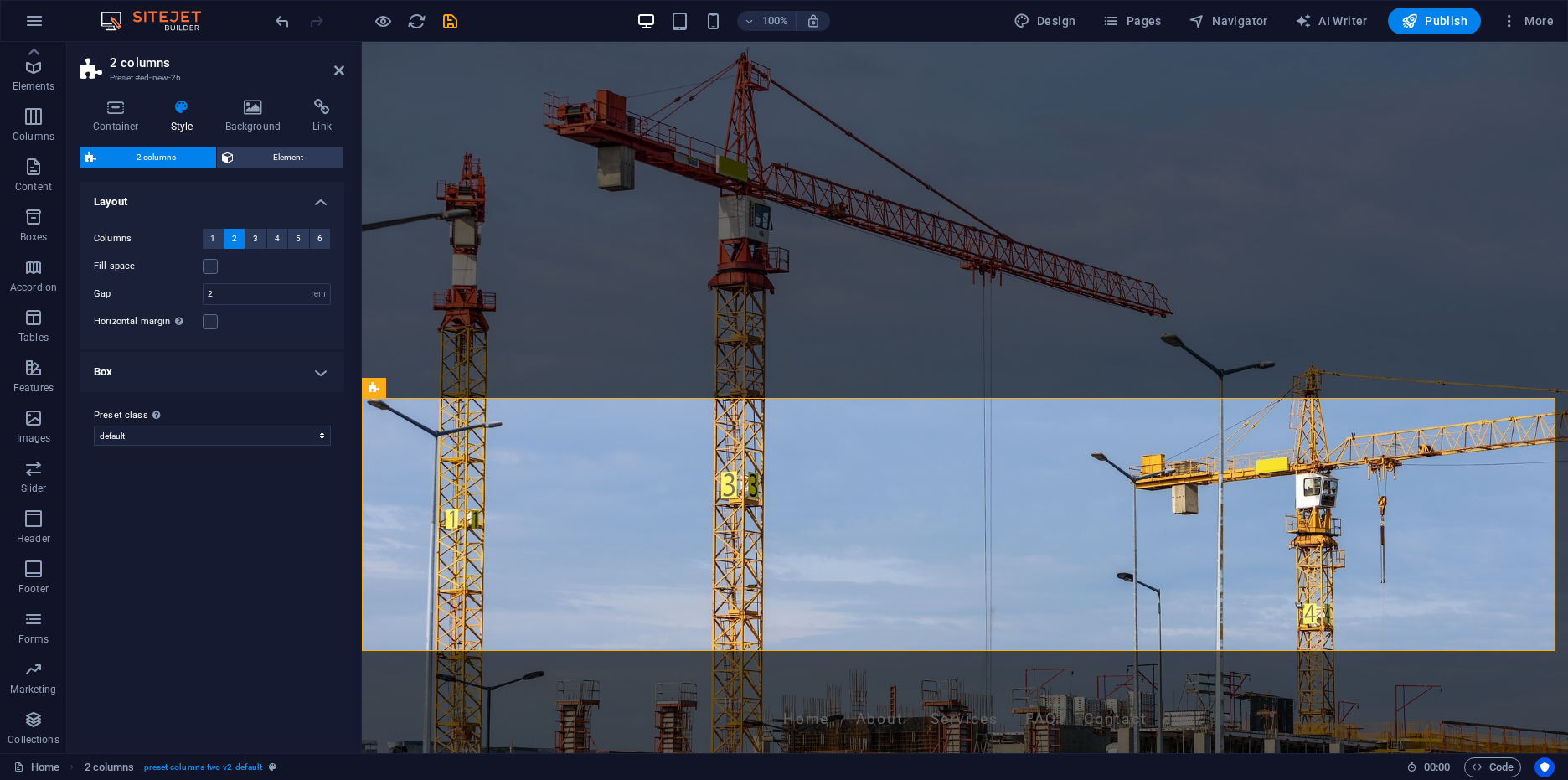
click at [69, 111] on div "Container Style Background Link Size Height Default px rem % vh vw Min. height …" at bounding box center [213, 419] width 290 height 668
click at [110, 109] on icon at bounding box center [116, 106] width 71 height 16
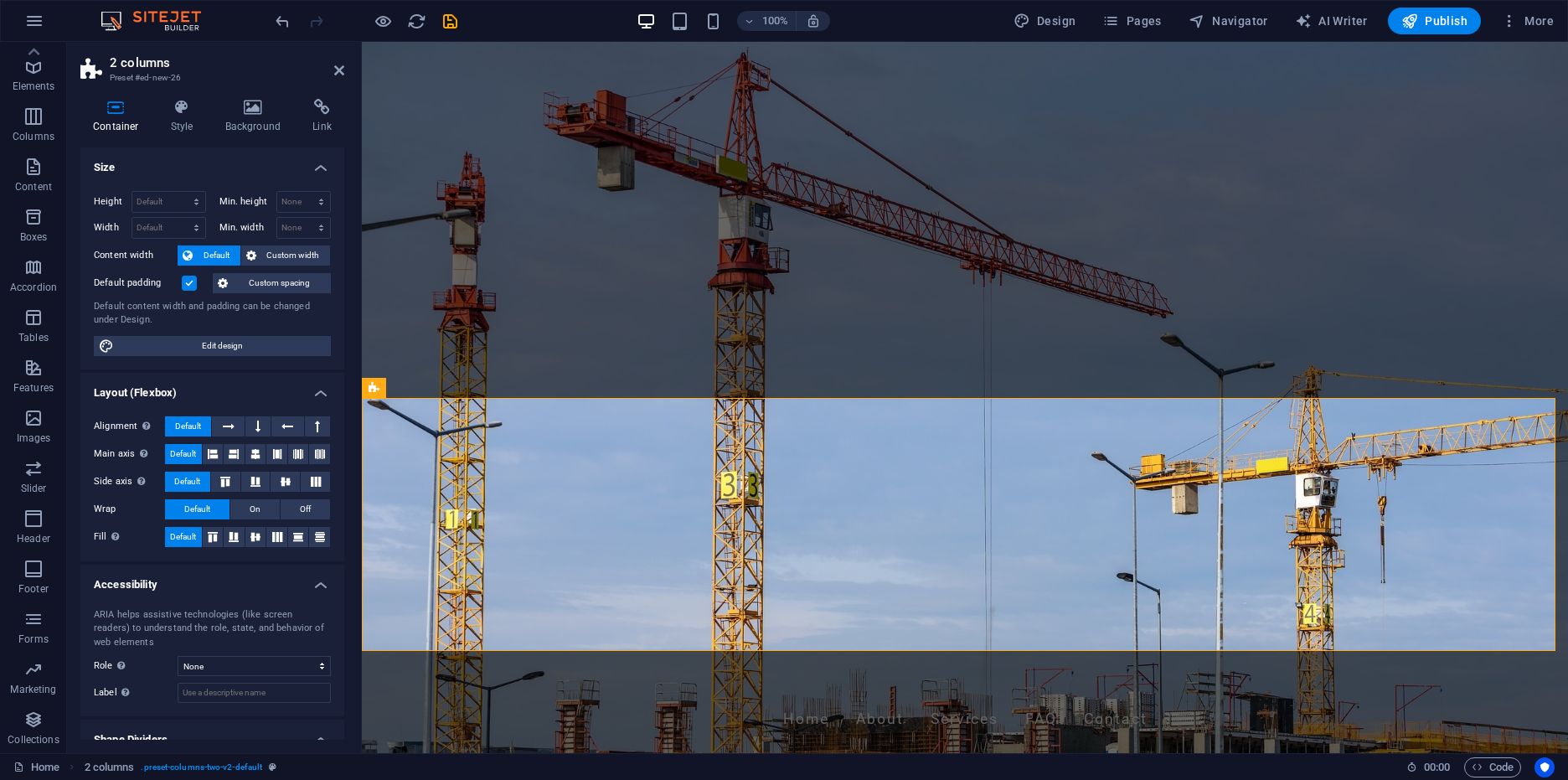
click at [147, 69] on h2 "2 columns" at bounding box center [226, 62] width 234 height 15
click at [175, 104] on icon at bounding box center [181, 106] width 48 height 16
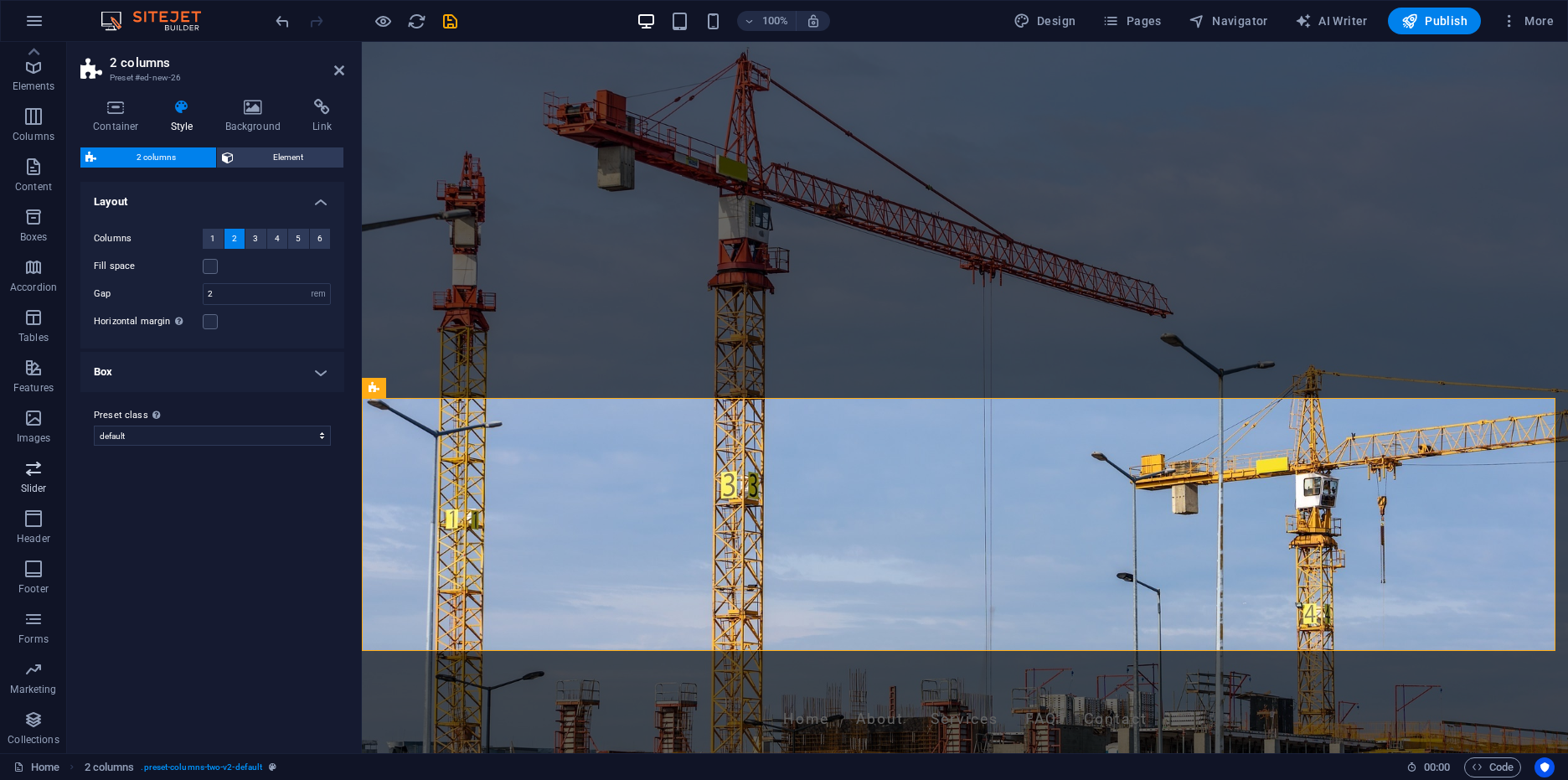
click at [44, 461] on span "Slider" at bounding box center [34, 478] width 67 height 41
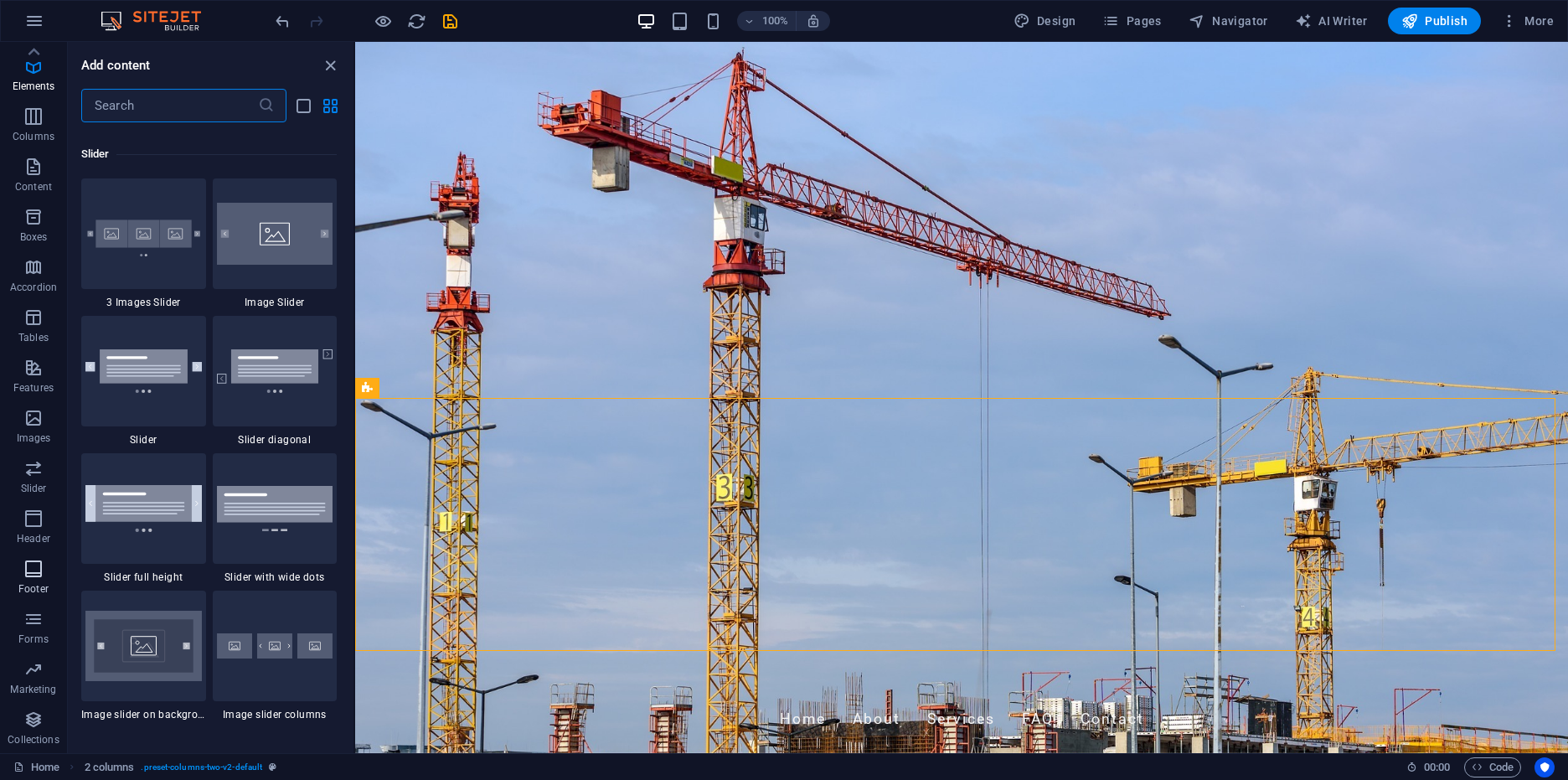
scroll to position [9495, 0]
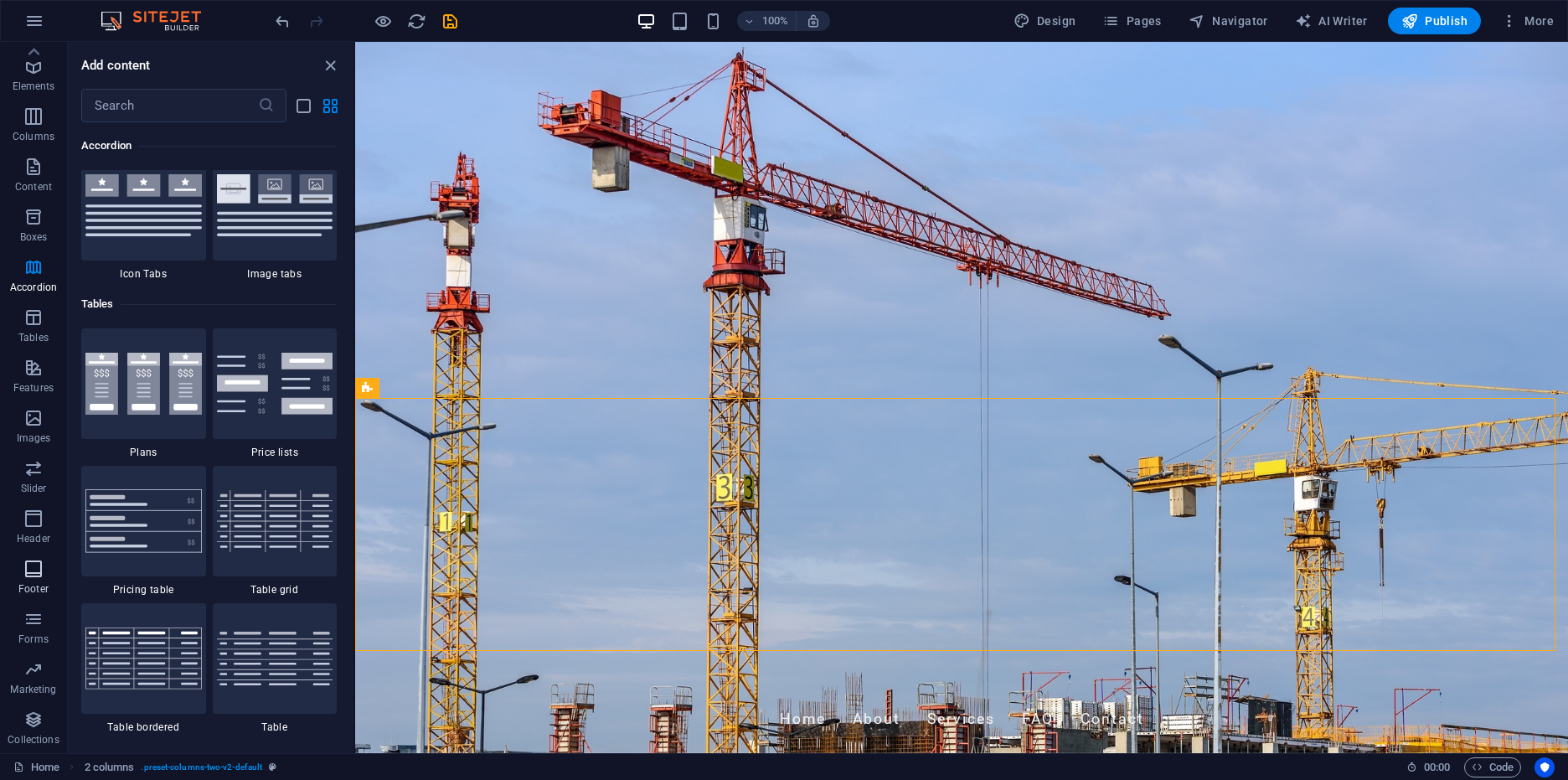
click at [36, 583] on p "Footer" at bounding box center [33, 589] width 30 height 14
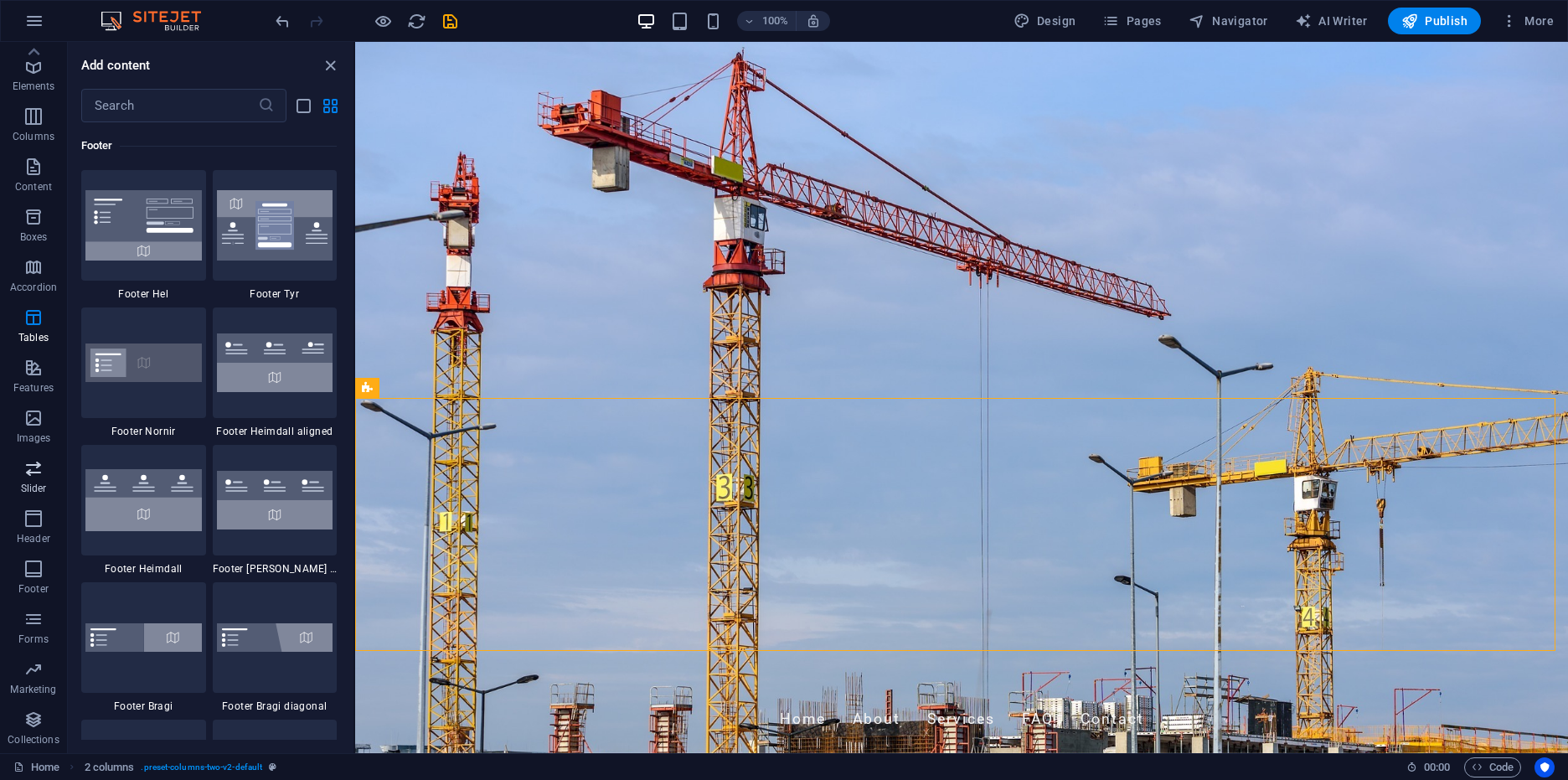
click at [6, 492] on span "Slider" at bounding box center [34, 478] width 67 height 41
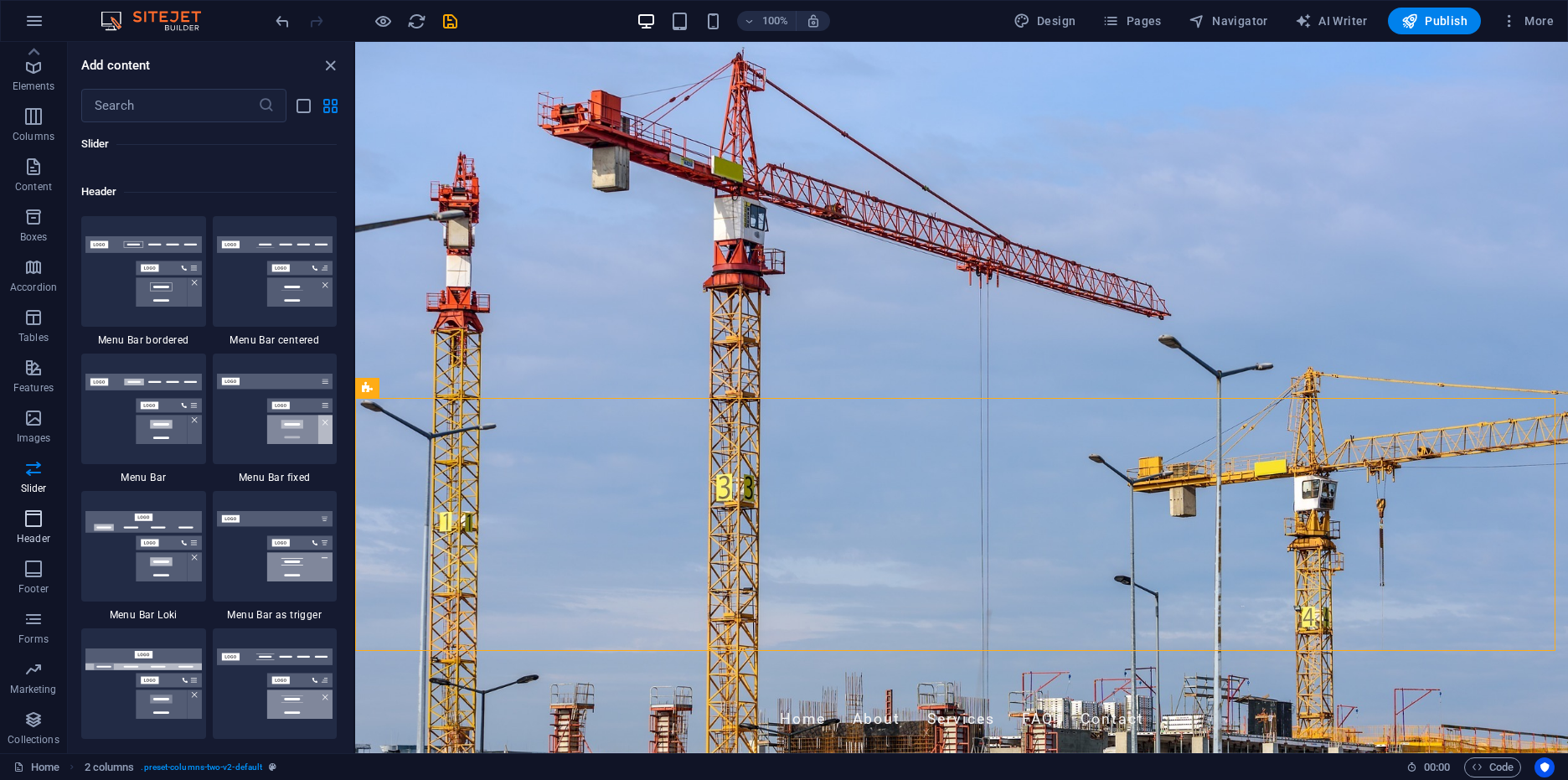
click at [28, 537] on p "Header" at bounding box center [33, 539] width 34 height 14
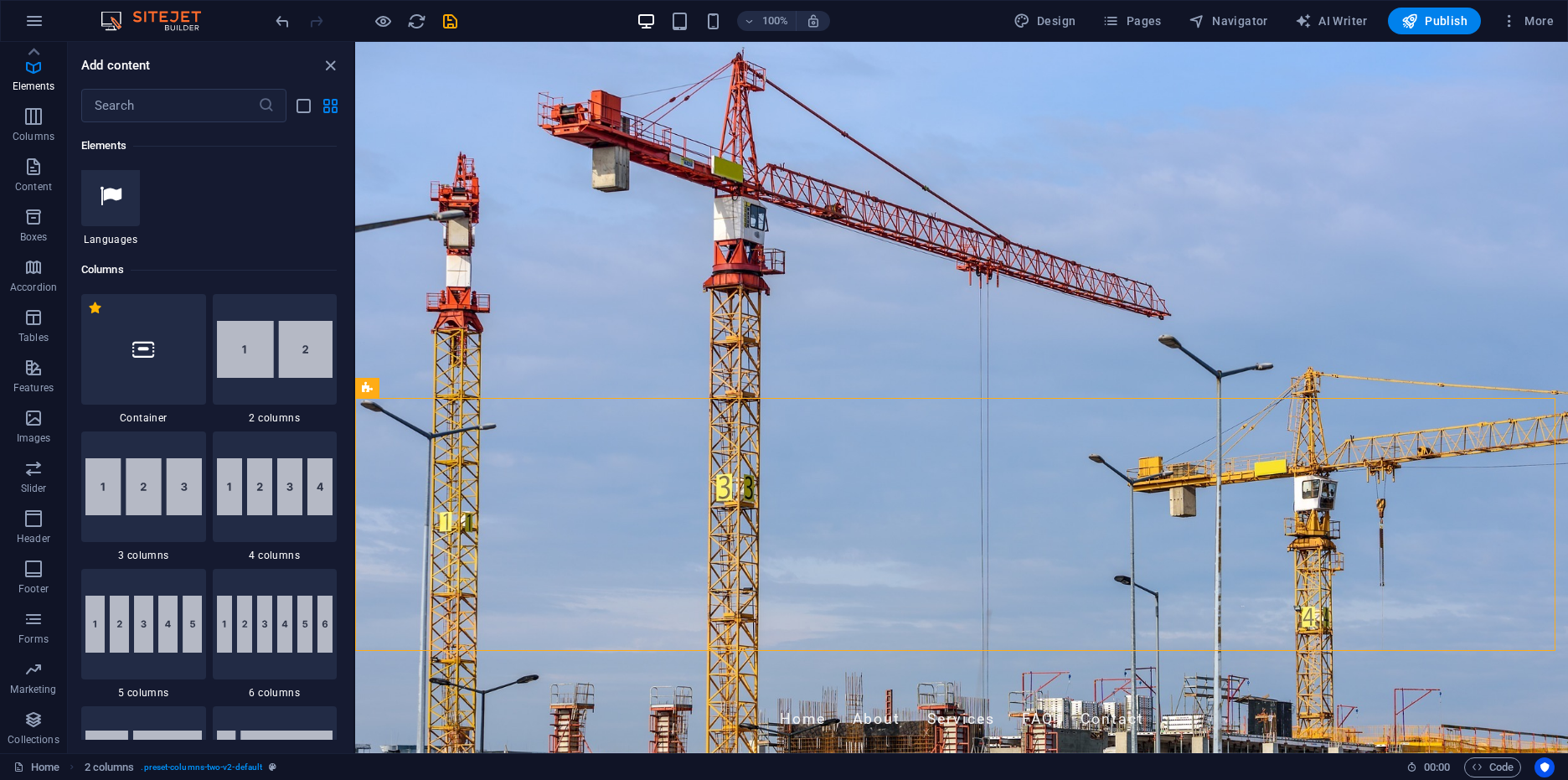
scroll to position [0, 0]
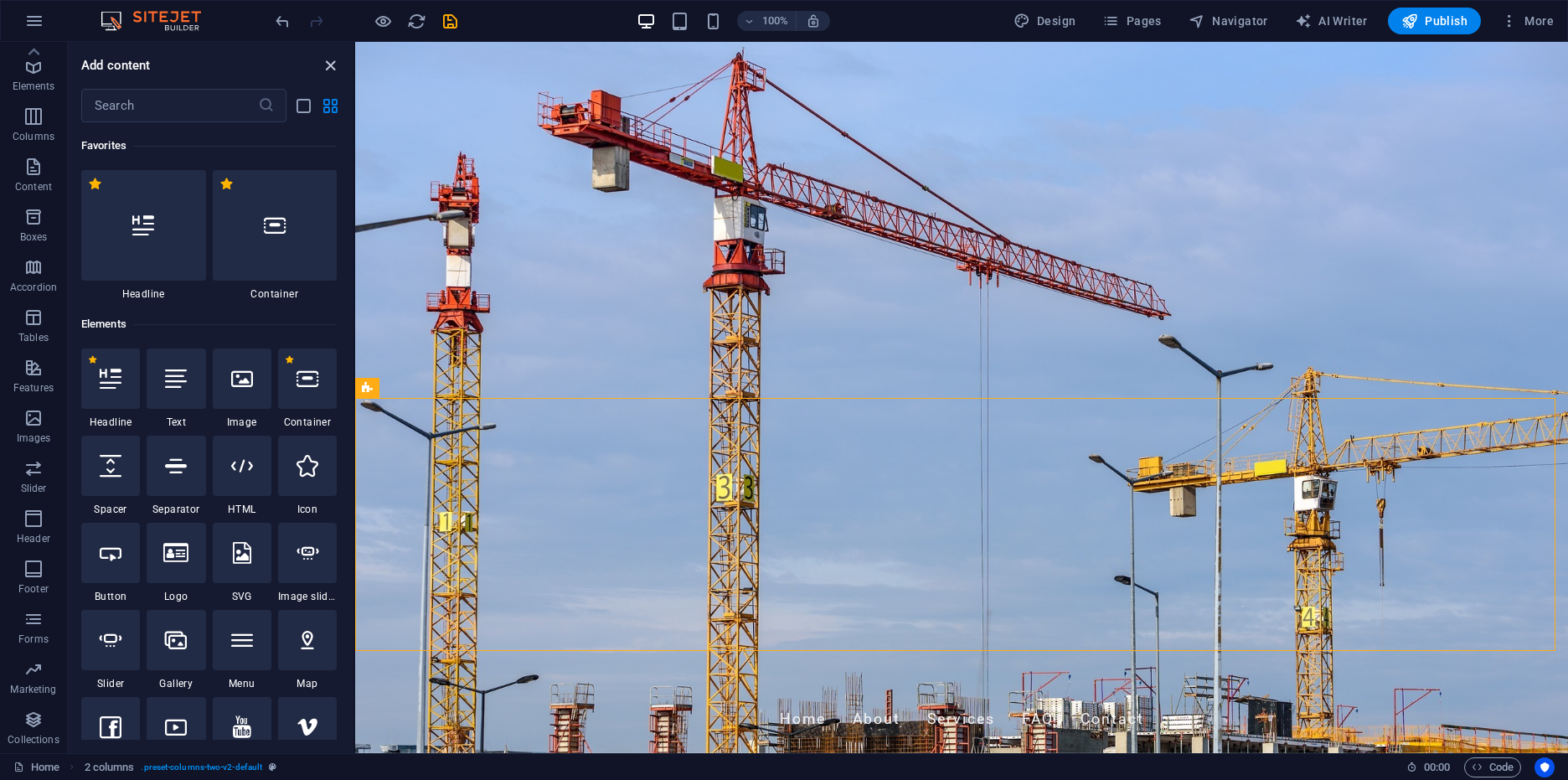
click at [333, 69] on icon "close panel" at bounding box center [330, 66] width 19 height 19
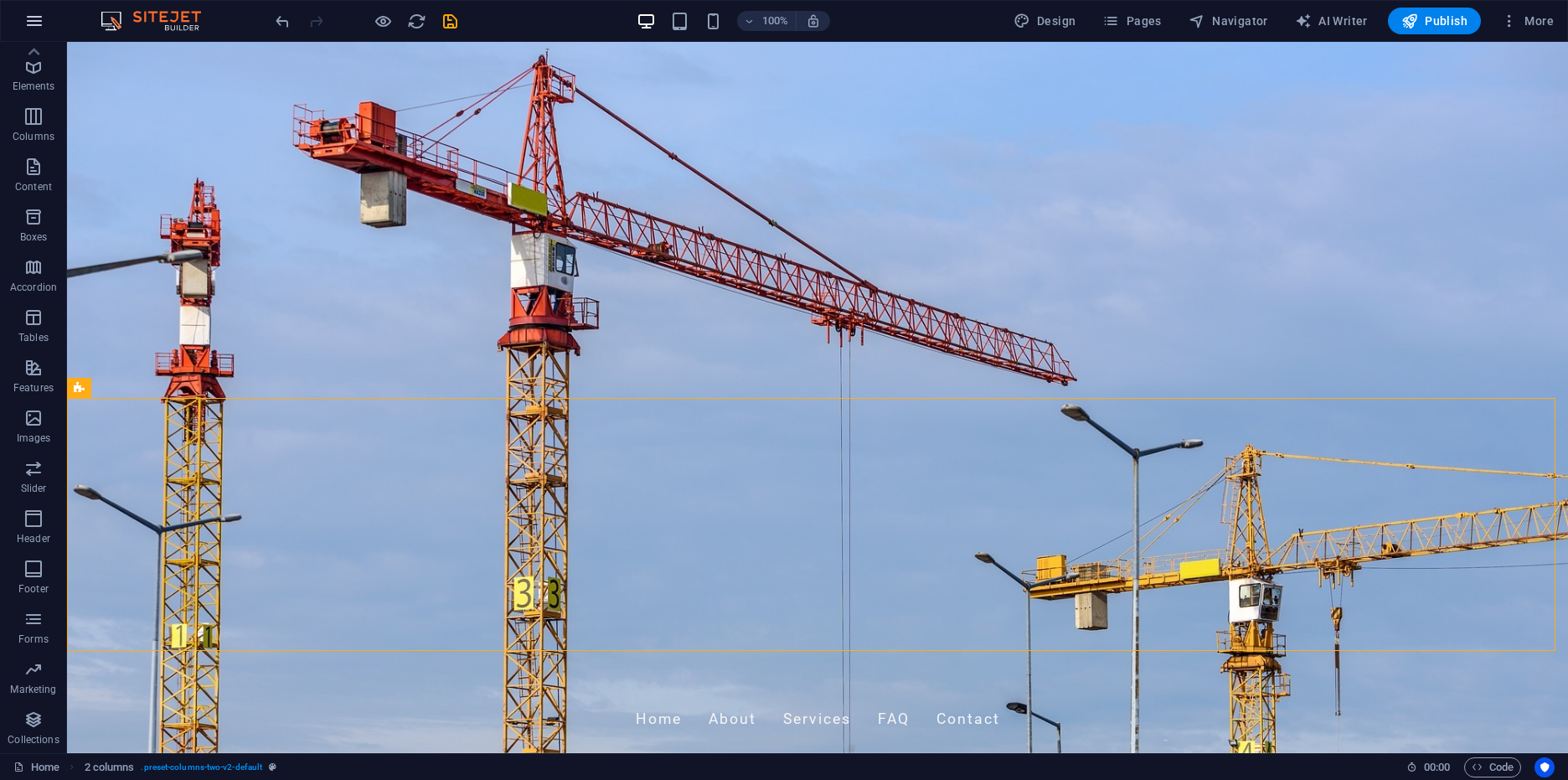
click at [34, 18] on icon "button" at bounding box center [34, 21] width 20 height 20
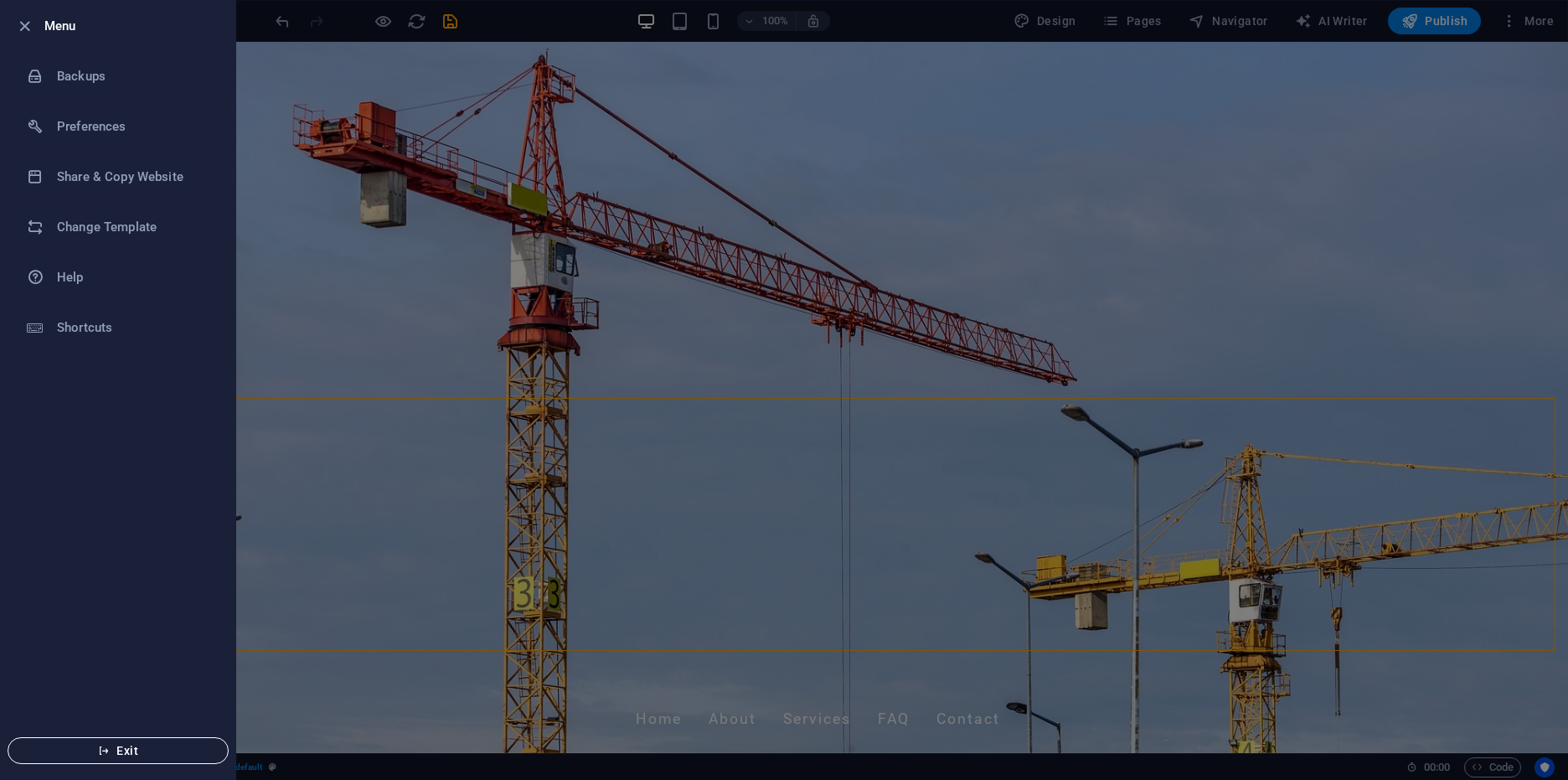
click at [188, 758] on button "Exit" at bounding box center [118, 750] width 221 height 27
